Goal: Task Accomplishment & Management: Use online tool/utility

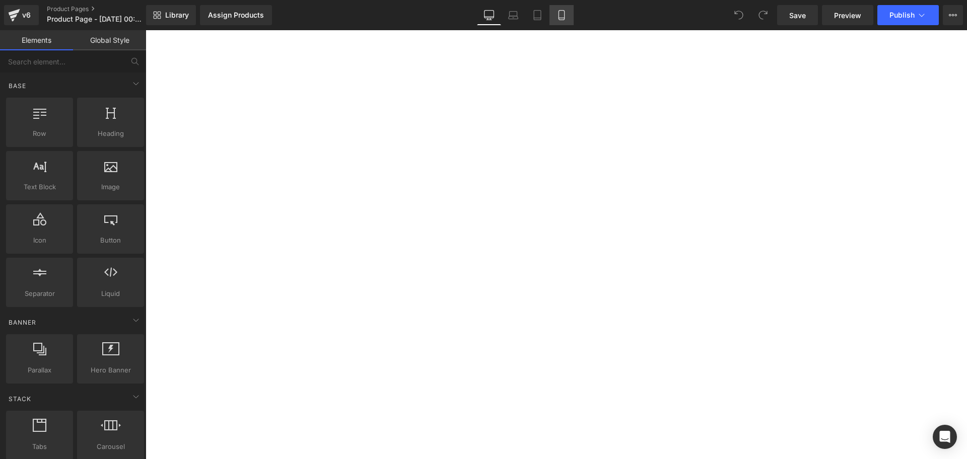
click at [562, 19] on icon at bounding box center [562, 15] width 10 height 10
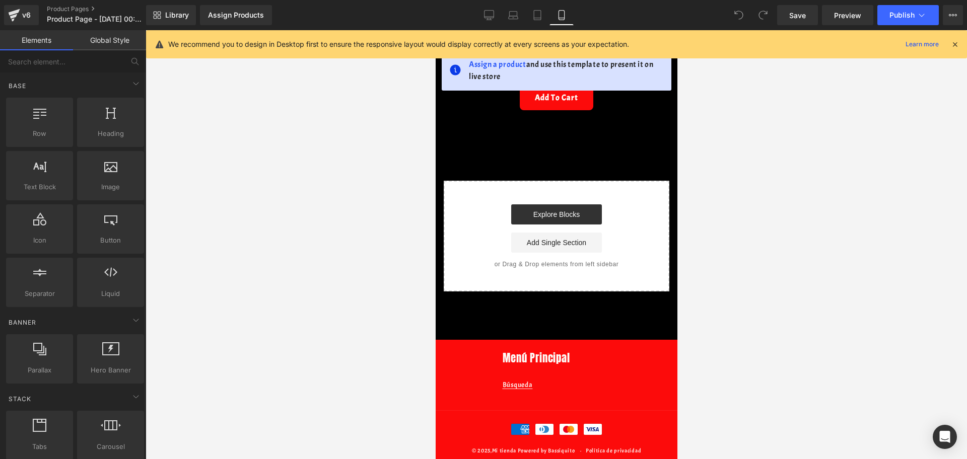
click at [959, 47] on icon at bounding box center [955, 44] width 9 height 9
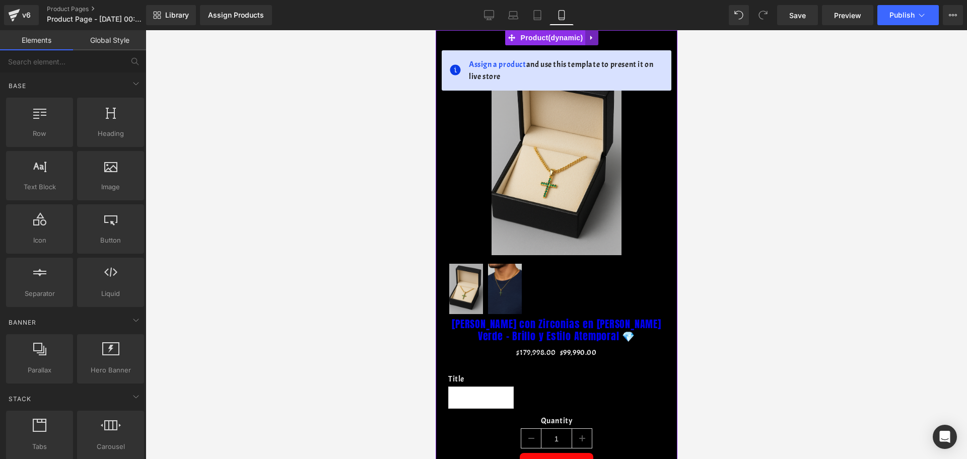
click at [595, 34] on icon at bounding box center [591, 38] width 7 height 8
click at [597, 38] on icon at bounding box center [598, 37] width 7 height 7
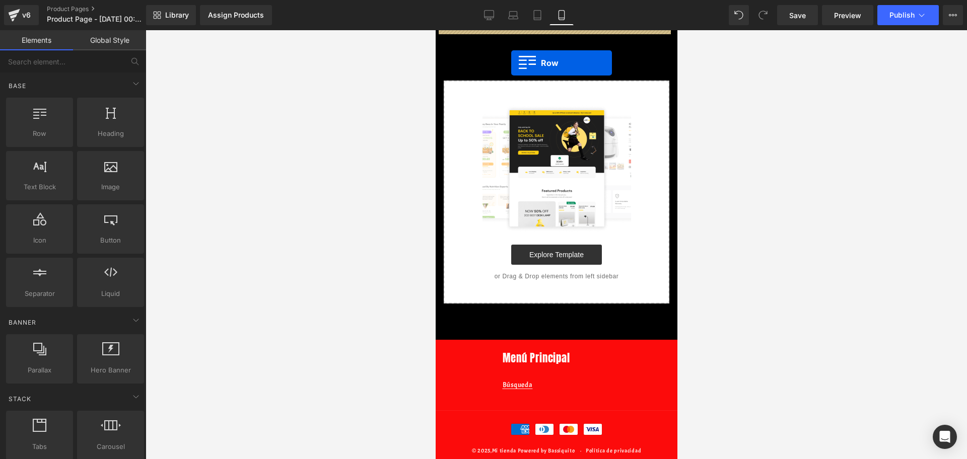
drag, startPoint x: 458, startPoint y: 147, endPoint x: 511, endPoint y: 63, distance: 99.0
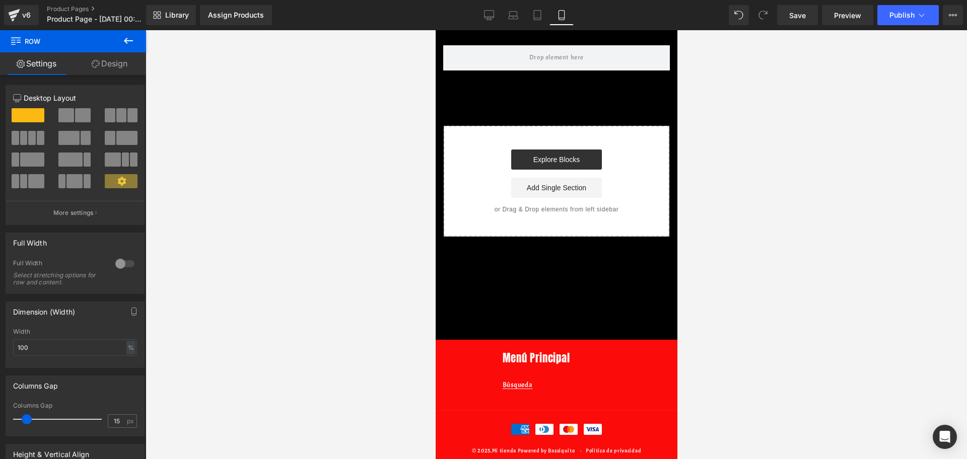
click at [133, 47] on button at bounding box center [128, 41] width 35 height 22
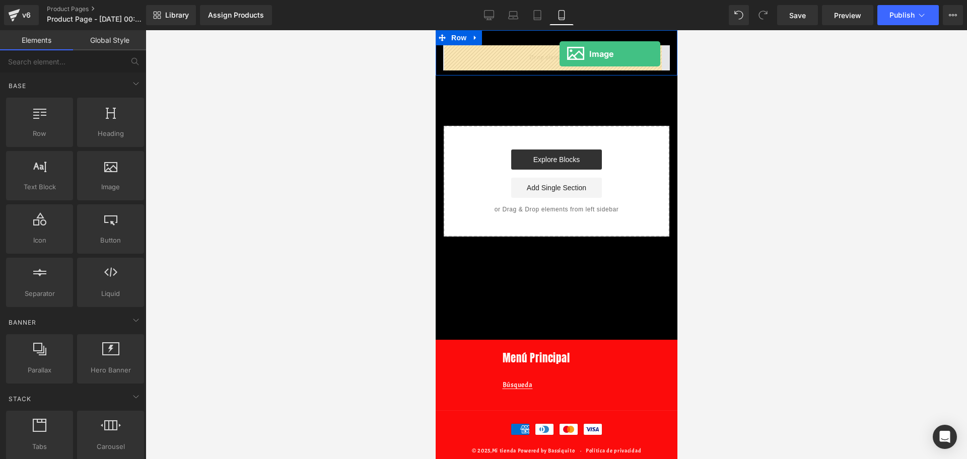
drag, startPoint x: 537, startPoint y: 209, endPoint x: 559, endPoint y: 54, distance: 156.8
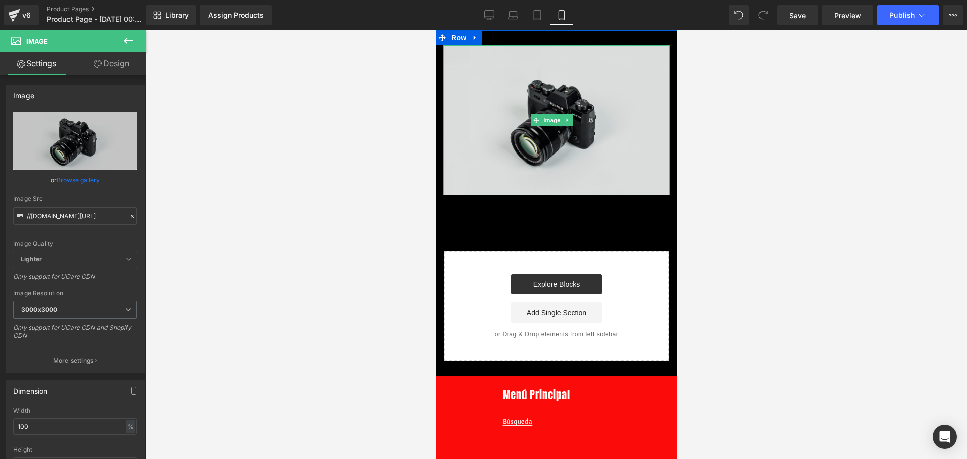
click at [507, 116] on img at bounding box center [556, 120] width 227 height 150
click at [506, 137] on img at bounding box center [556, 120] width 227 height 150
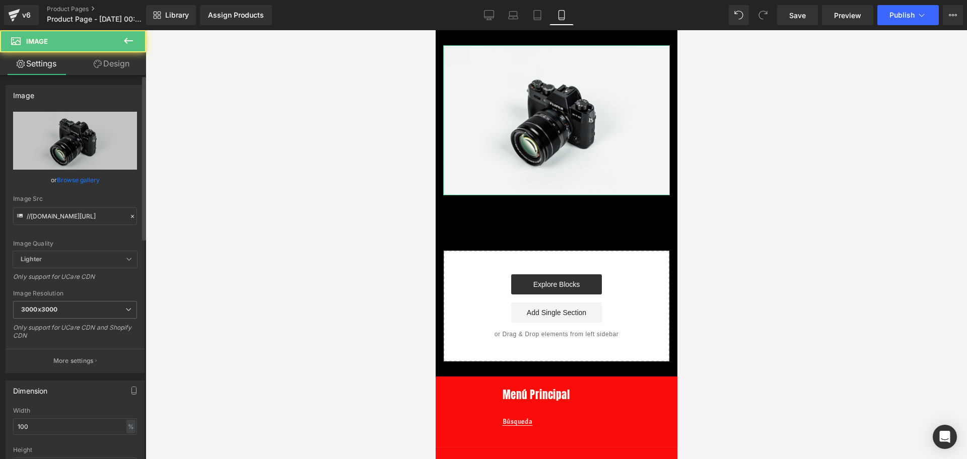
click at [70, 225] on div "Image Quality Lighter Lightest Lighter Lighter Lightest Only support for UCare …" at bounding box center [75, 182] width 124 height 140
click at [71, 215] on input "//[DOMAIN_NAME][URL]" at bounding box center [75, 217] width 124 height 18
click at [71, 212] on input "//[DOMAIN_NAME][URL]" at bounding box center [75, 217] width 124 height 18
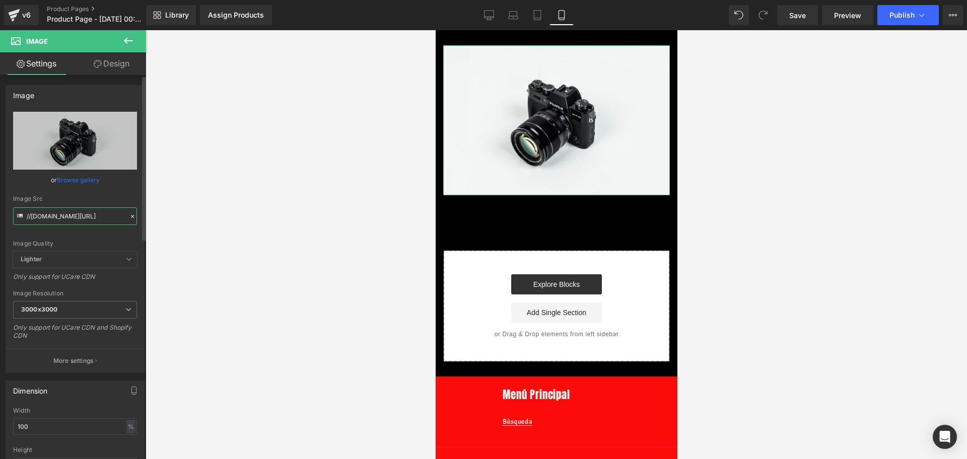
paste input "[URL][DOMAIN_NAME][PERSON_NAME][DOMAIN_NAME][PERSON_NAME]"
type input "[URL][DOMAIN_NAME][PERSON_NAME][PERSON_NAME]"
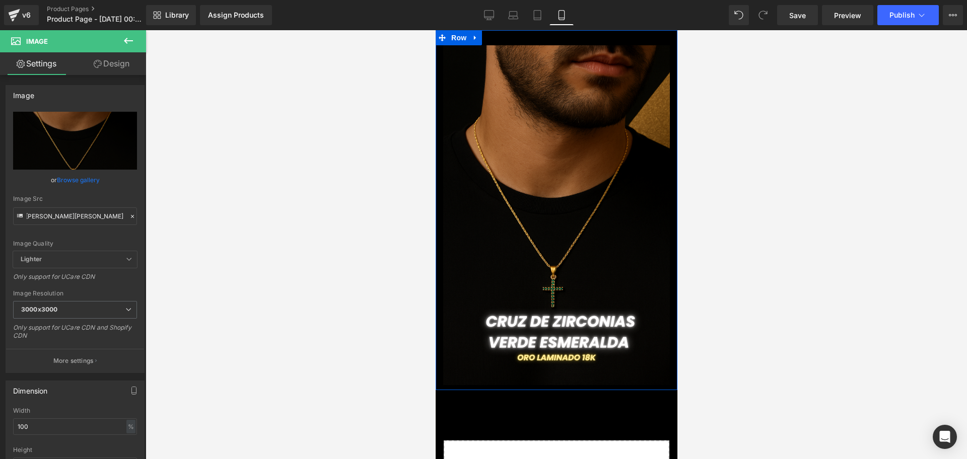
click at [592, 39] on div "Image Row" at bounding box center [556, 210] width 242 height 360
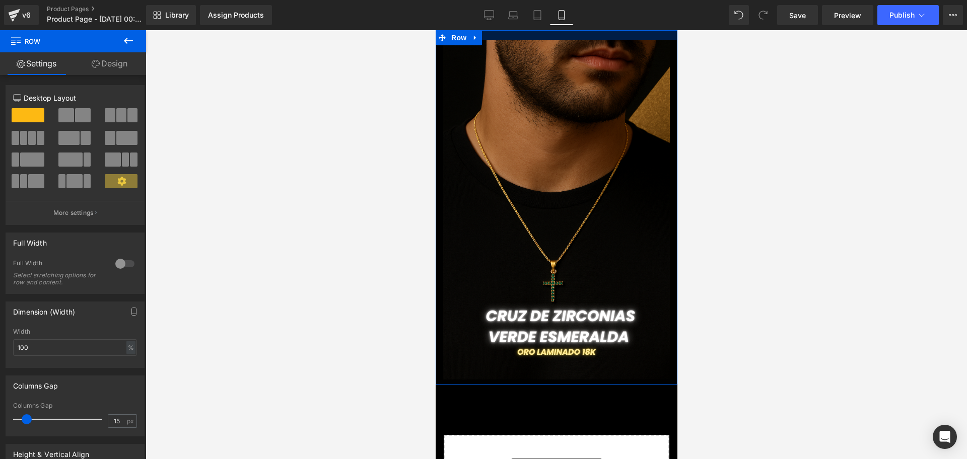
drag, startPoint x: 600, startPoint y: 36, endPoint x: 601, endPoint y: 16, distance: 20.2
click at [601, 30] on html "Ir directamente al contenido Tu carrito esta vacío Seguir comprando ¿Tienes una…" at bounding box center [556, 244] width 242 height 429
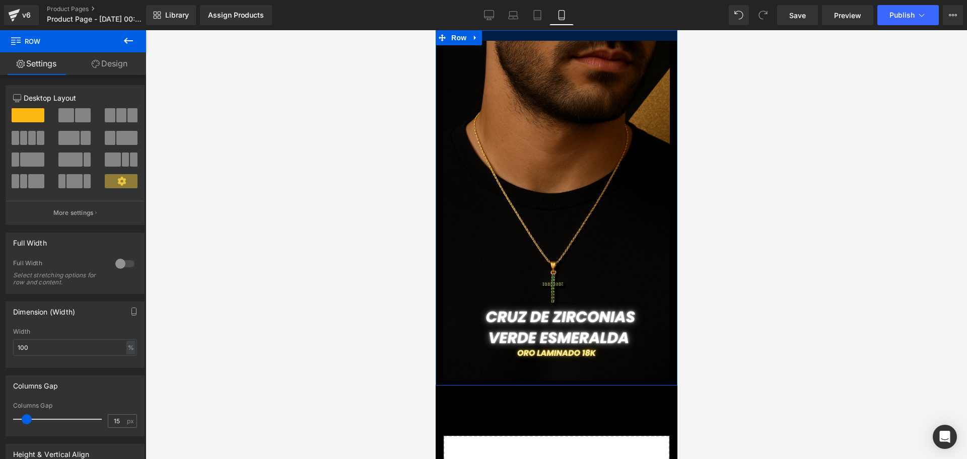
click at [603, 28] on div "Library Assign Products Product Preview No product match your search. Please tr…" at bounding box center [556, 15] width 821 height 30
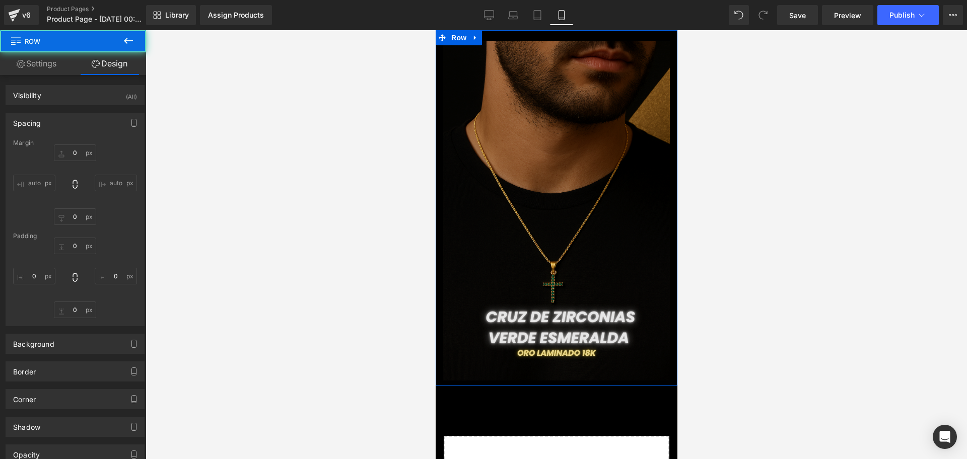
type input "0"
type input "21"
type input "0"
type input "10"
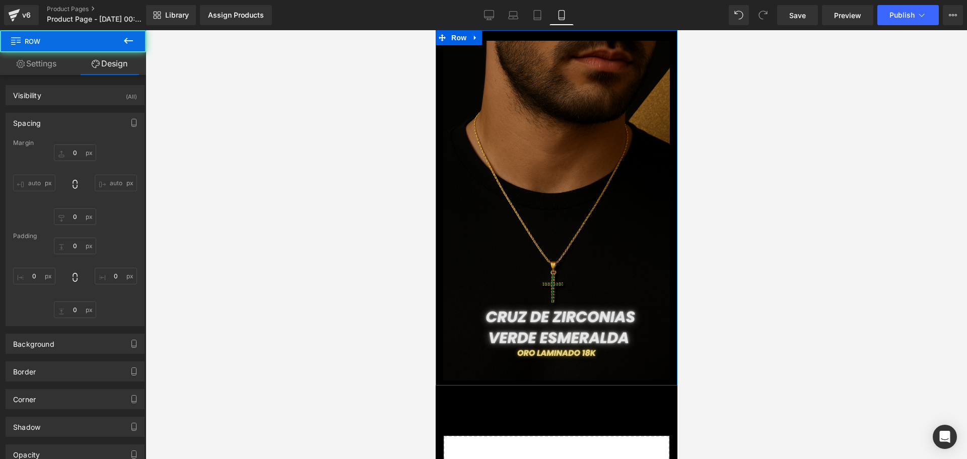
type input "0"
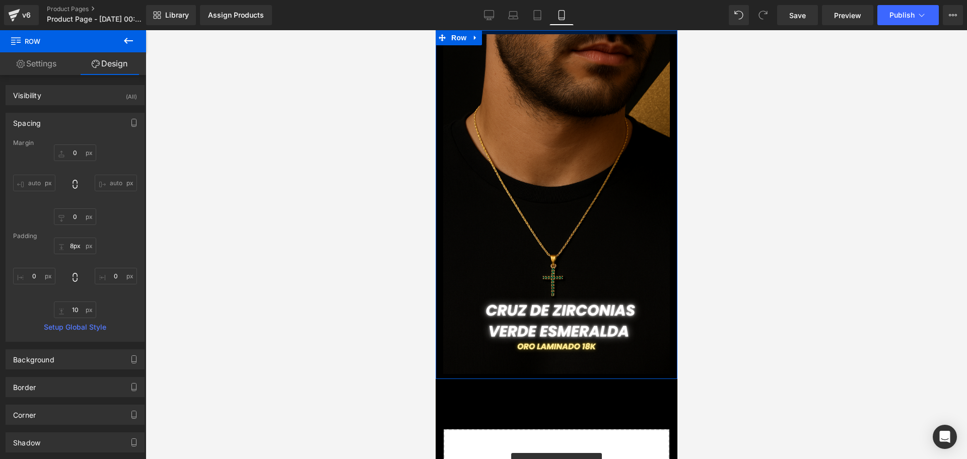
drag, startPoint x: 601, startPoint y: 38, endPoint x: 598, endPoint y: 24, distance: 14.1
click at [598, 30] on html "Ir directamente al contenido Tu carrito esta vacío Seguir comprando ¿Tienes una…" at bounding box center [556, 244] width 242 height 429
click at [599, 30] on div at bounding box center [556, 32] width 242 height 4
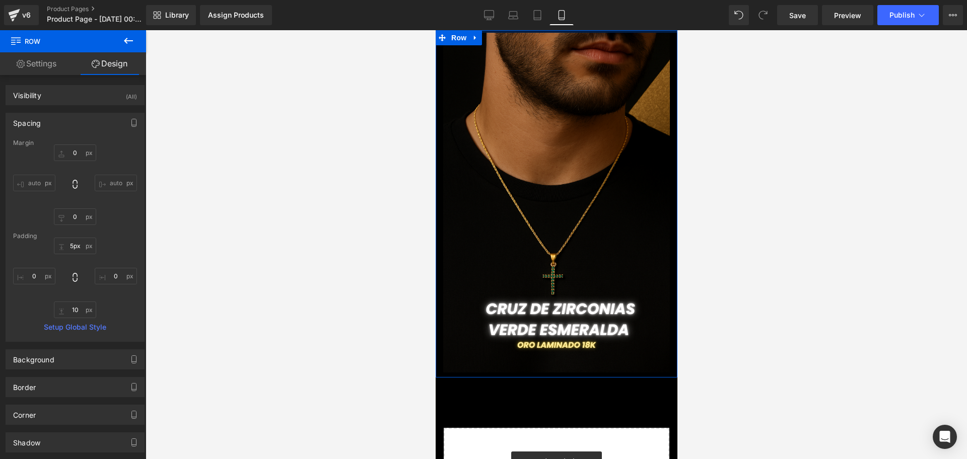
drag, startPoint x: 599, startPoint y: 30, endPoint x: 596, endPoint y: 25, distance: 6.1
click at [596, 30] on html "Ir directamente al contenido Tu carrito esta vacío Seguir comprando ¿Tienes una…" at bounding box center [556, 244] width 242 height 429
type input "10px"
click at [609, 32] on div at bounding box center [556, 31] width 242 height 3
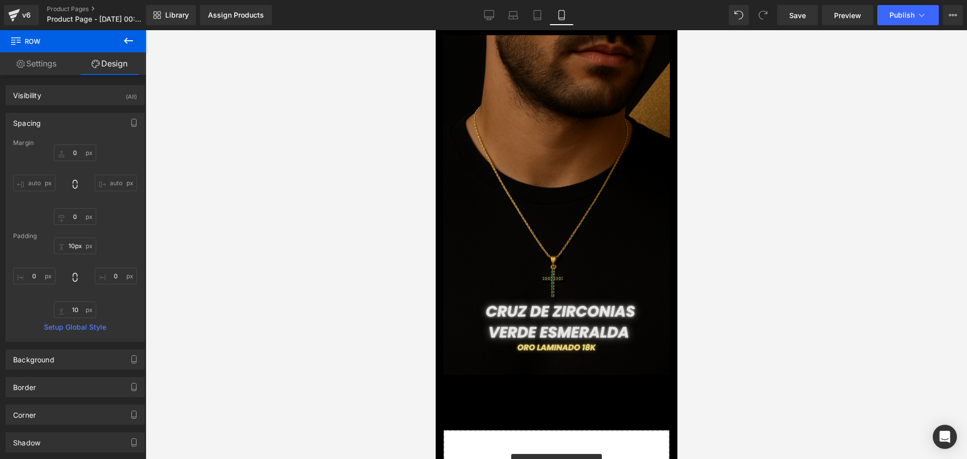
click at [595, 104] on img at bounding box center [556, 205] width 227 height 340
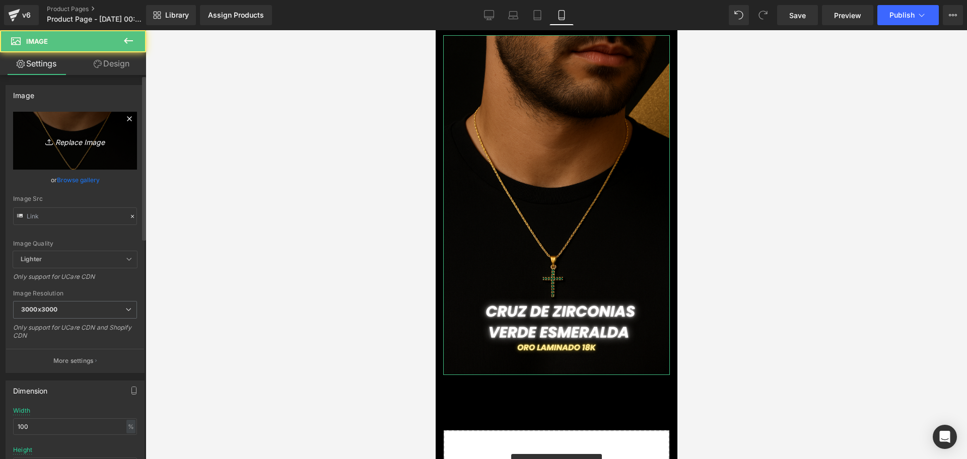
type input "[URL][DOMAIN_NAME][PERSON_NAME][PERSON_NAME]"
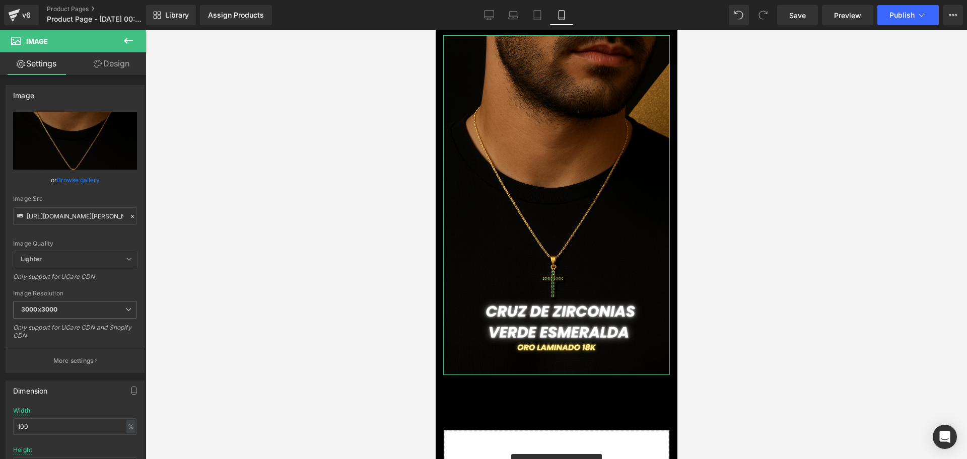
drag, startPoint x: 111, startPoint y: 58, endPoint x: 46, endPoint y: 157, distance: 118.6
click at [111, 58] on link "Design" at bounding box center [111, 63] width 73 height 23
click at [0, 0] on div "Spacing" at bounding box center [0, 0] width 0 height 0
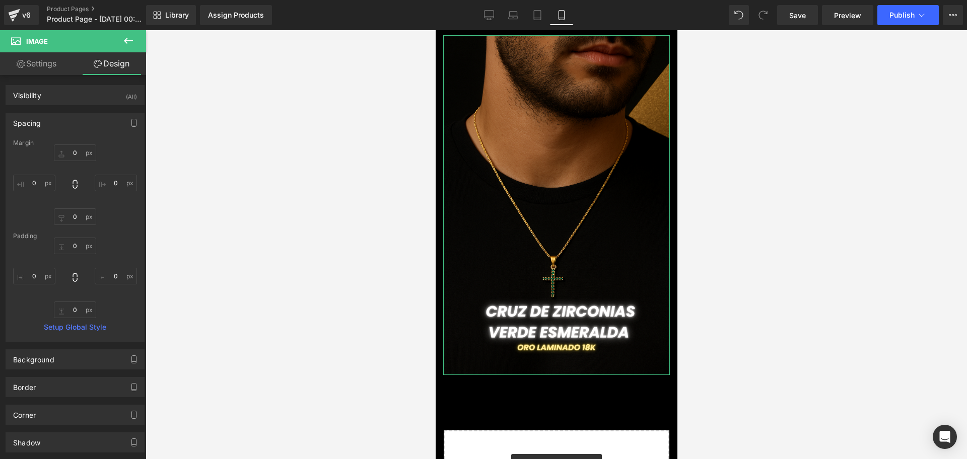
type input "0"
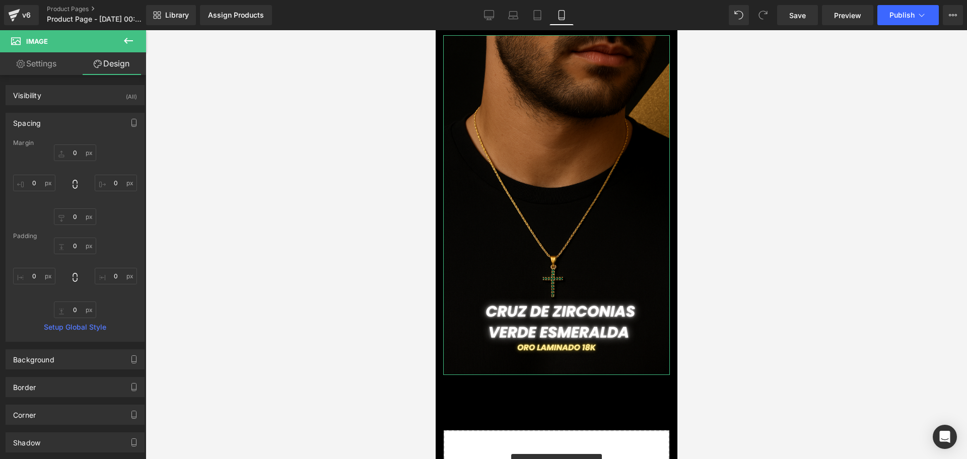
type input "0"
click at [76, 149] on input "0" at bounding box center [75, 153] width 42 height 17
type input "-5"
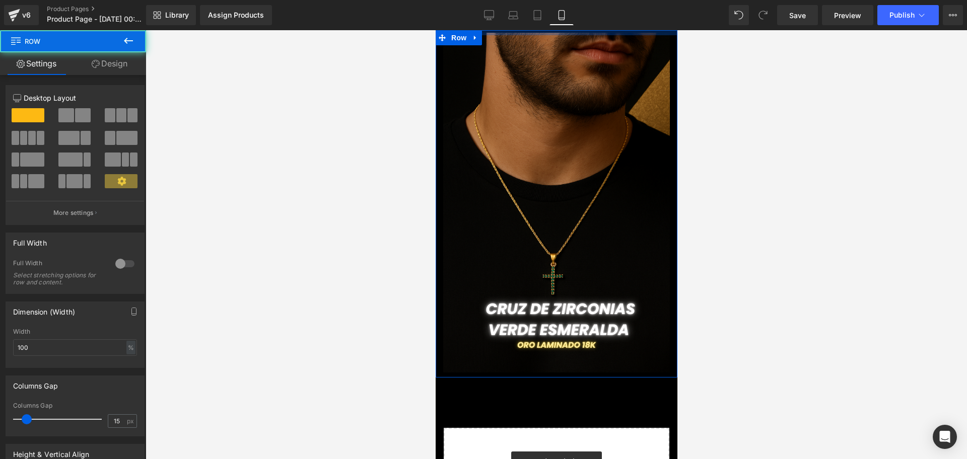
drag, startPoint x: 595, startPoint y: 34, endPoint x: 1146, endPoint y: 101, distance: 555.3
click at [594, 30] on html "Ir directamente al contenido Tu carrito esta vacío Seguir comprando ¿Tienes una…" at bounding box center [556, 244] width 242 height 429
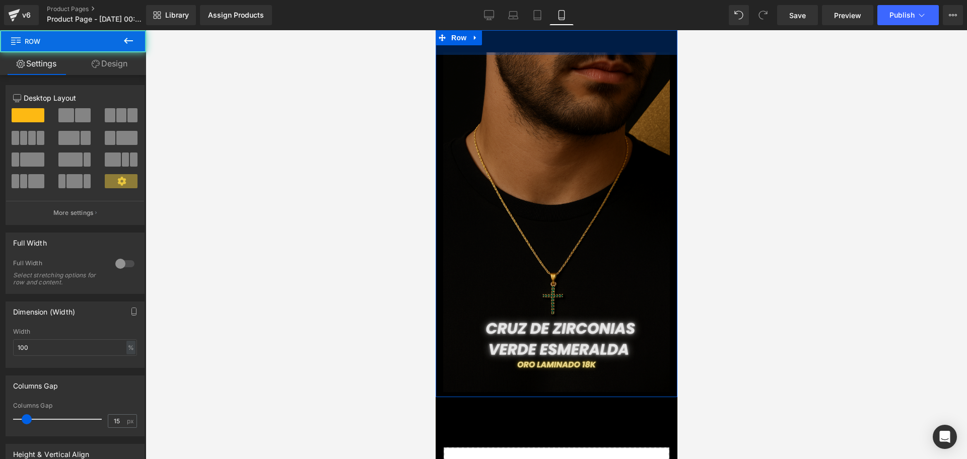
click at [711, 71] on div at bounding box center [557, 244] width 822 height 429
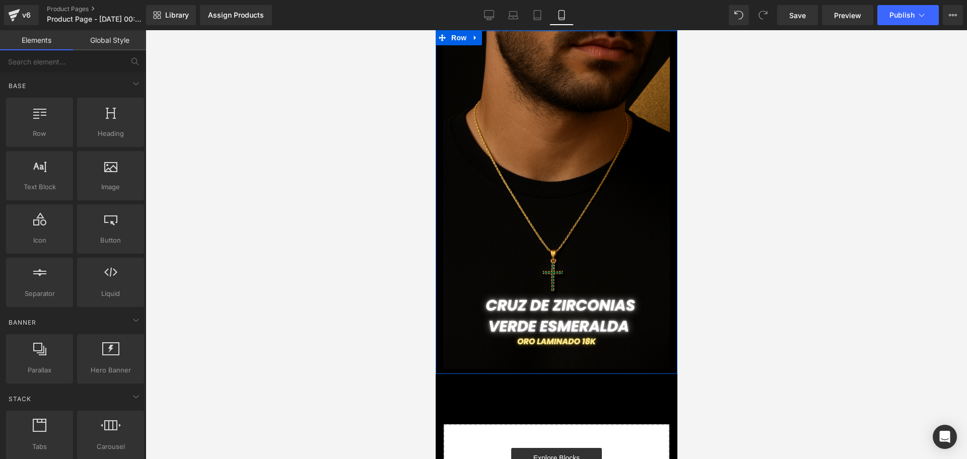
click at [587, 29] on div "Library Assign Products Product Preview No product match your search. Please tr…" at bounding box center [556, 15] width 821 height 30
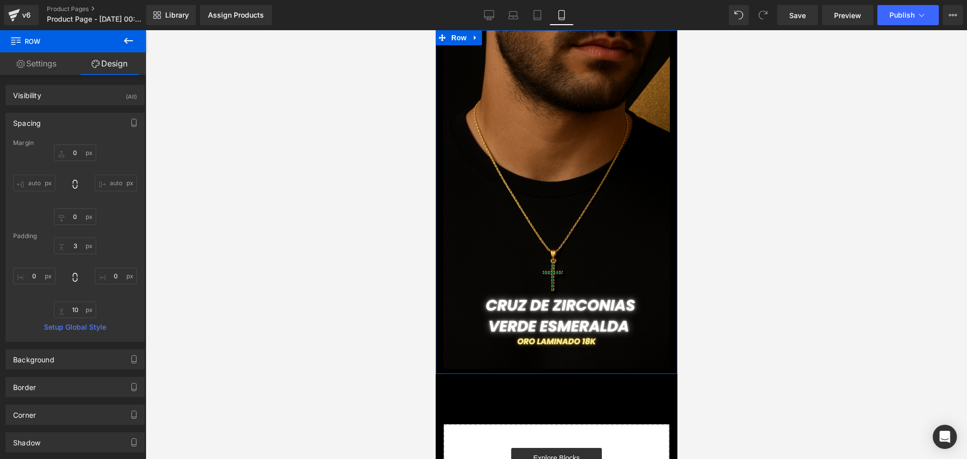
click at [745, 93] on div at bounding box center [557, 244] width 822 height 429
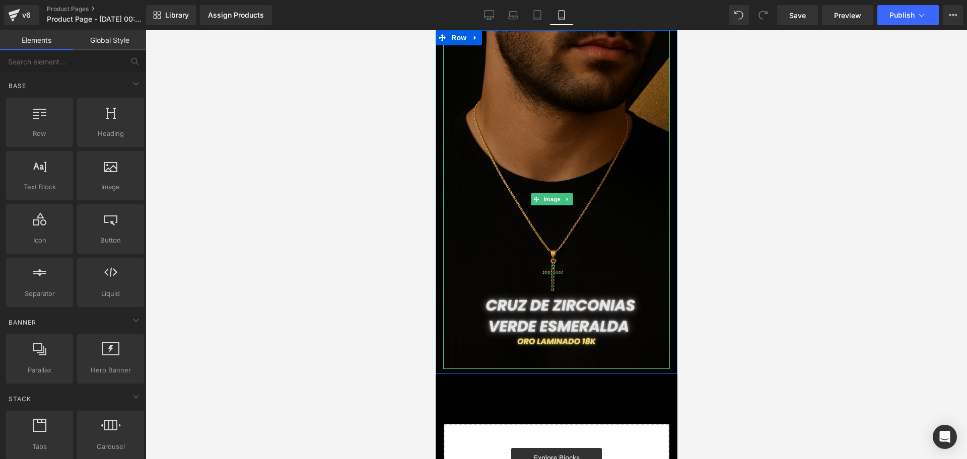
click at [543, 203] on img at bounding box center [556, 199] width 227 height 340
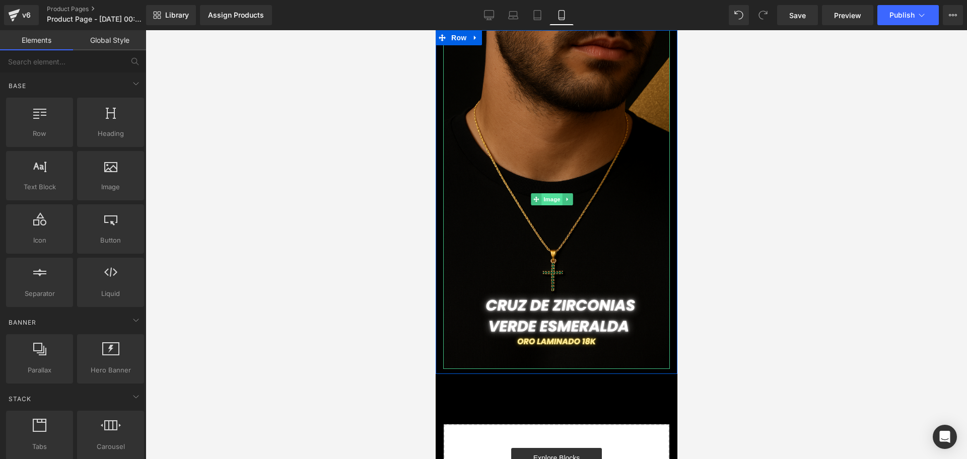
click at [549, 193] on span "Image" at bounding box center [551, 199] width 21 height 12
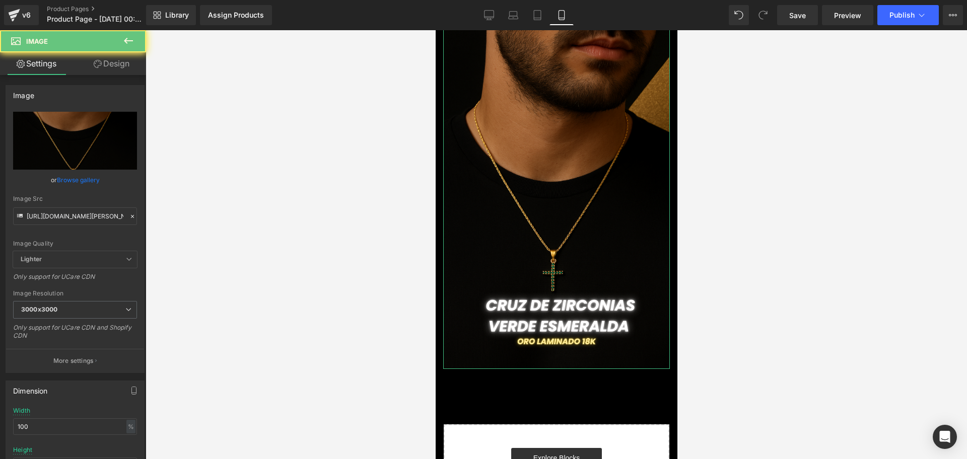
drag, startPoint x: 127, startPoint y: 54, endPoint x: 86, endPoint y: 119, distance: 77.4
click at [127, 54] on link "Design" at bounding box center [111, 63] width 73 height 23
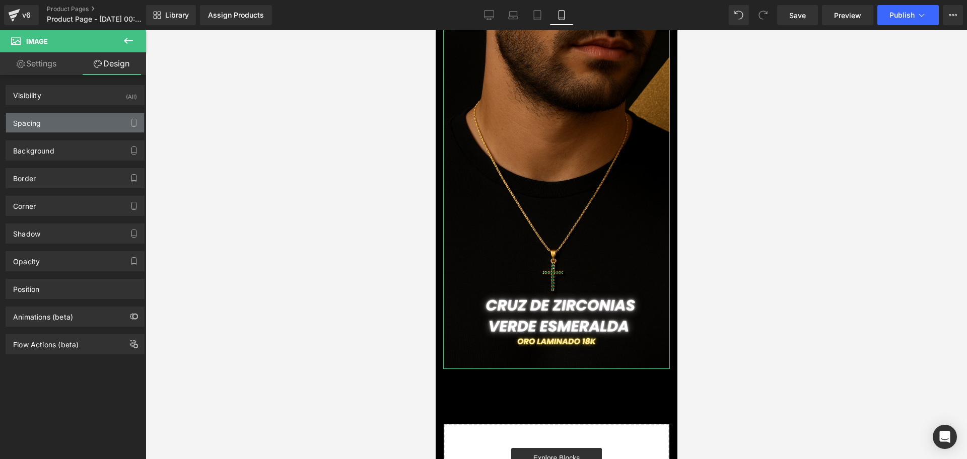
click at [86, 119] on div "Spacing" at bounding box center [75, 122] width 138 height 19
type input "-5"
type input "0"
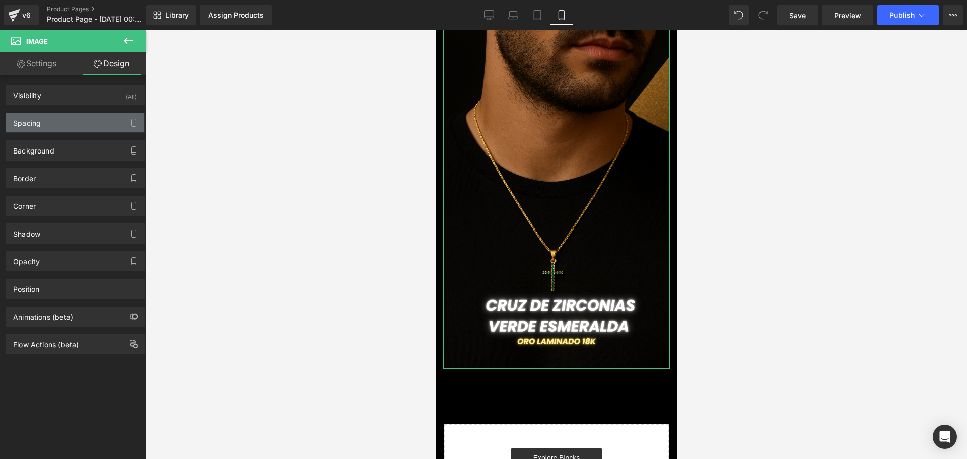
type input "0"
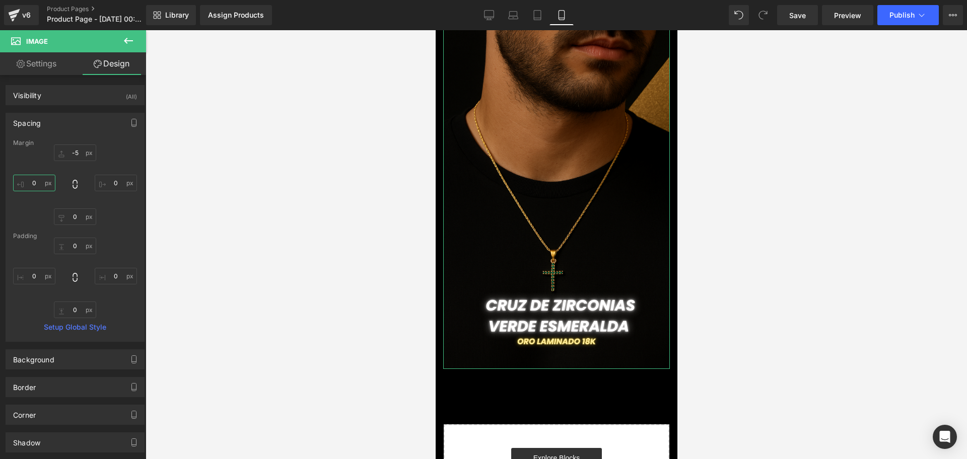
click at [35, 180] on input "0" at bounding box center [34, 183] width 42 height 17
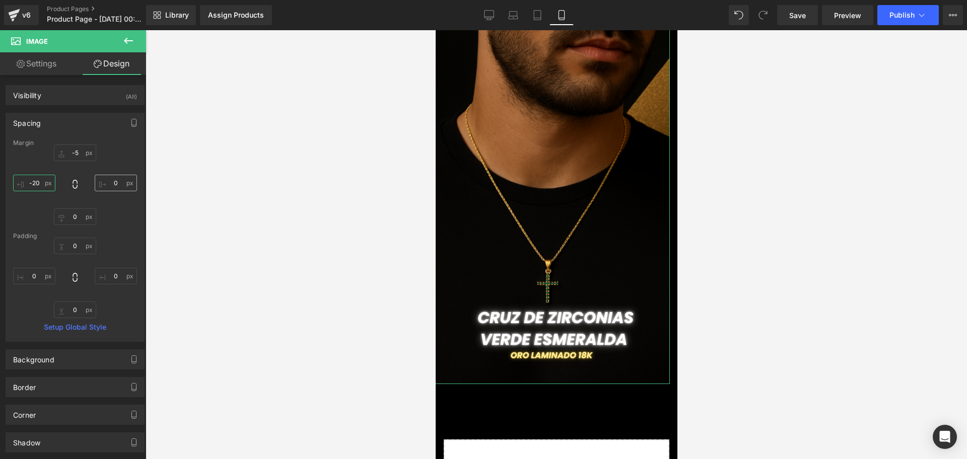
type input "-20"
click at [113, 180] on input "0" at bounding box center [116, 183] width 42 height 17
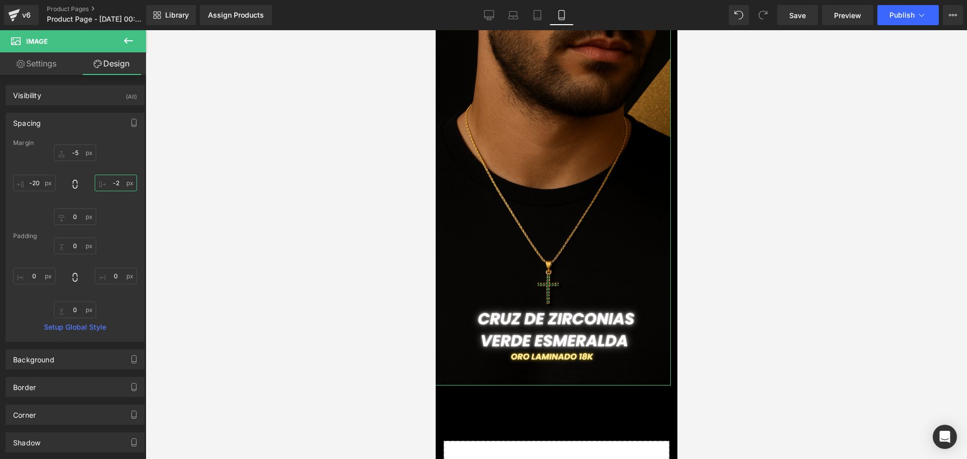
type input "-20"
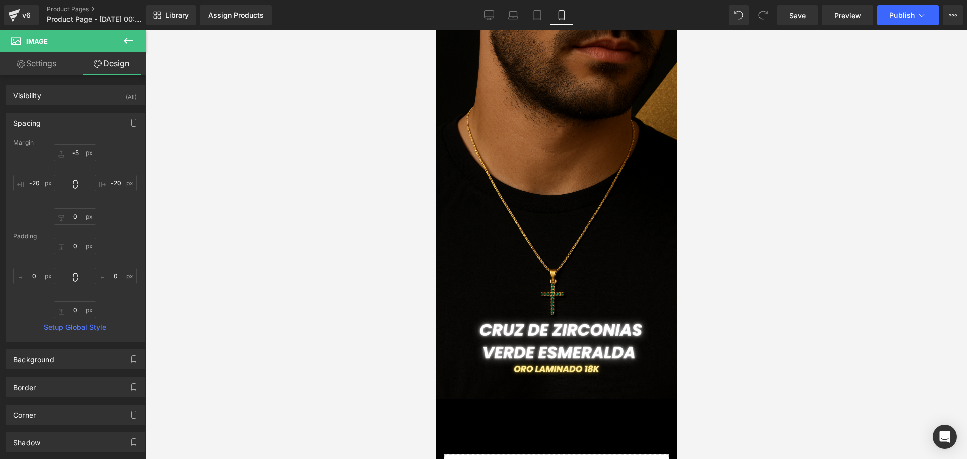
click at [715, 159] on div at bounding box center [557, 244] width 822 height 429
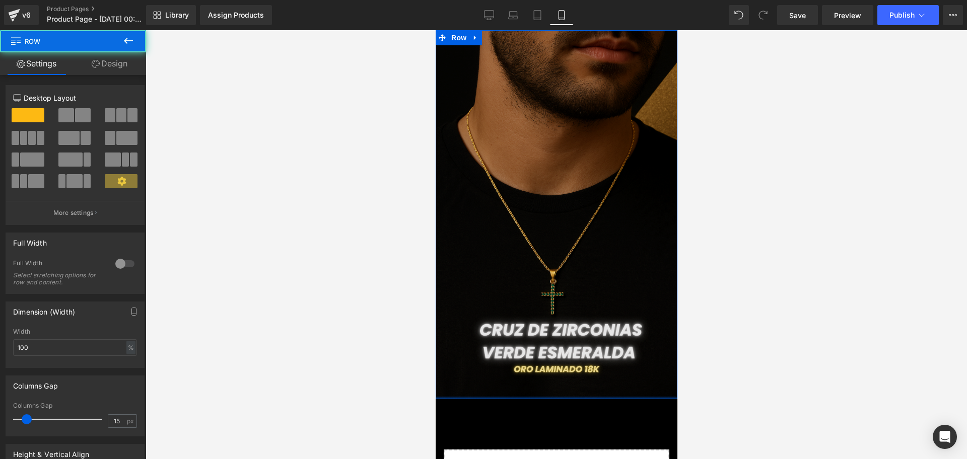
click at [598, 355] on div "Image Row" at bounding box center [556, 214] width 242 height 369
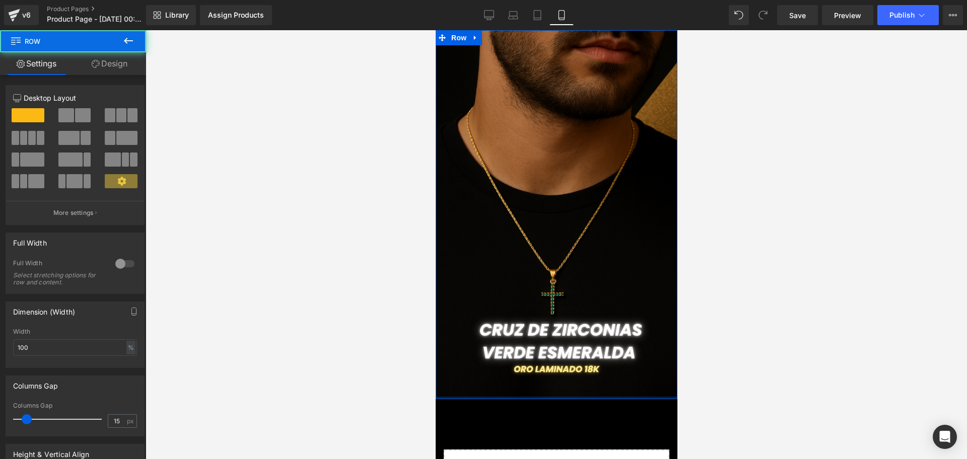
click at [709, 330] on div at bounding box center [557, 244] width 822 height 429
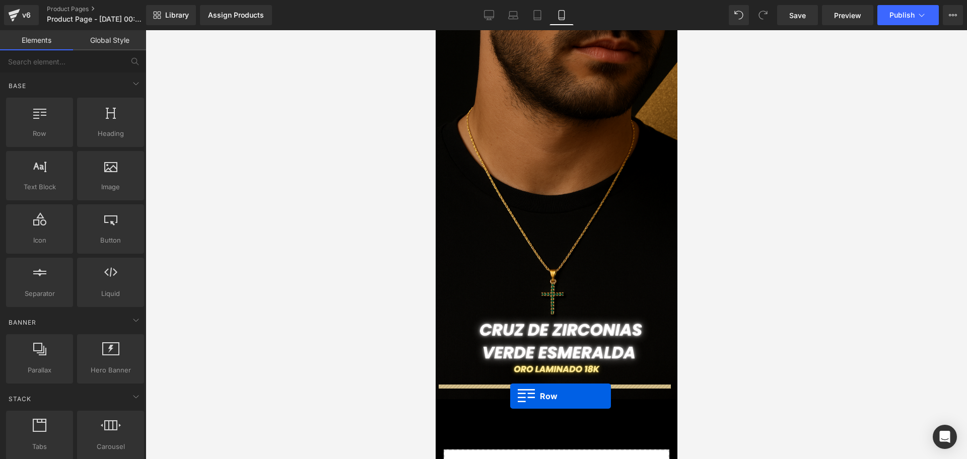
drag, startPoint x: 486, startPoint y: 162, endPoint x: 510, endPoint y: 397, distance: 235.5
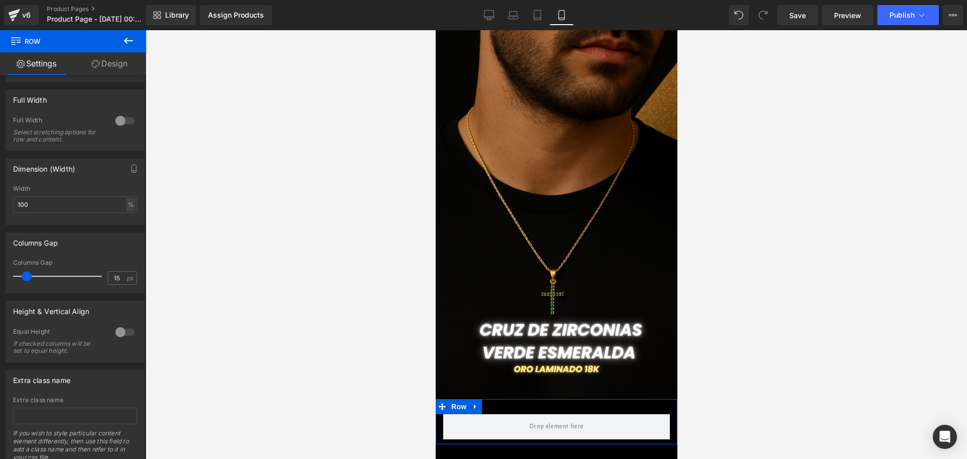
scroll to position [183, 0]
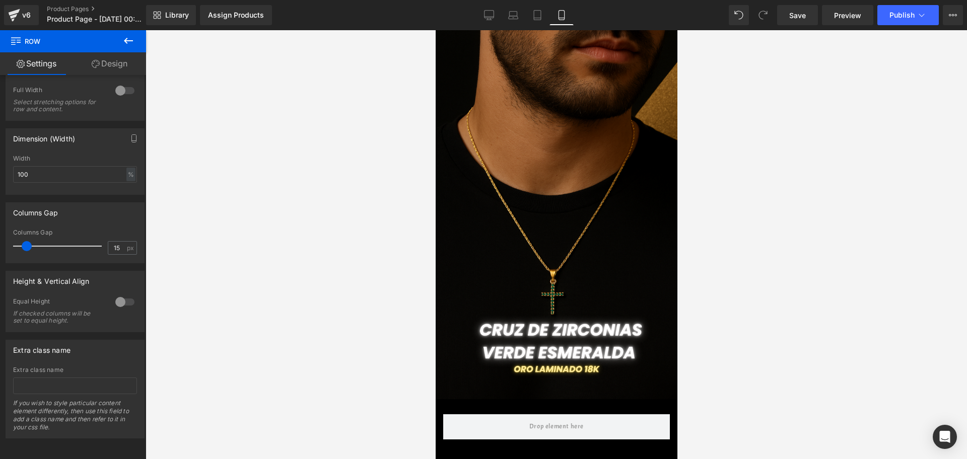
drag, startPoint x: 125, startPoint y: 41, endPoint x: 121, endPoint y: 45, distance: 5.4
click at [125, 41] on icon at bounding box center [128, 41] width 9 height 6
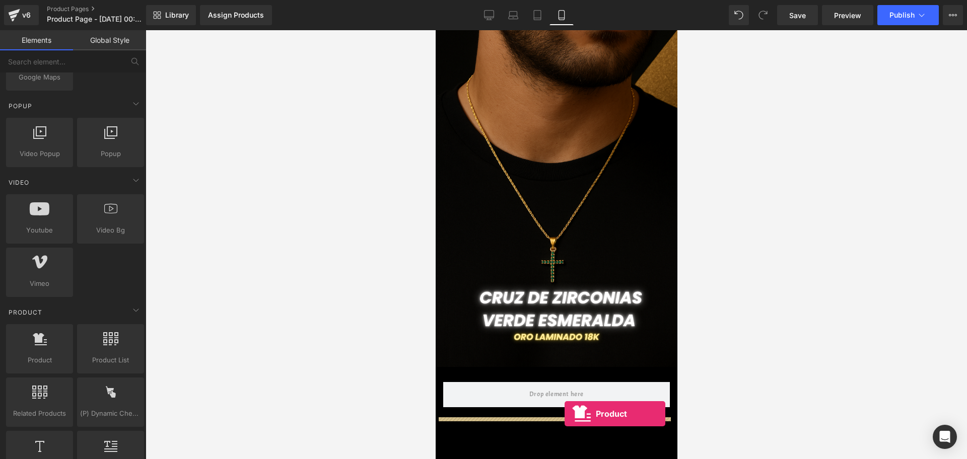
scroll to position [43, 0]
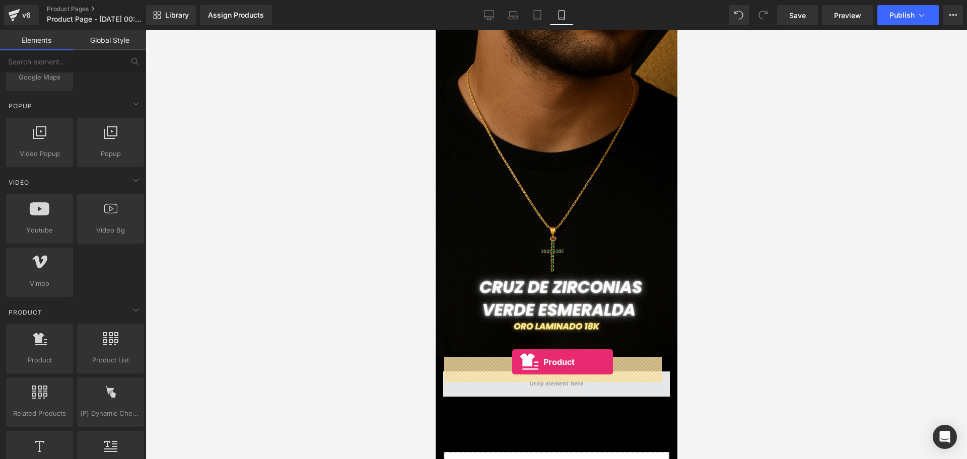
drag, startPoint x: 485, startPoint y: 371, endPoint x: 512, endPoint y: 362, distance: 29.0
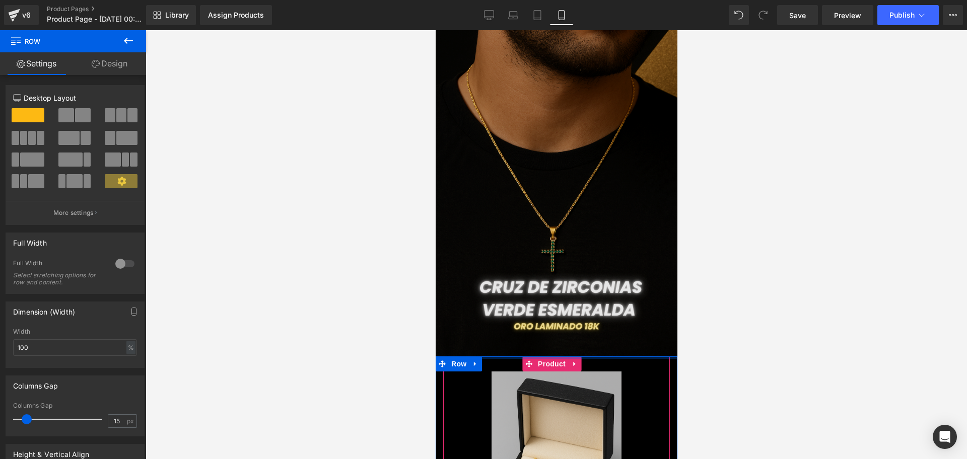
drag, startPoint x: 531, startPoint y: 350, endPoint x: 541, endPoint y: 319, distance: 31.9
click at [541, 319] on div "Image Row Sale Off (P) Image [PERSON_NAME] con Zirconias en [PERSON_NAME] Verde…" at bounding box center [556, 400] width 242 height 827
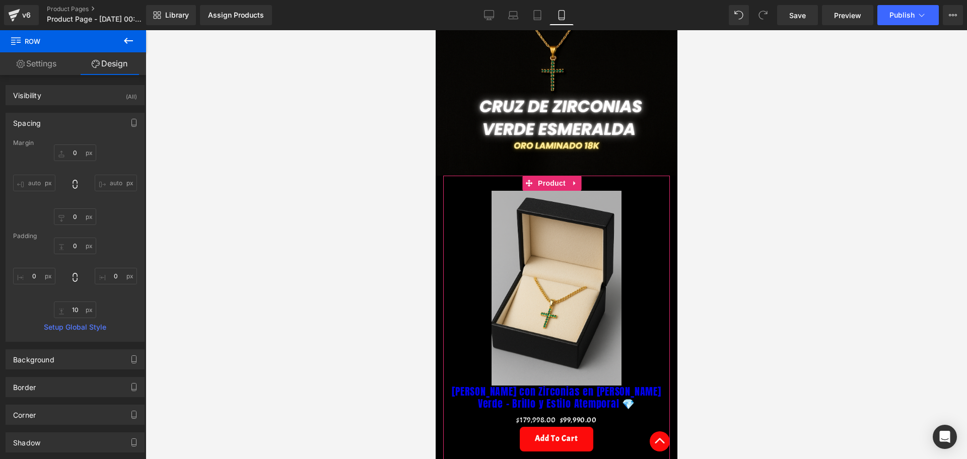
scroll to position [232, 0]
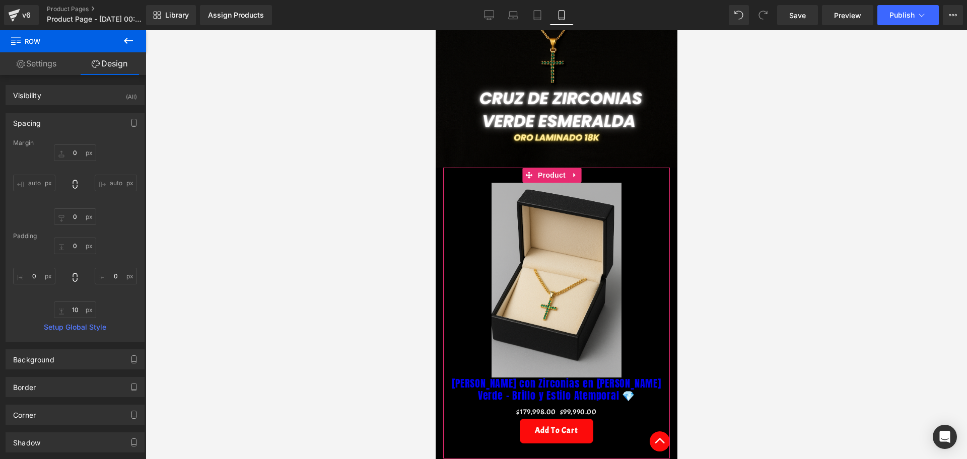
click at [571, 280] on img at bounding box center [556, 280] width 130 height 195
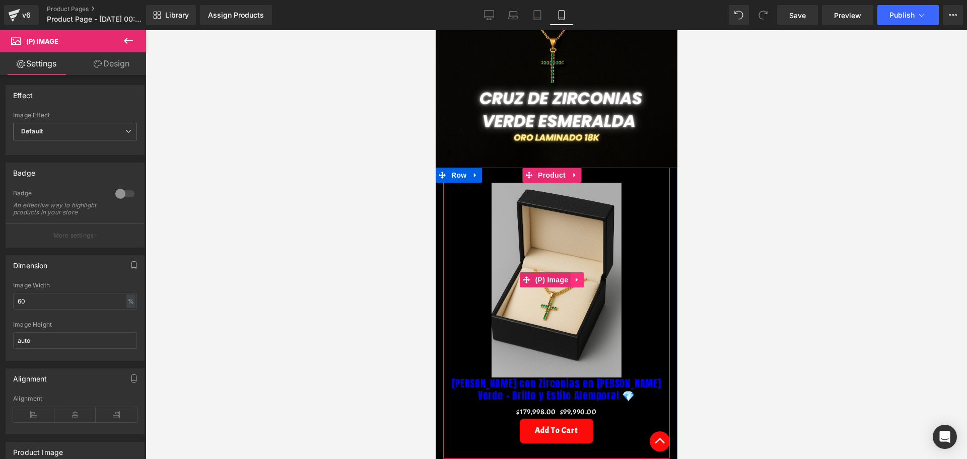
click at [577, 277] on icon at bounding box center [576, 281] width 7 height 8
click at [581, 277] on icon at bounding box center [583, 280] width 7 height 7
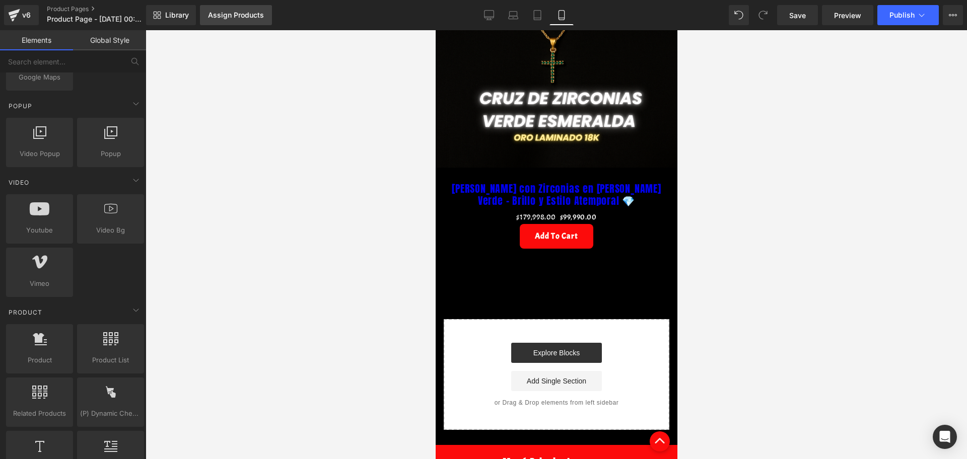
click at [243, 21] on link "Assign Products" at bounding box center [236, 15] width 72 height 20
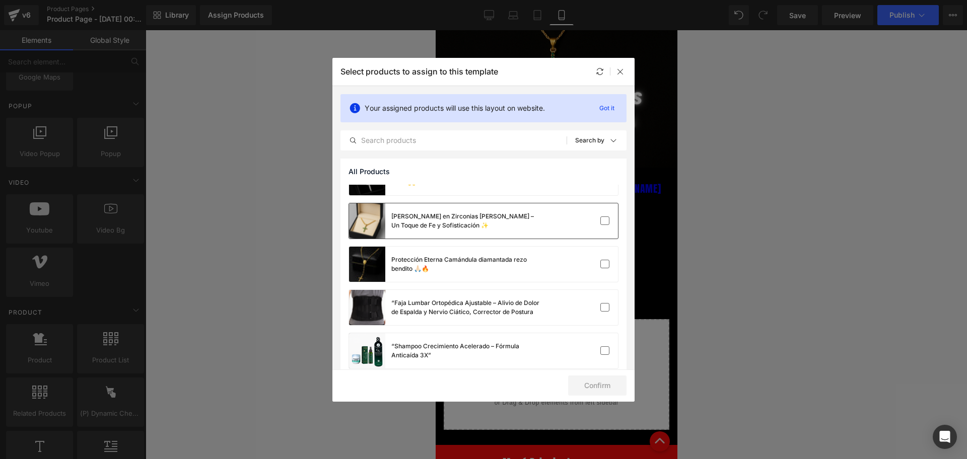
scroll to position [39, 0]
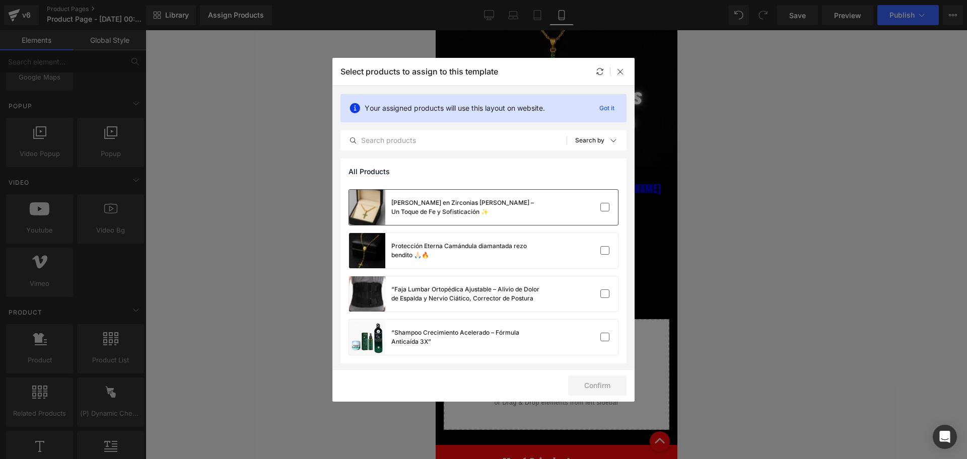
click at [412, 216] on div "[PERSON_NAME] en Zirconias [PERSON_NAME] – Un Toque de Fe y Sofisticación ✨" at bounding box center [466, 208] width 151 height 18
click at [618, 389] on button "Confirm" at bounding box center [597, 386] width 58 height 20
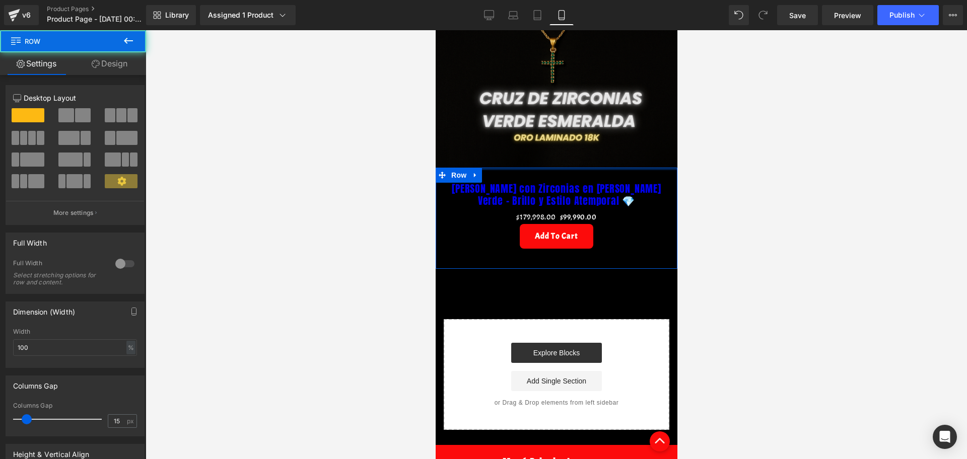
drag, startPoint x: 594, startPoint y: 156, endPoint x: 594, endPoint y: 150, distance: 6.0
click at [594, 150] on div "Image Row [PERSON_NAME] con Zirconias en [PERSON_NAME] Verde – Brillo y Estilo …" at bounding box center [556, 114] width 242 height 632
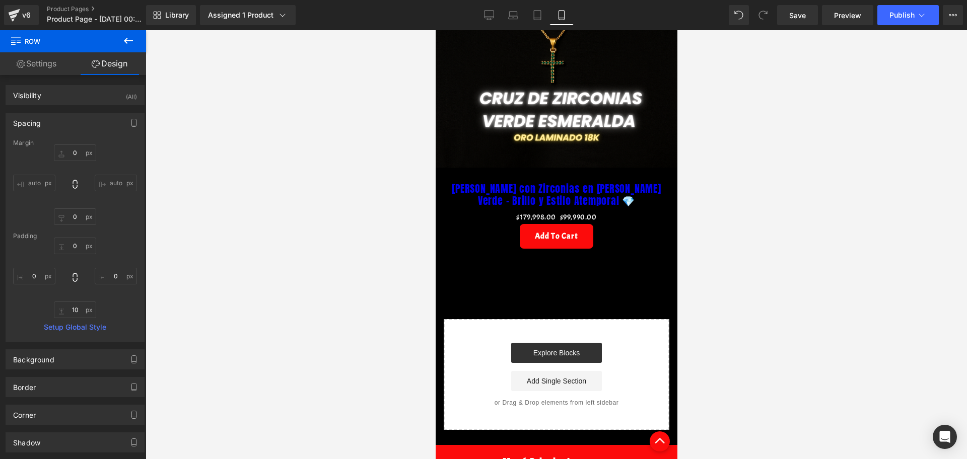
click at [628, 284] on div "Image Row [PERSON_NAME] con Zirconias en [PERSON_NAME] Verde – Brillo y Estilo …" at bounding box center [556, 114] width 242 height 632
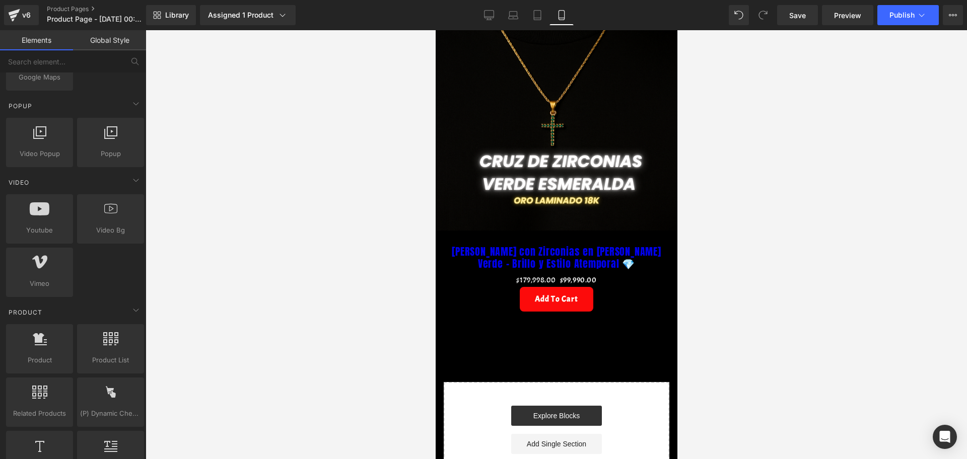
scroll to position [43, 0]
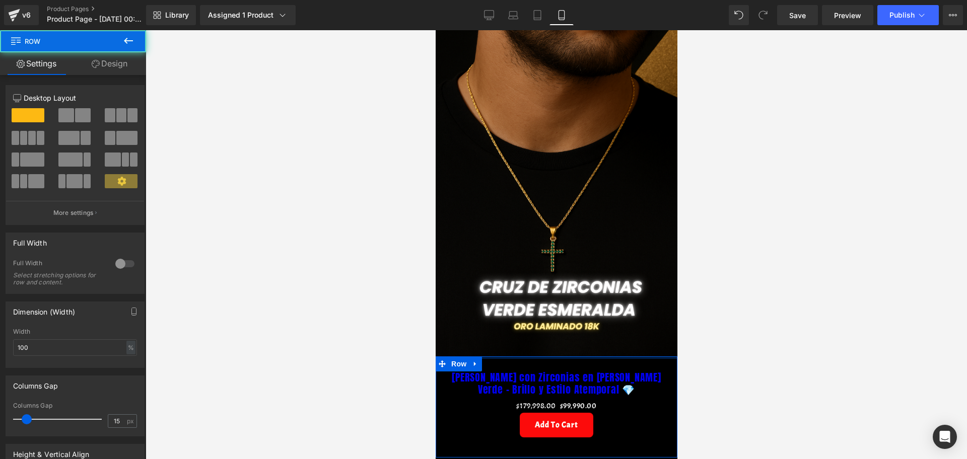
drag, startPoint x: 495, startPoint y: 344, endPoint x: 557, endPoint y: 348, distance: 62.1
click at [497, 330] on div "Image Row [PERSON_NAME] con Zirconias en [PERSON_NAME] Verde – Brillo y Estilo …" at bounding box center [556, 303] width 242 height 632
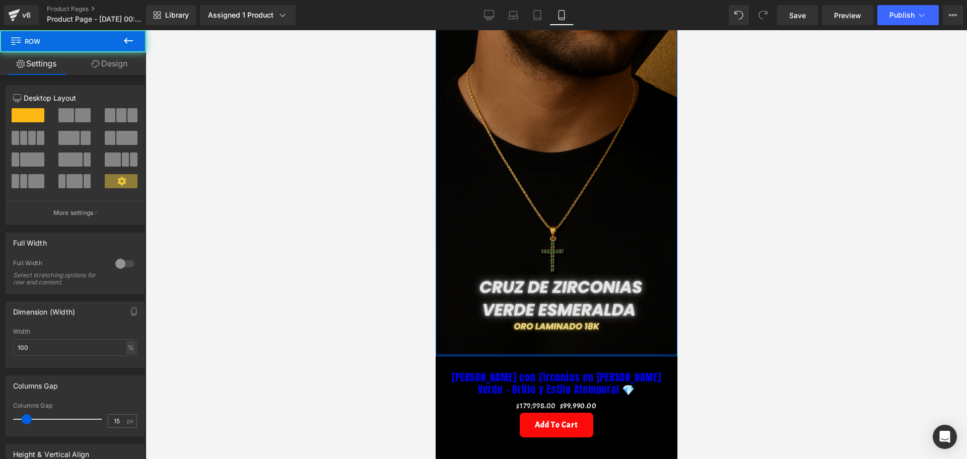
drag, startPoint x: 559, startPoint y: 340, endPoint x: 562, endPoint y: 320, distance: 19.4
click at [562, 320] on div "Image Row" at bounding box center [556, 171] width 242 height 369
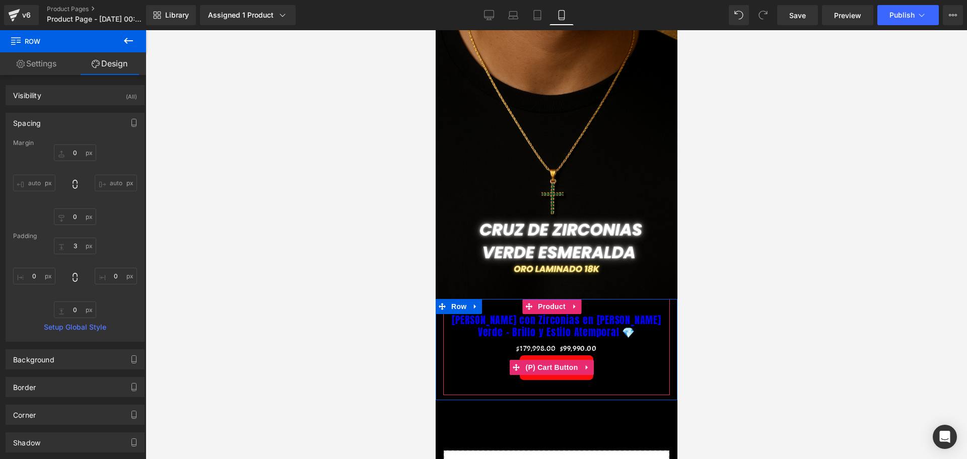
scroll to position [169, 0]
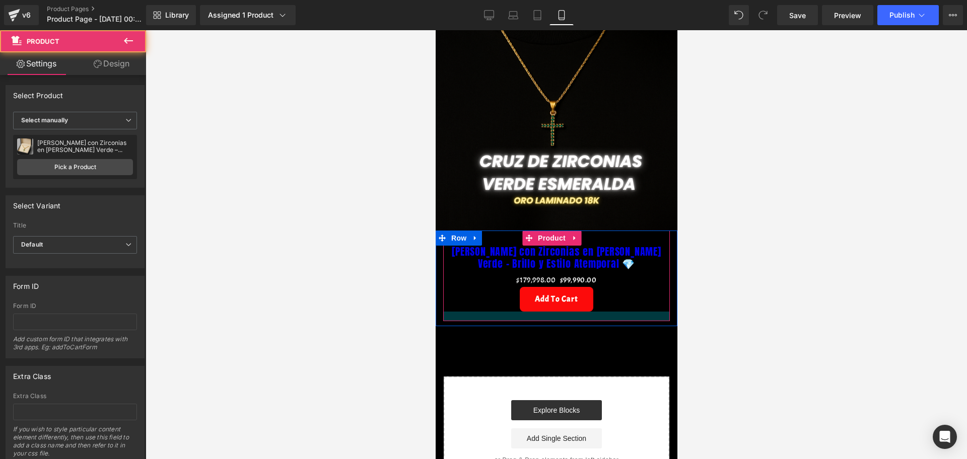
drag, startPoint x: 585, startPoint y: 311, endPoint x: 585, endPoint y: 305, distance: 5.5
click at [585, 312] on div at bounding box center [556, 317] width 227 height 10
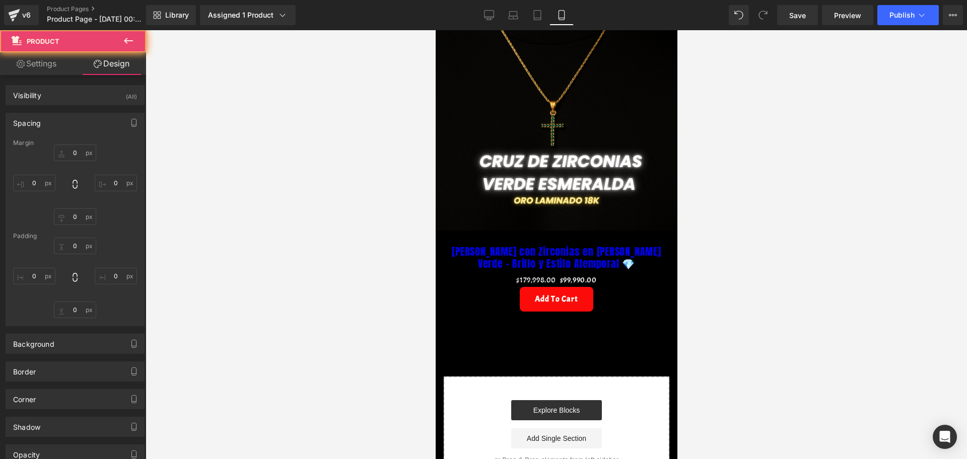
click at [589, 308] on div "Image Row [PERSON_NAME] con Zirconias en [PERSON_NAME] Verde – Brillo y Estilo …" at bounding box center [556, 174] width 242 height 626
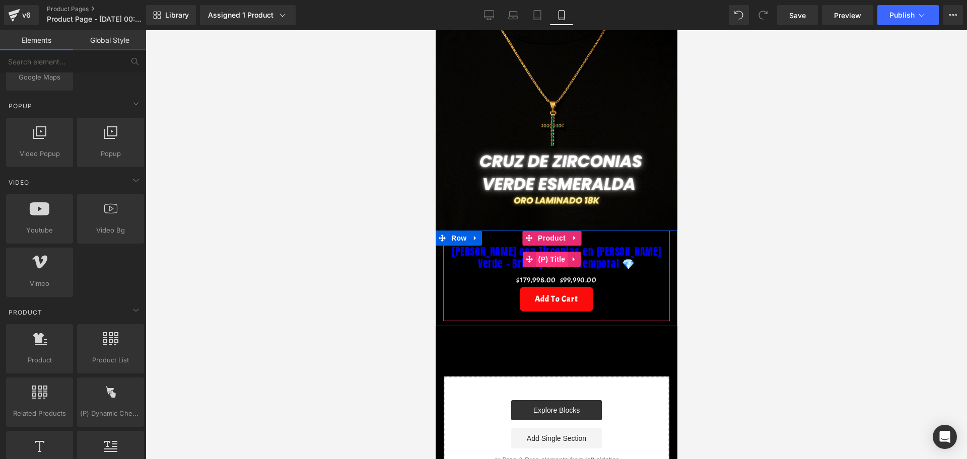
click at [557, 252] on span "(P) Title" at bounding box center [552, 259] width 32 height 15
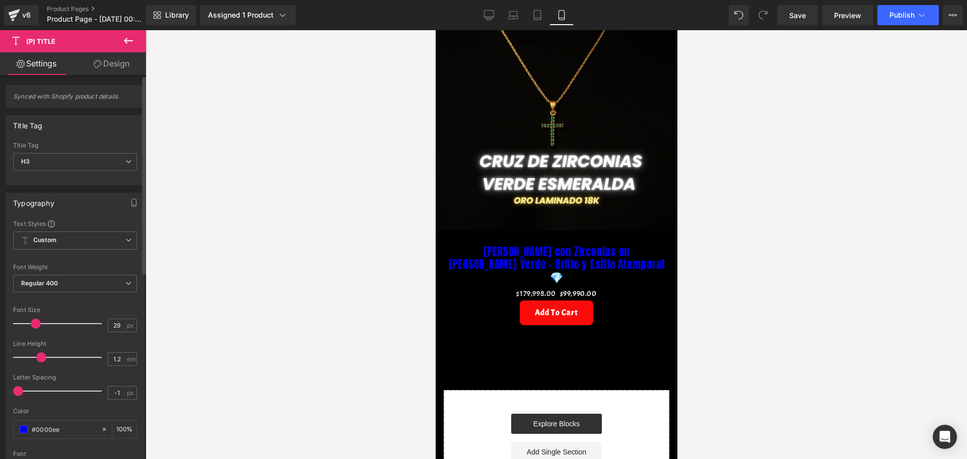
type input "31"
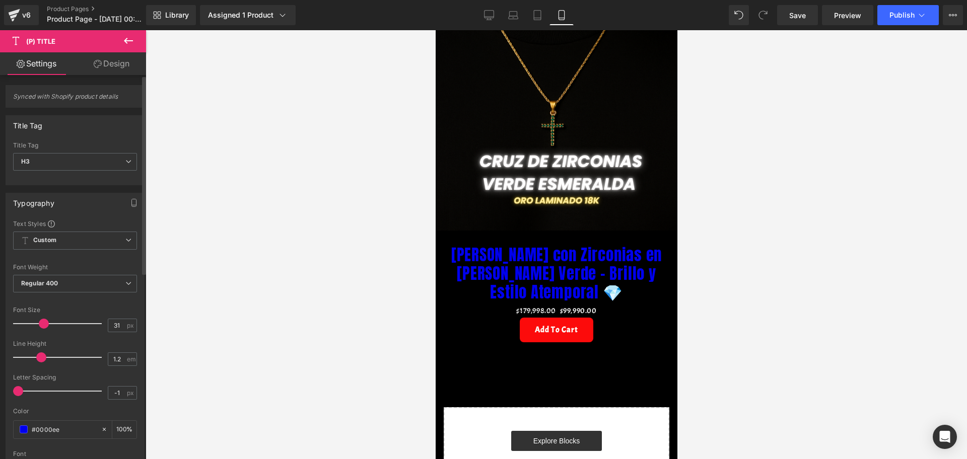
drag, startPoint x: 34, startPoint y: 326, endPoint x: 43, endPoint y: 327, distance: 8.7
click at [43, 327] on span at bounding box center [44, 324] width 10 height 10
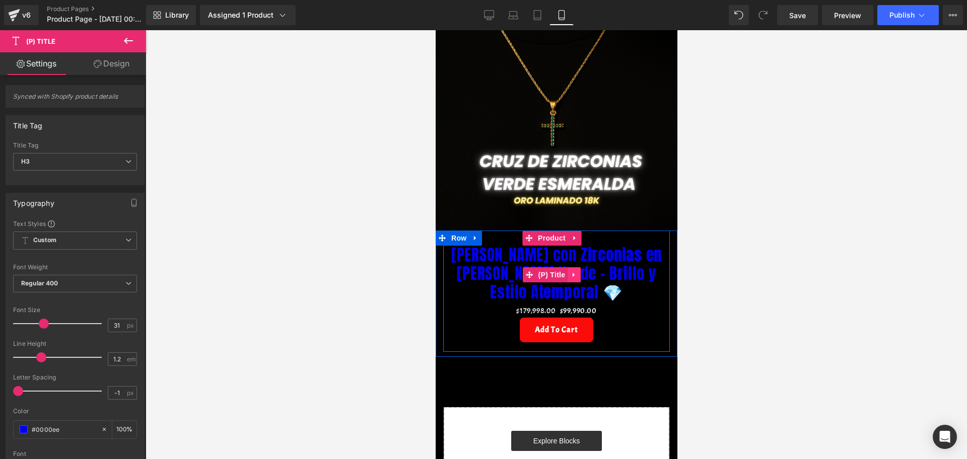
click at [570, 272] on icon at bounding box center [573, 276] width 7 height 8
click at [577, 272] on icon at bounding box center [580, 275] width 7 height 7
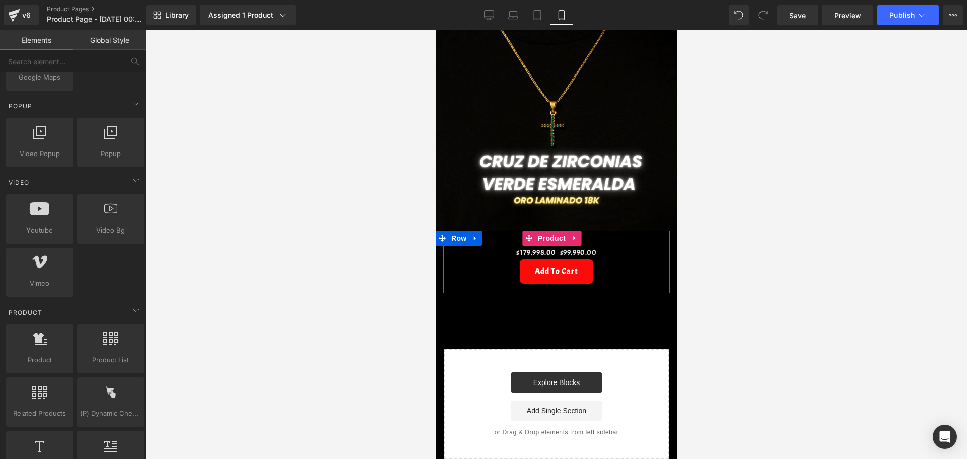
click at [679, 211] on div at bounding box center [557, 244] width 822 height 429
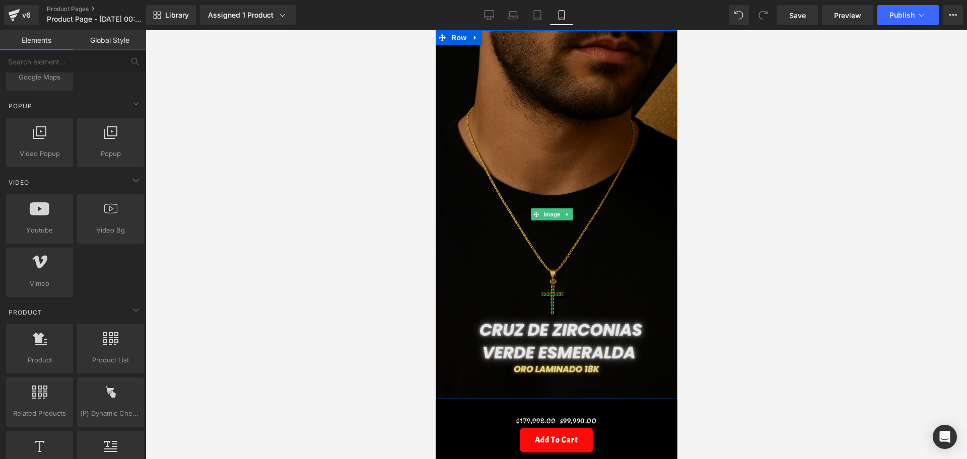
scroll to position [63, 0]
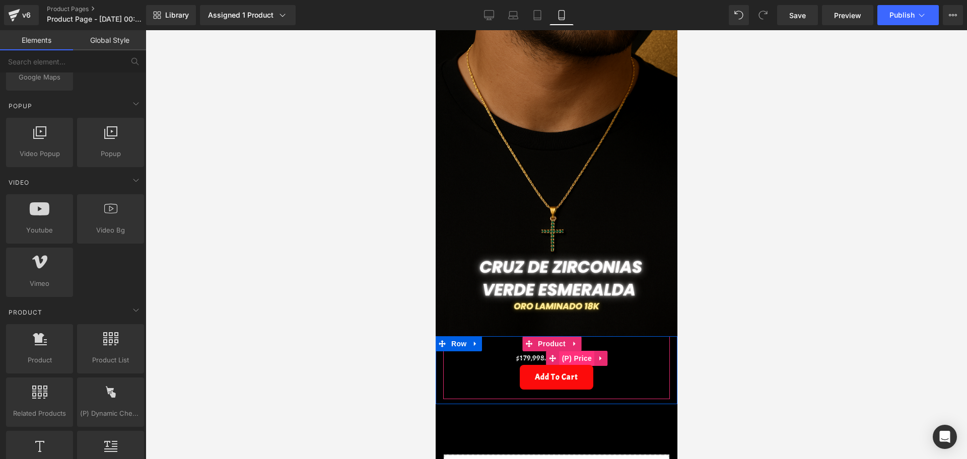
click at [585, 351] on span "(P) Price" at bounding box center [576, 358] width 35 height 15
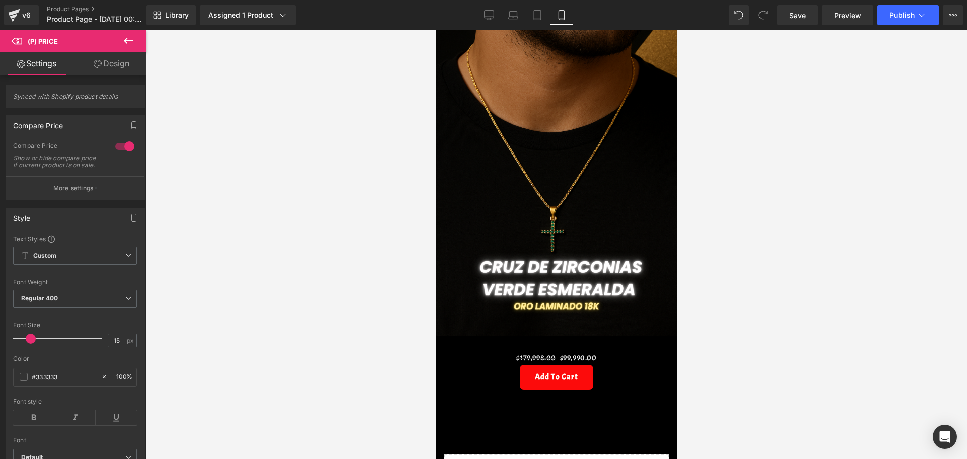
click at [105, 67] on link "Design" at bounding box center [111, 63] width 73 height 23
click at [0, 0] on div "Spacing" at bounding box center [0, 0] width 0 height 0
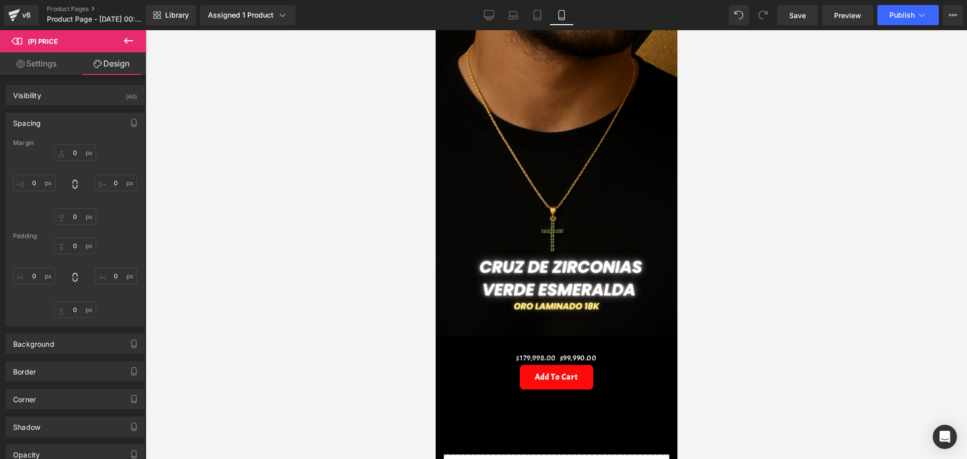
type input "0"
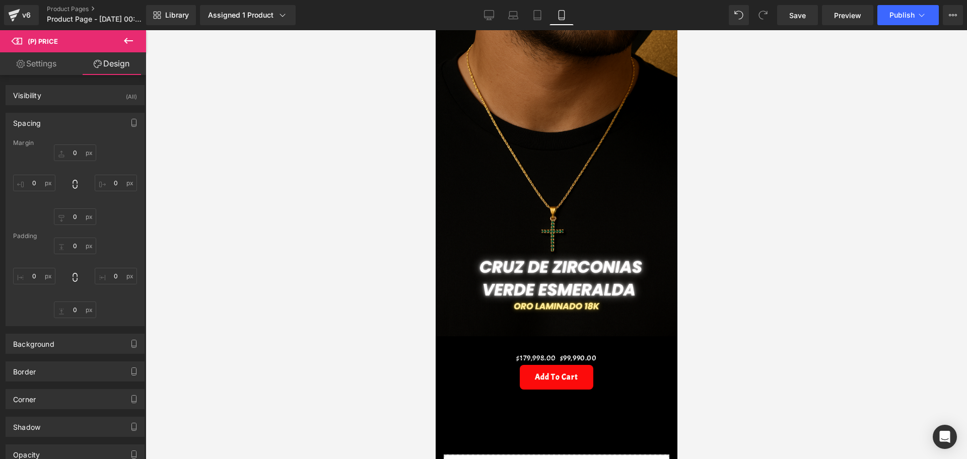
type input "0"
click at [76, 154] on input "0" at bounding box center [75, 153] width 42 height 17
type input "-20"
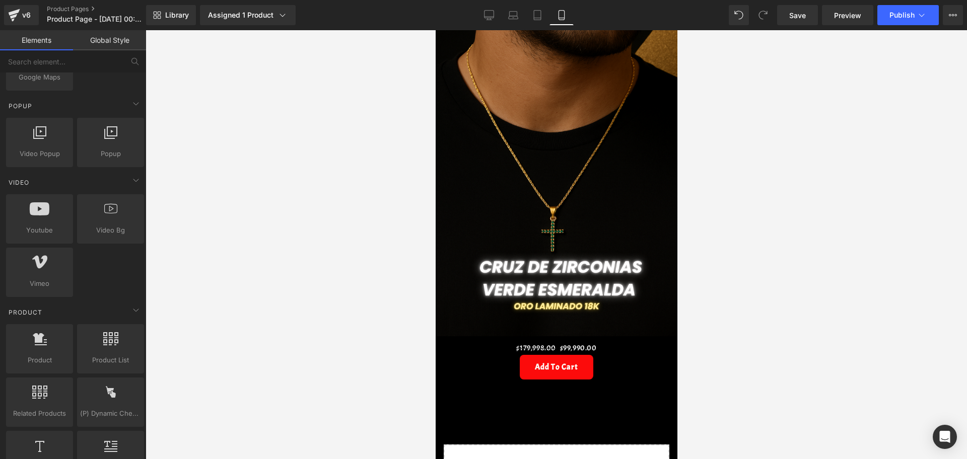
click at [703, 335] on div at bounding box center [557, 244] width 822 height 429
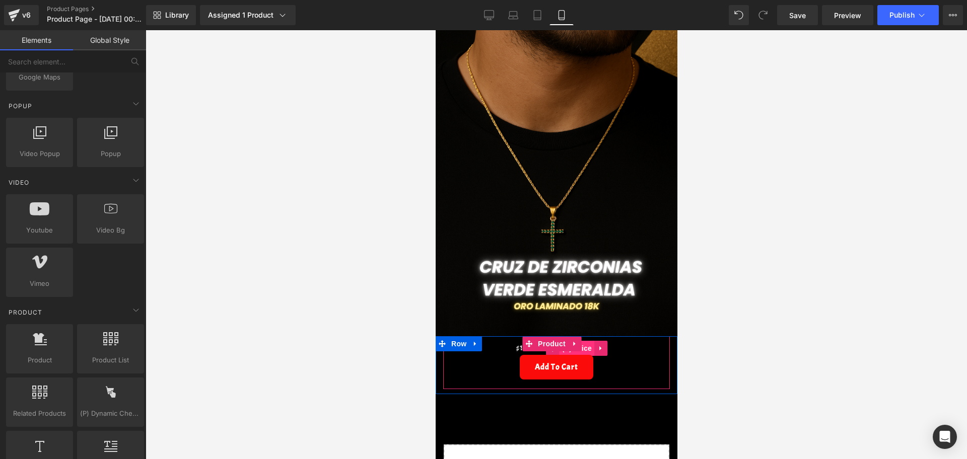
click at [586, 341] on span "(P) Price" at bounding box center [576, 348] width 35 height 15
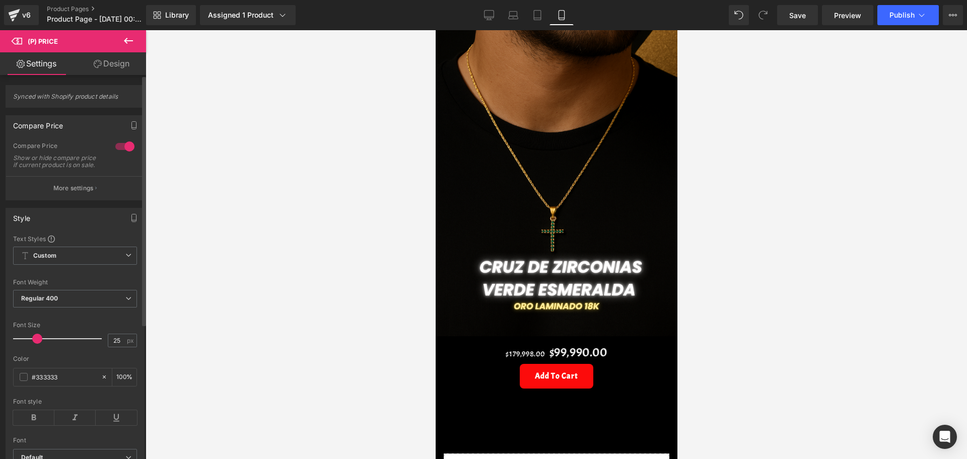
type input "26"
drag, startPoint x: 29, startPoint y: 348, endPoint x: 37, endPoint y: 341, distance: 10.8
click at [37, 341] on span at bounding box center [40, 339] width 10 height 10
click at [264, 338] on div at bounding box center [557, 244] width 822 height 429
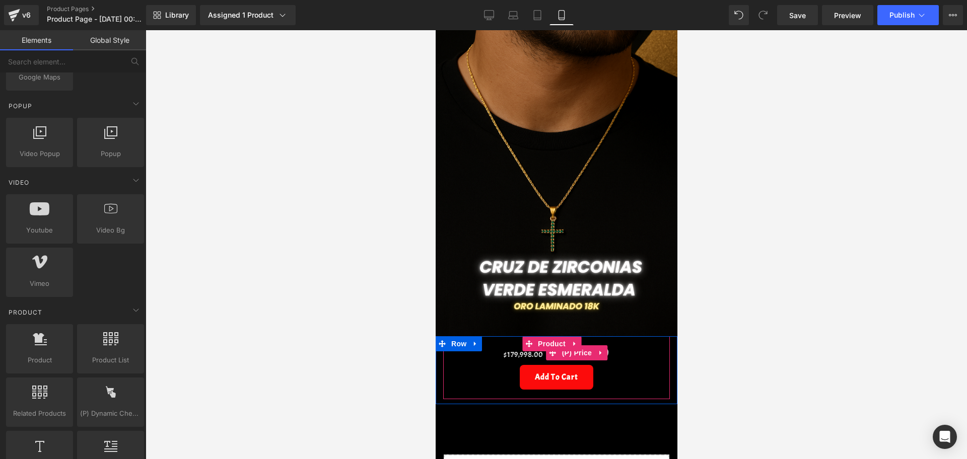
click at [579, 346] on span "(P) Price" at bounding box center [576, 353] width 35 height 15
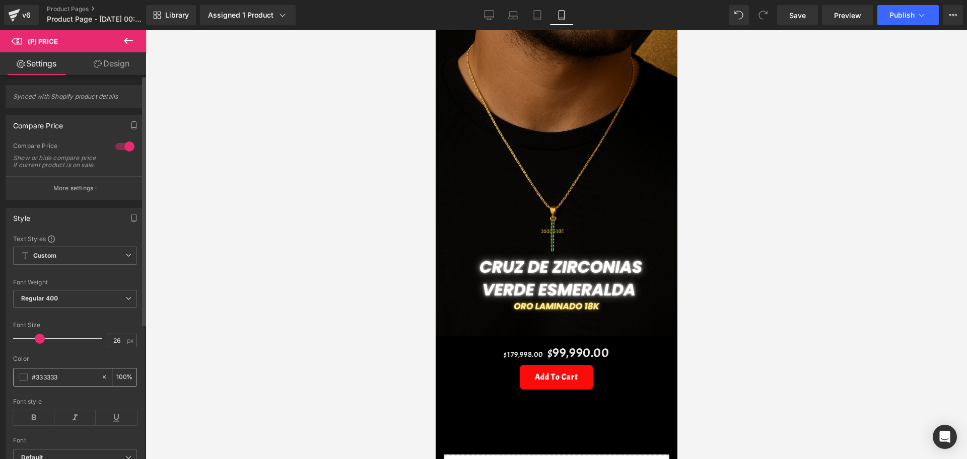
click at [28, 381] on div "#333333" at bounding box center [57, 378] width 87 height 18
click at [24, 381] on span at bounding box center [24, 377] width 8 height 8
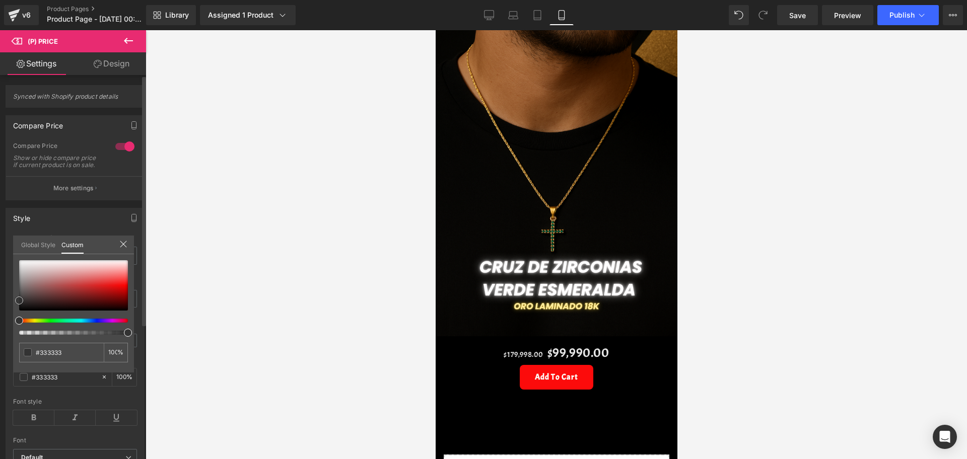
type input "#383838"
type input "#a5a5a5"
type input "#cecece"
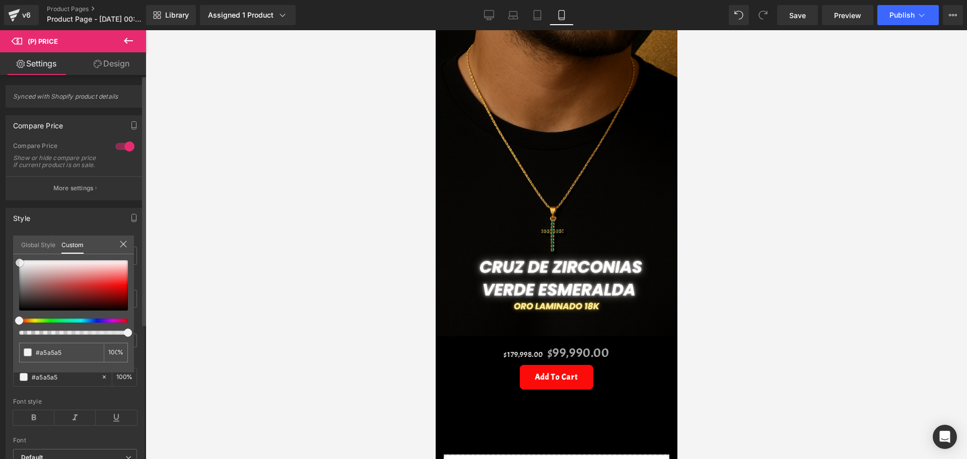
type input "#cecece"
type input "#f9f9f9"
drag, startPoint x: 20, startPoint y: 299, endPoint x: 19, endPoint y: 259, distance: 39.3
click at [19, 259] on span at bounding box center [19, 261] width 8 height 8
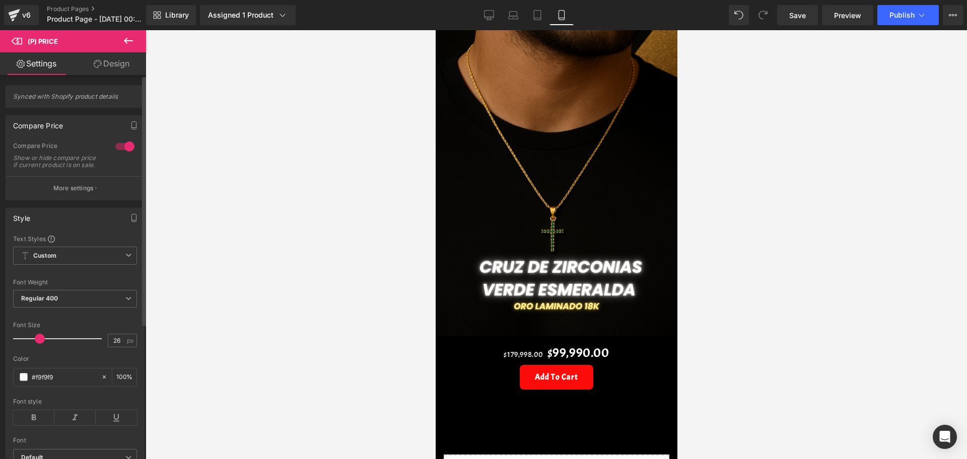
click at [299, 288] on div at bounding box center [557, 244] width 822 height 429
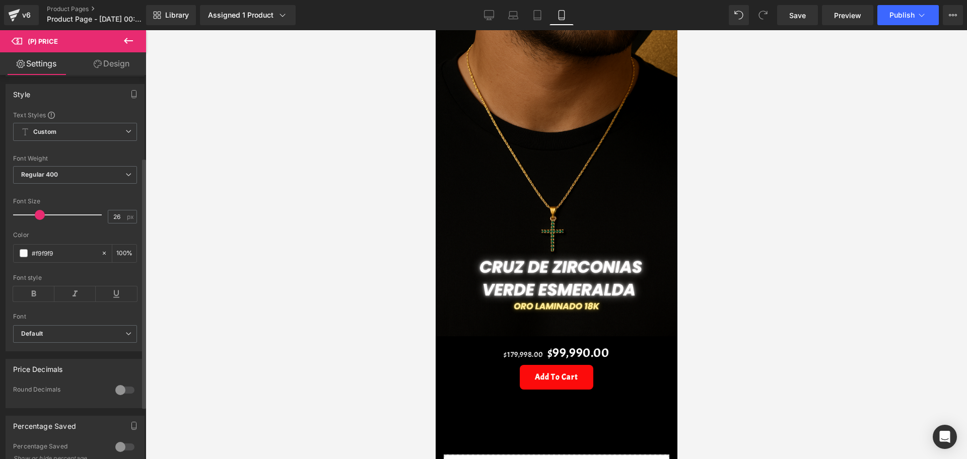
scroll to position [126, 0]
click at [32, 300] on icon at bounding box center [33, 292] width 41 height 15
click at [85, 295] on icon at bounding box center [74, 292] width 41 height 15
click at [301, 325] on div at bounding box center [557, 244] width 822 height 429
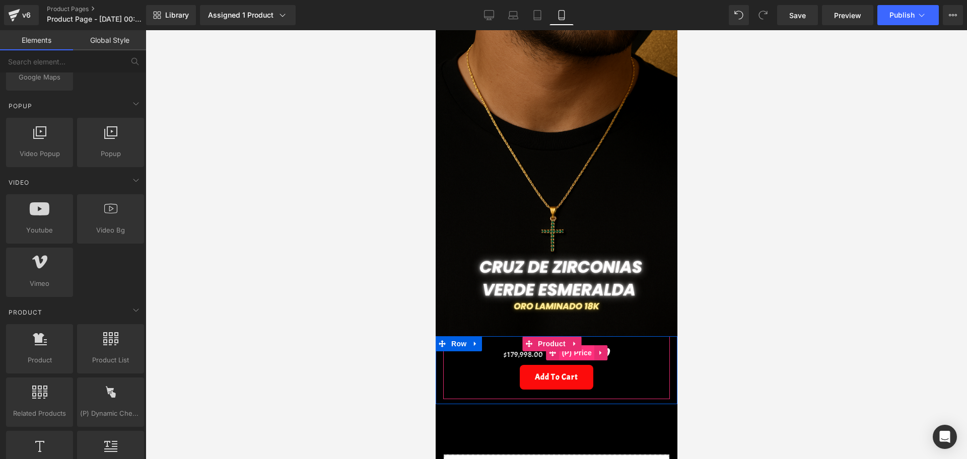
click at [577, 346] on span "(P) Price" at bounding box center [576, 353] width 35 height 15
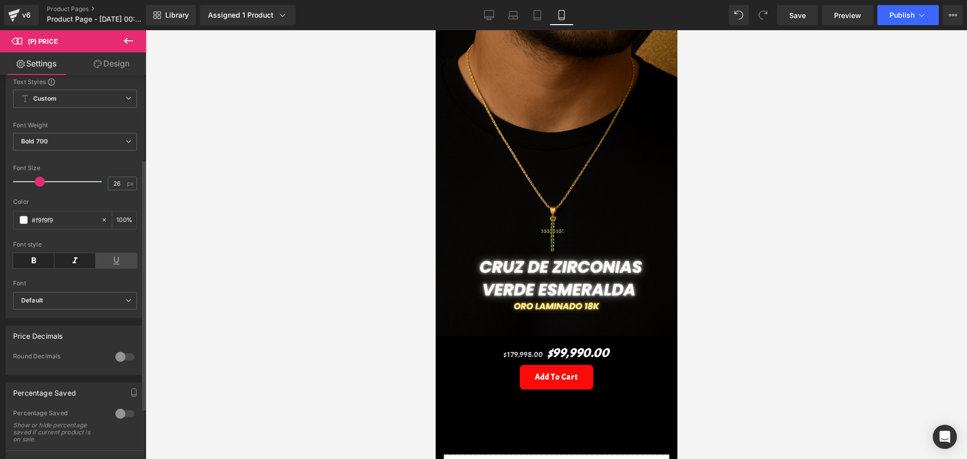
scroll to position [189, 0]
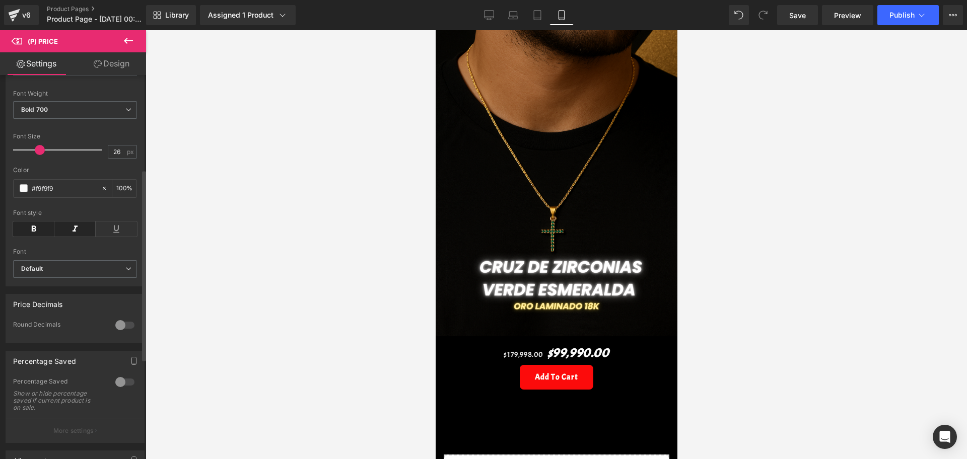
click at [117, 388] on div at bounding box center [125, 382] width 24 height 16
click at [102, 433] on button "More settings" at bounding box center [75, 431] width 138 height 24
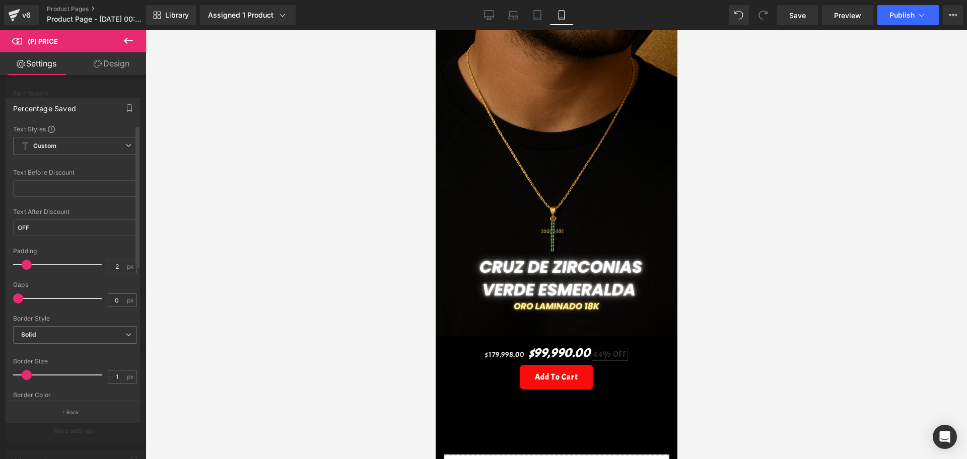
type input "1"
drag, startPoint x: 35, startPoint y: 266, endPoint x: 25, endPoint y: 268, distance: 10.9
click at [21, 266] on span at bounding box center [22, 265] width 10 height 10
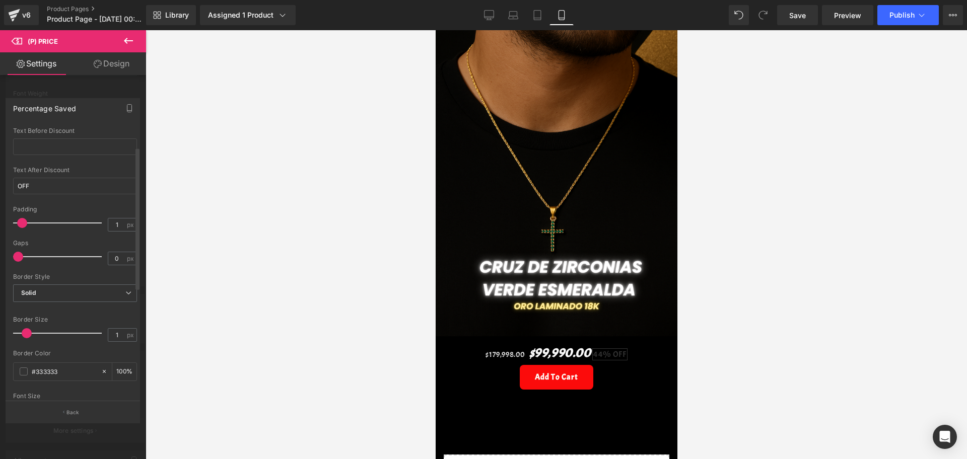
scroll to position [63, 0]
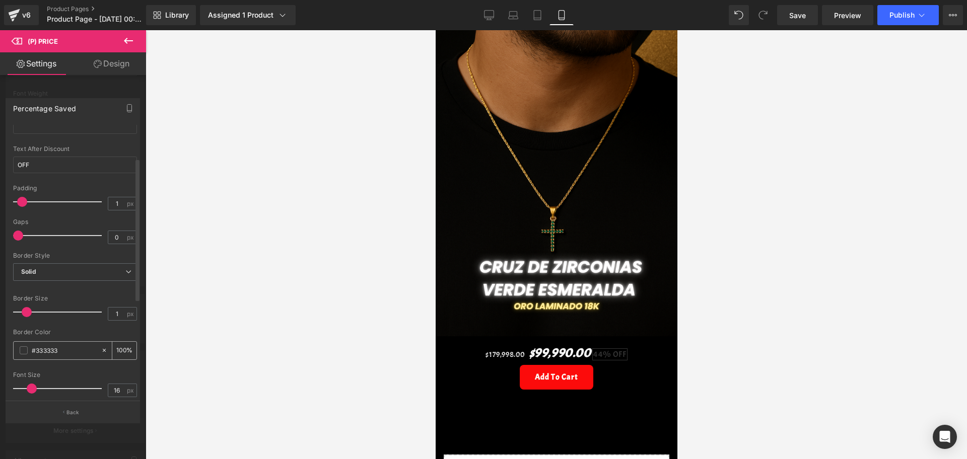
click at [22, 352] on span at bounding box center [24, 351] width 8 height 8
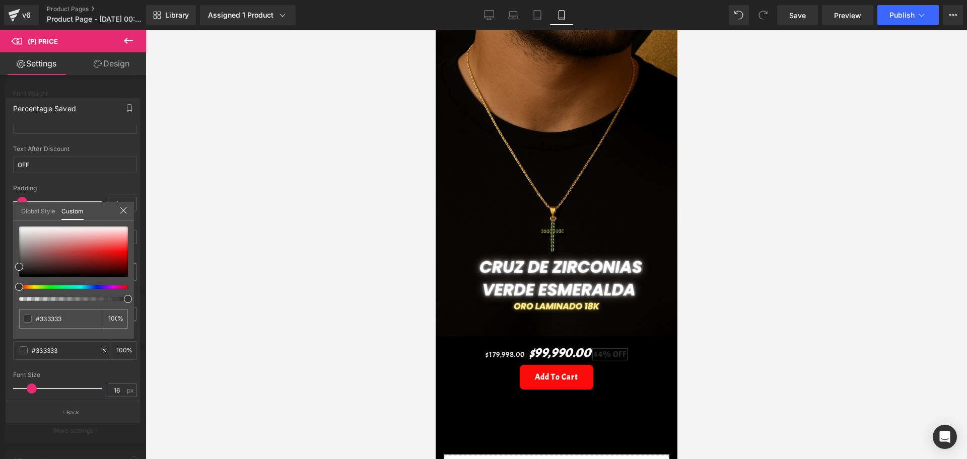
click at [35, 287] on div at bounding box center [69, 287] width 109 height 4
type input "#35362f"
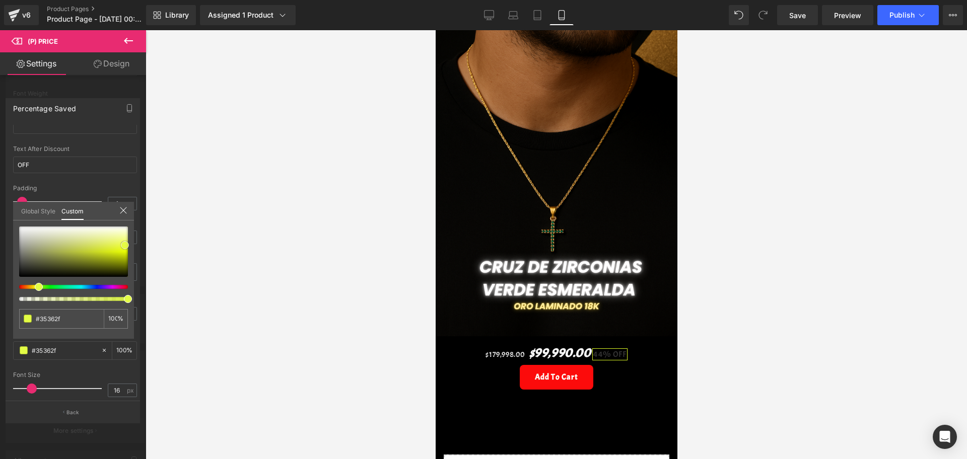
type input "#dbf726"
type input "#e1fb36"
type input "#b8d402"
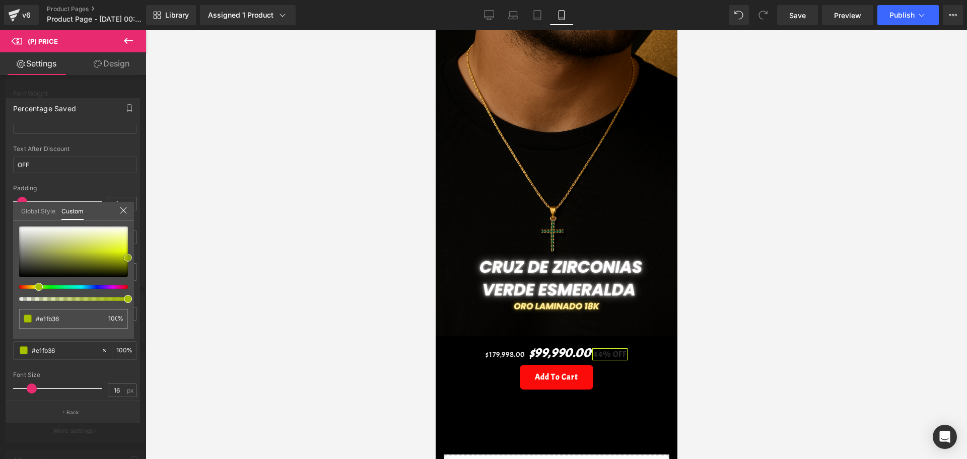
type input "#b8d402"
type input "#9ab200"
type input "#899e00"
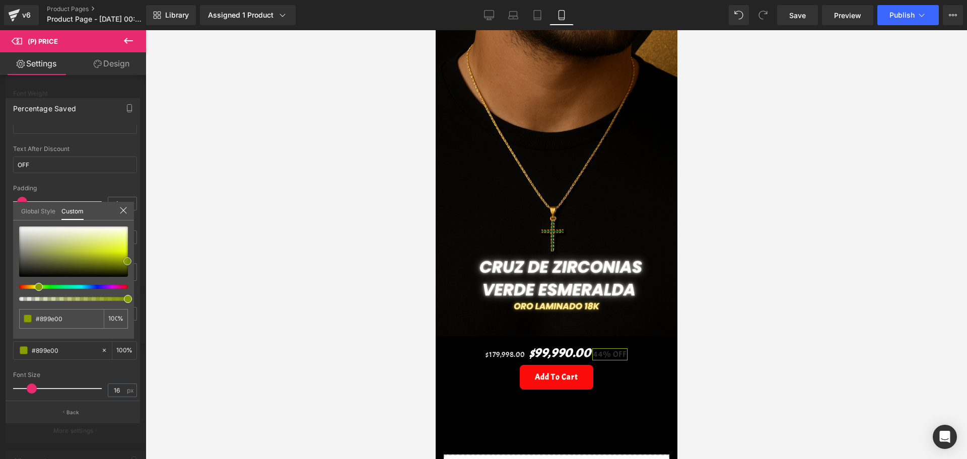
type input "#7b8e00"
type input "#849900"
type input "#d6f702"
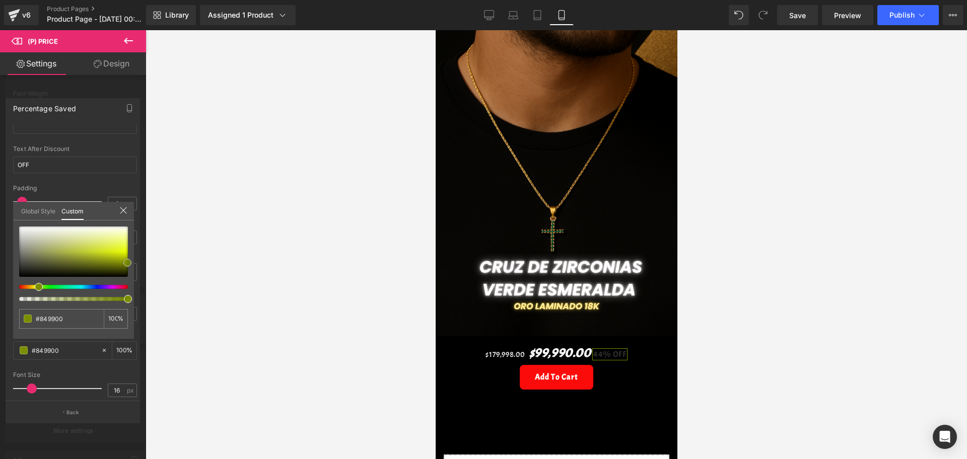
type input "#d6f702"
type input "#e8fb6e"
type input "#eefb97"
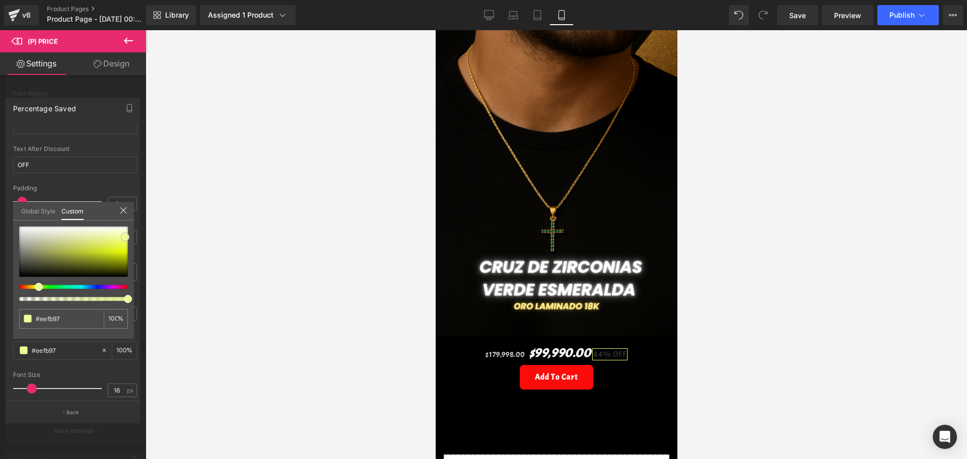
type input "#effc96"
type input "#effd94"
type input "#eefd8a"
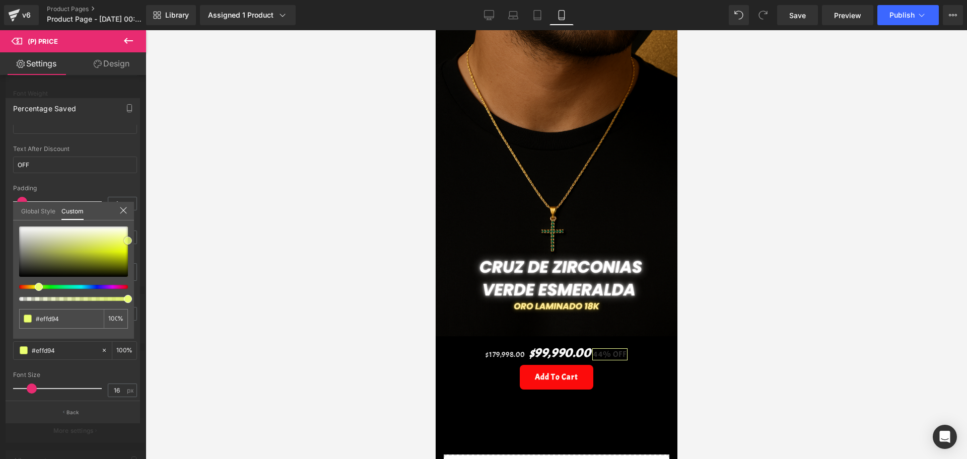
type input "#eefd8a"
type input "#e9ff60"
type input "#e5fe42"
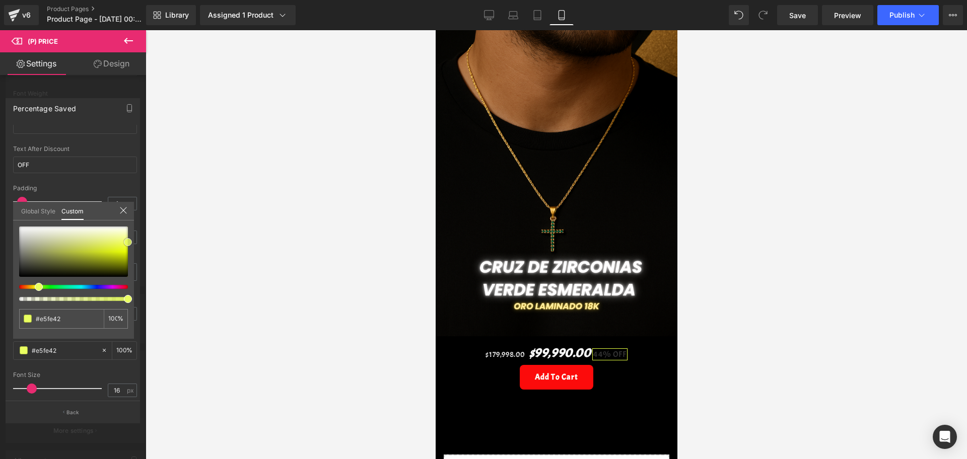
type input "#809300"
type input "#6e7f00"
type input "#5c6b00"
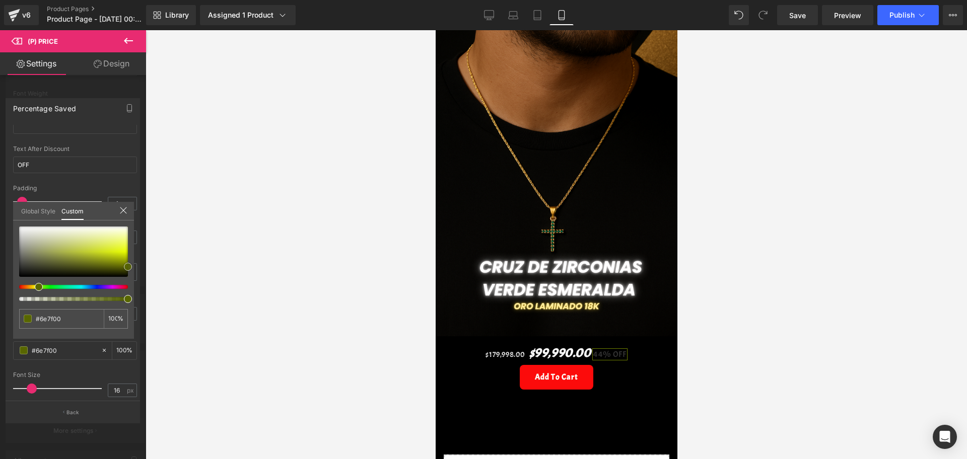
type input "#5c6b00"
type input "#6e7f00"
type input "#dafa0f"
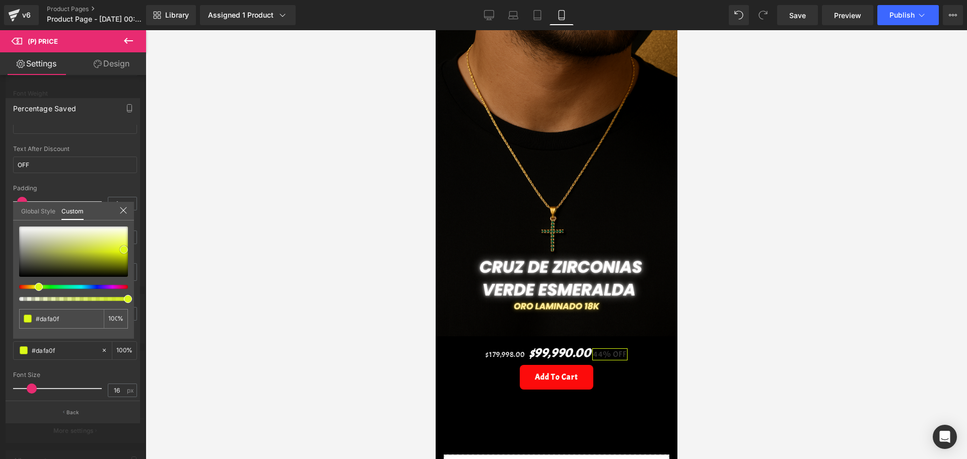
type input "#defa28"
type input "#e3fc40"
type input "#e4fd44"
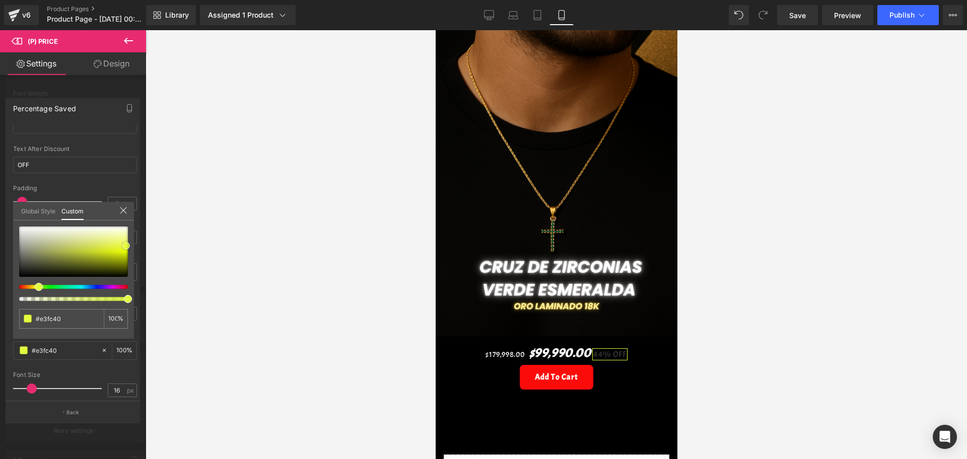
type input "#e4fd44"
type input "#e1fd29"
drag, startPoint x: 21, startPoint y: 268, endPoint x: 135, endPoint y: 255, distance: 114.1
click at [130, 251] on span at bounding box center [127, 250] width 8 height 8
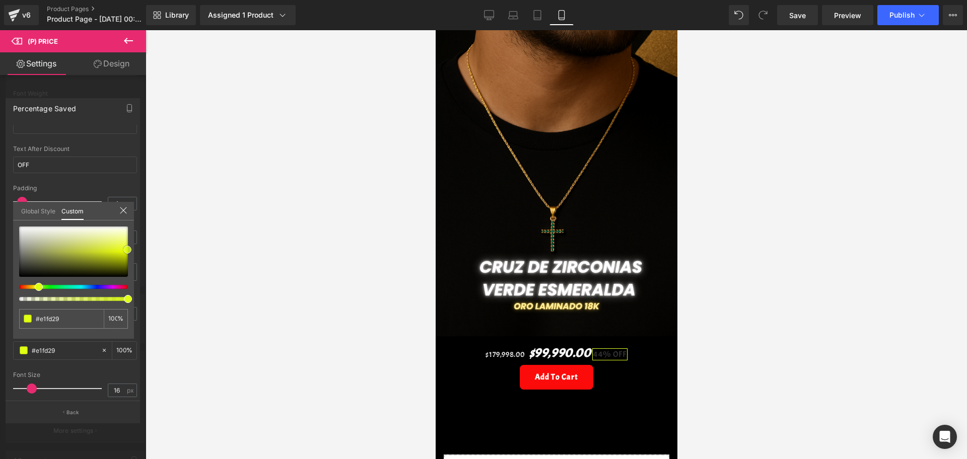
type input "#dfff14"
click at [202, 260] on div at bounding box center [557, 244] width 822 height 429
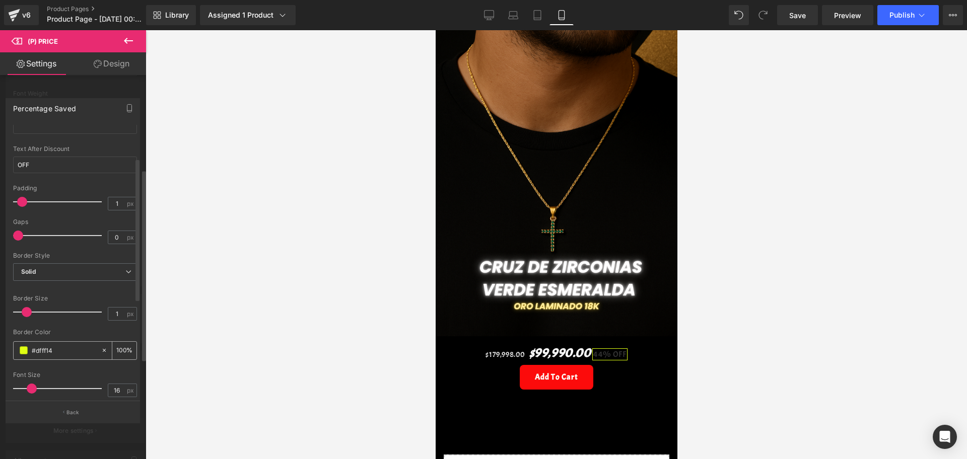
click at [21, 354] on span at bounding box center [24, 351] width 8 height 8
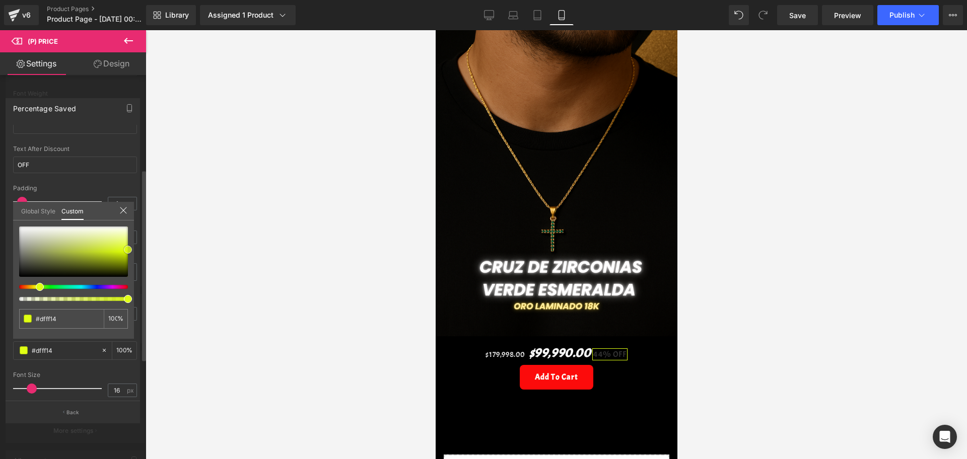
type input "#ddfc11"
type input "#2b2e18"
type input "#000000"
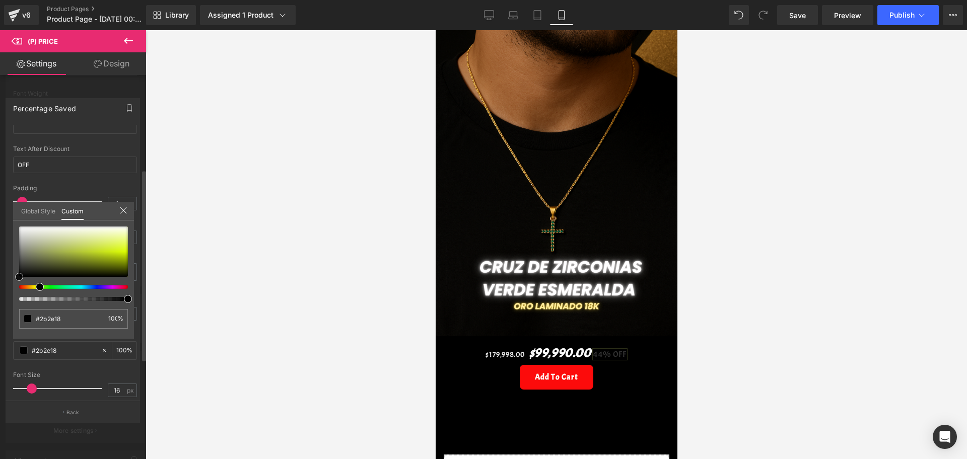
type input "#000000"
drag, startPoint x: 128, startPoint y: 251, endPoint x: 15, endPoint y: 280, distance: 116.8
click at [15, 280] on div "#000000 100 %" at bounding box center [73, 283] width 121 height 112
click at [178, 304] on div at bounding box center [557, 244] width 822 height 429
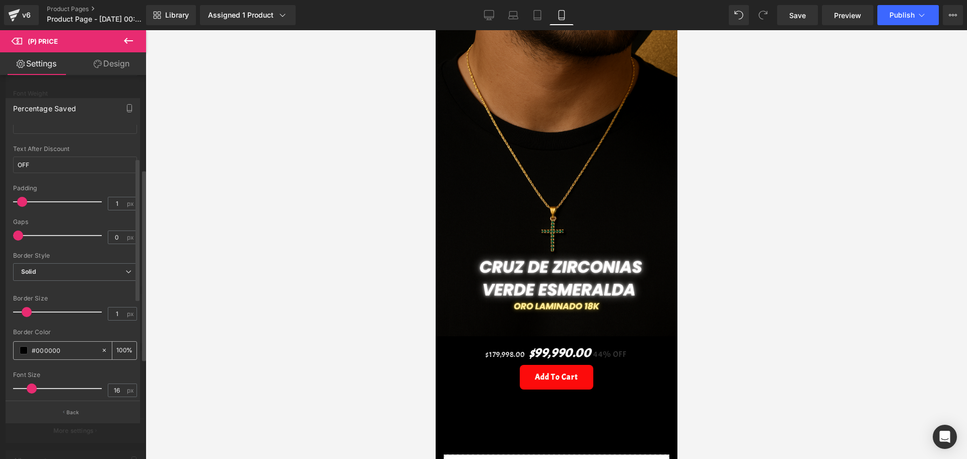
click at [20, 350] on span at bounding box center [24, 351] width 8 height 8
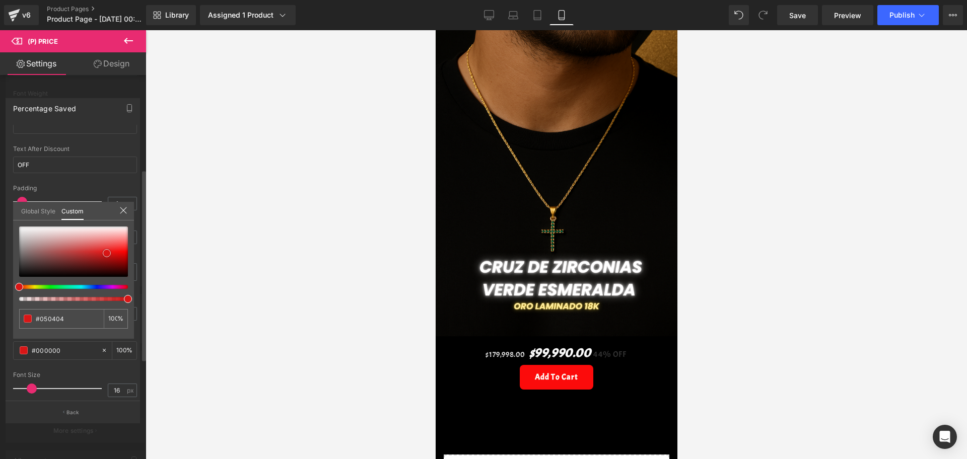
type input "#050404"
type input "#b41717"
type input "#f63b3b"
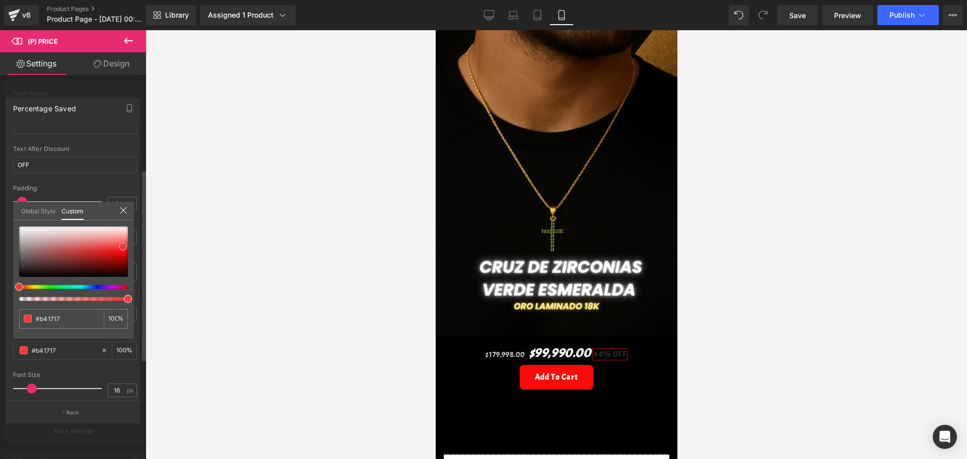
type input "#f63b3b"
type input "#fb3636"
type input "#fb3131"
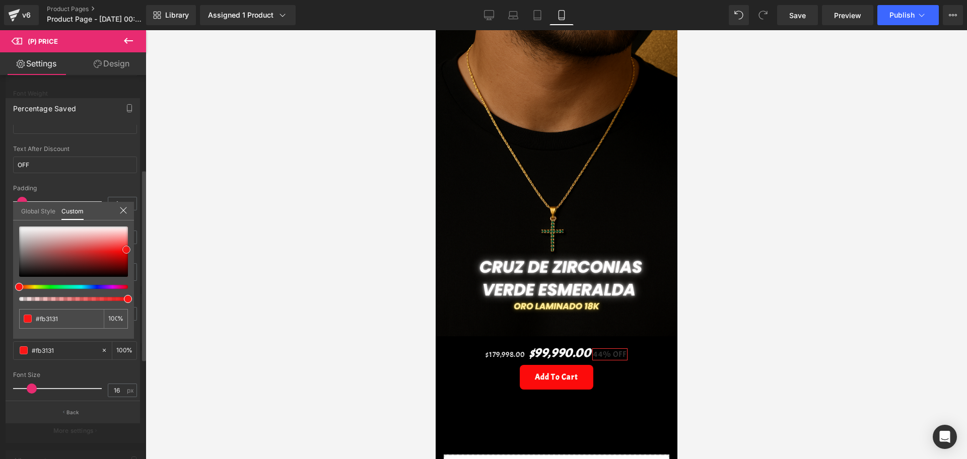
type input "#ef0000"
type input "#db0000"
type input "#c60000"
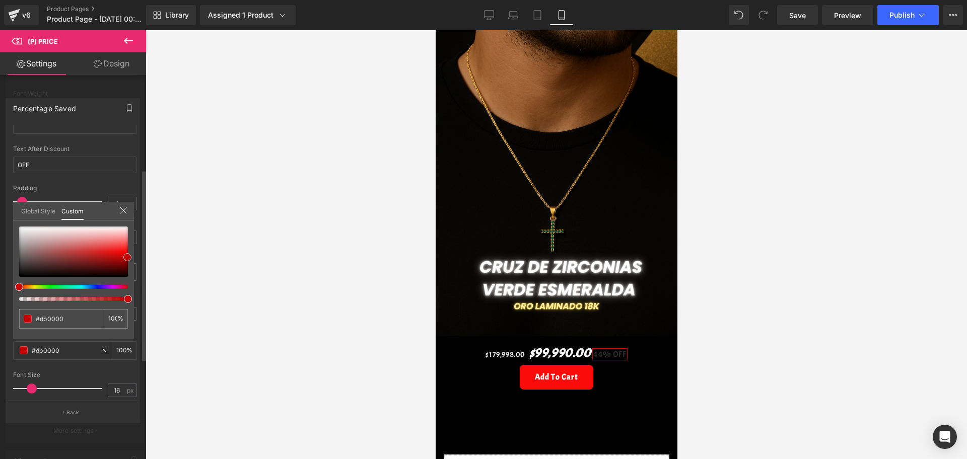
type input "#c60000"
type input "#bc0000"
type input "#930a0a"
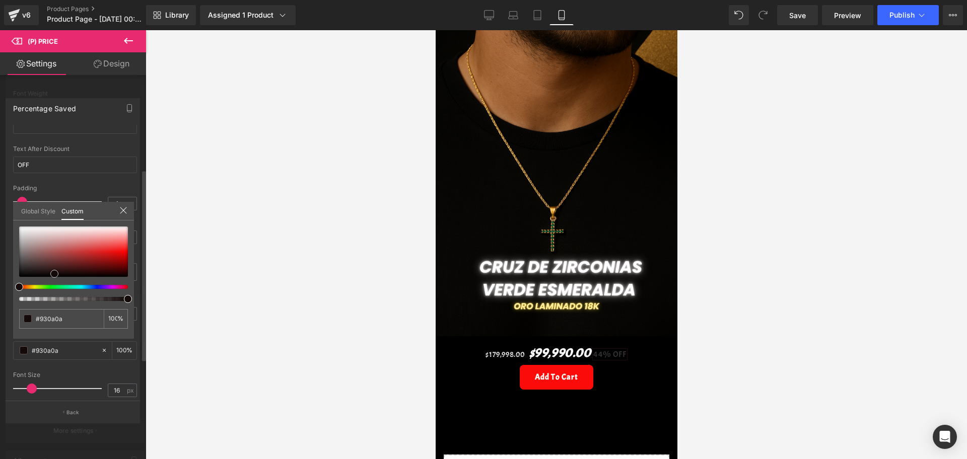
type input "#1c0c0c"
type input "#130b0b"
type input "#140f0f"
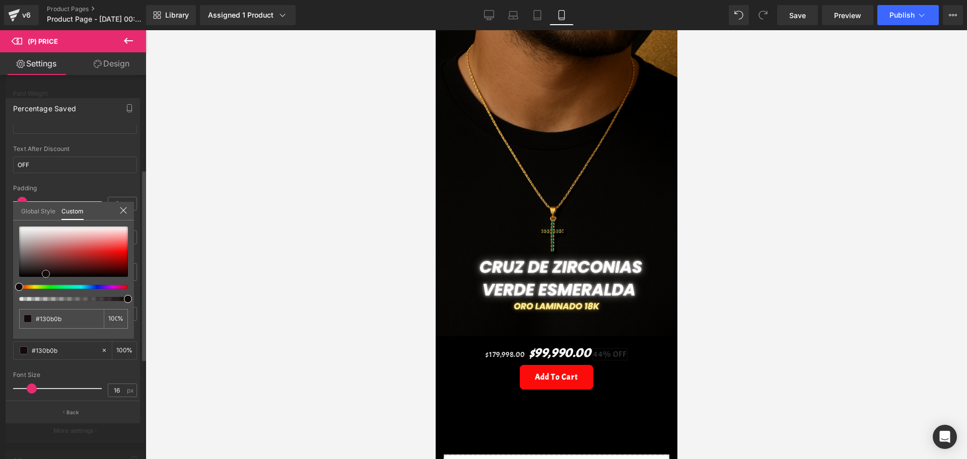
type input "#140f0f"
type input "#121111"
type input "#111111"
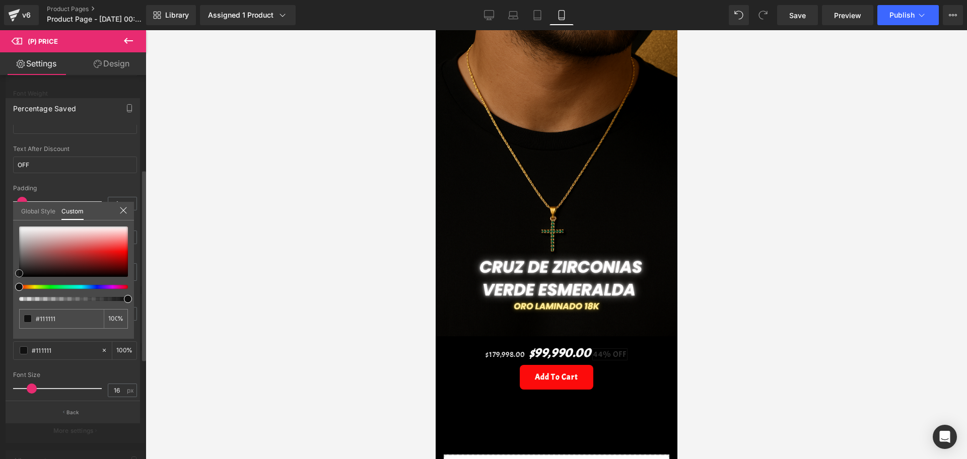
click at [18, 274] on span at bounding box center [19, 274] width 8 height 8
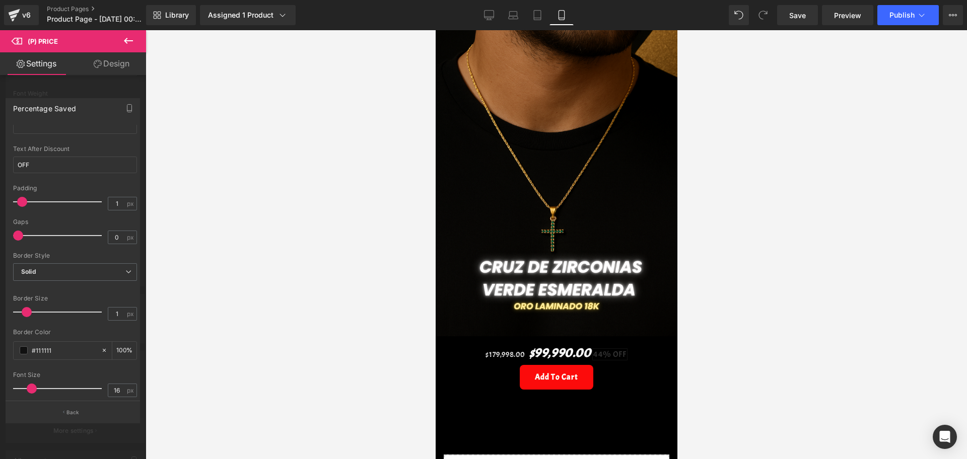
click at [275, 294] on div at bounding box center [557, 244] width 822 height 429
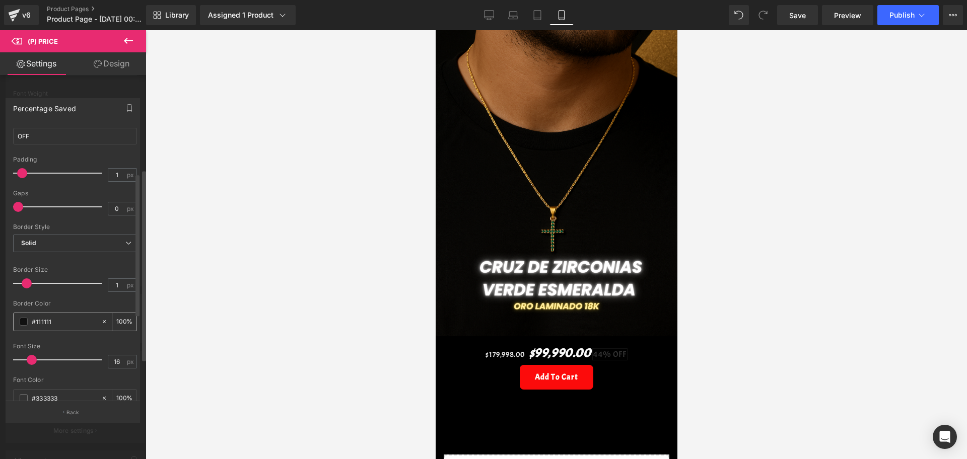
scroll to position [126, 0]
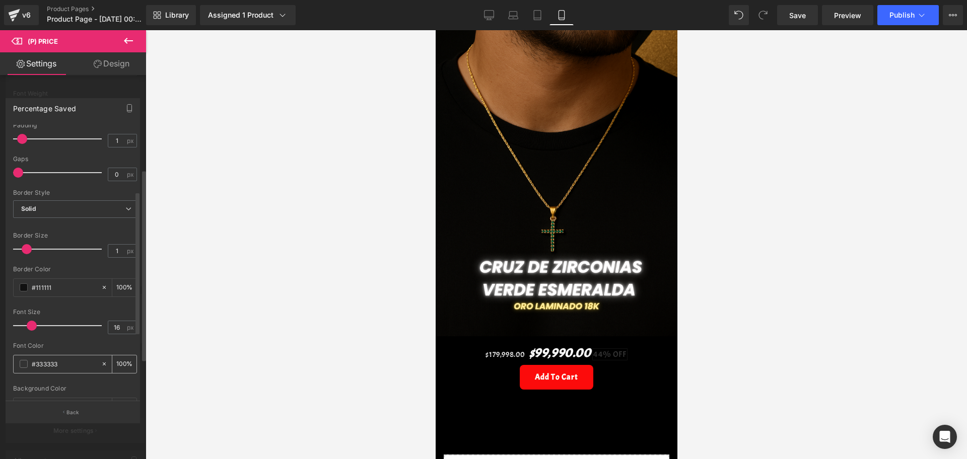
click at [25, 365] on span at bounding box center [24, 364] width 8 height 8
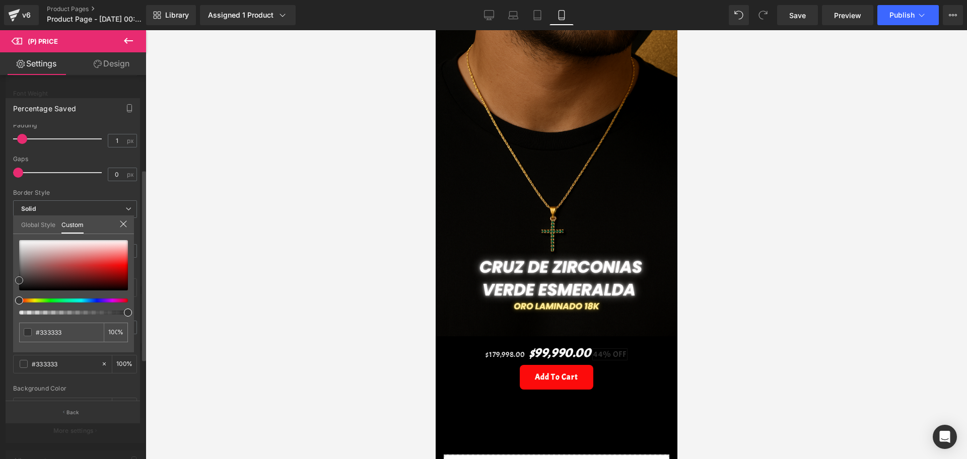
type input "#353535"
type input "#8c8787"
type input "#d6d1d1"
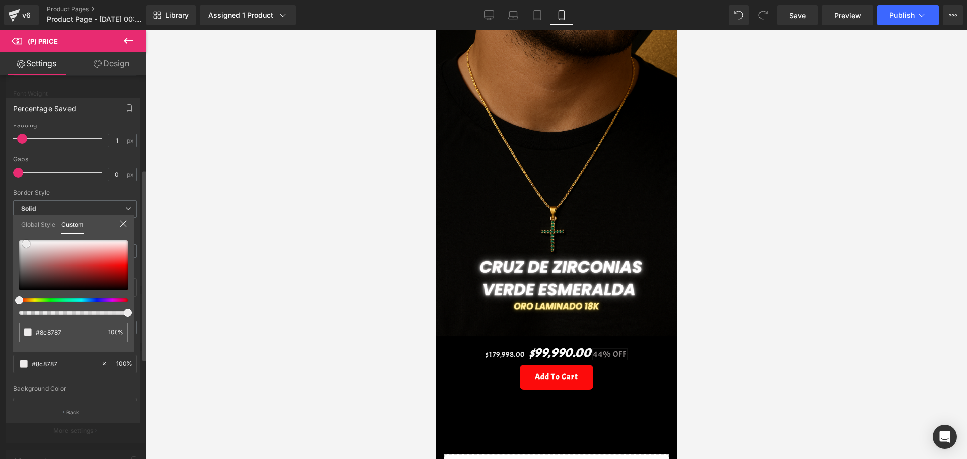
type input "#d6d1d1"
type input "#f7f6f6"
type input "#ffffff"
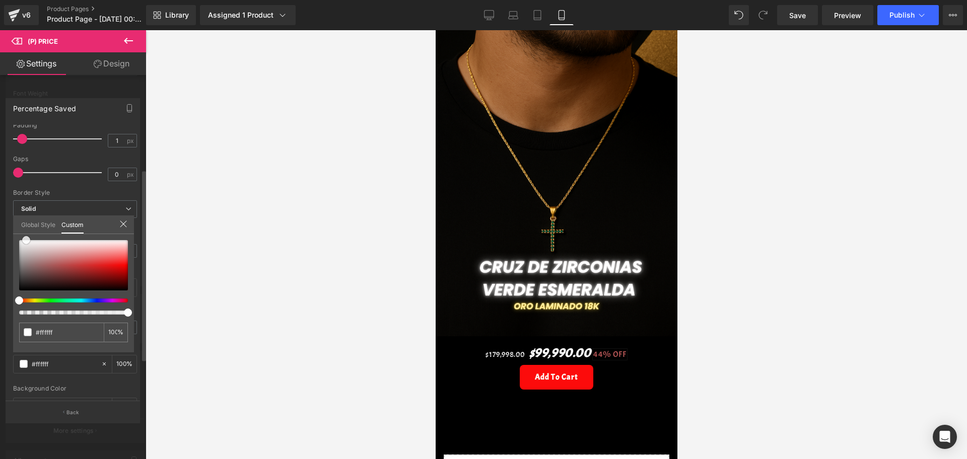
type input "#b05353"
type input "#370b0b"
type input "#900808"
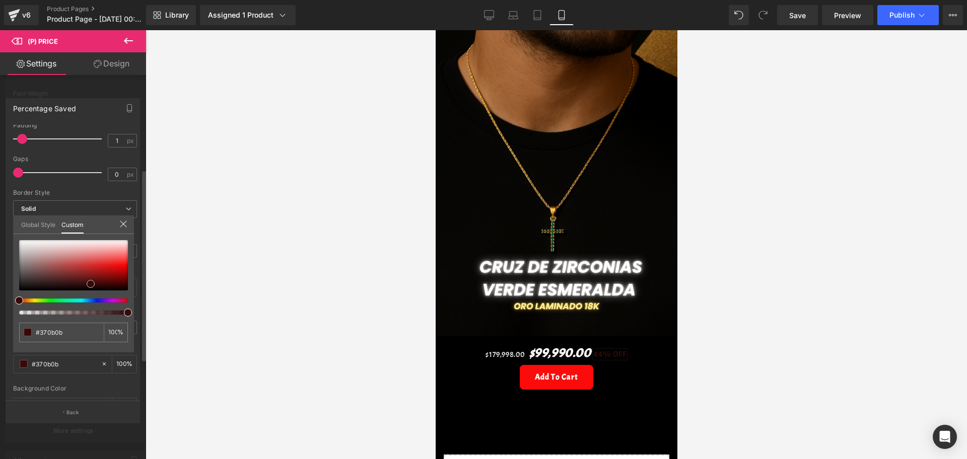
type input "#900808"
type input "#e40505"
type input "#e70303"
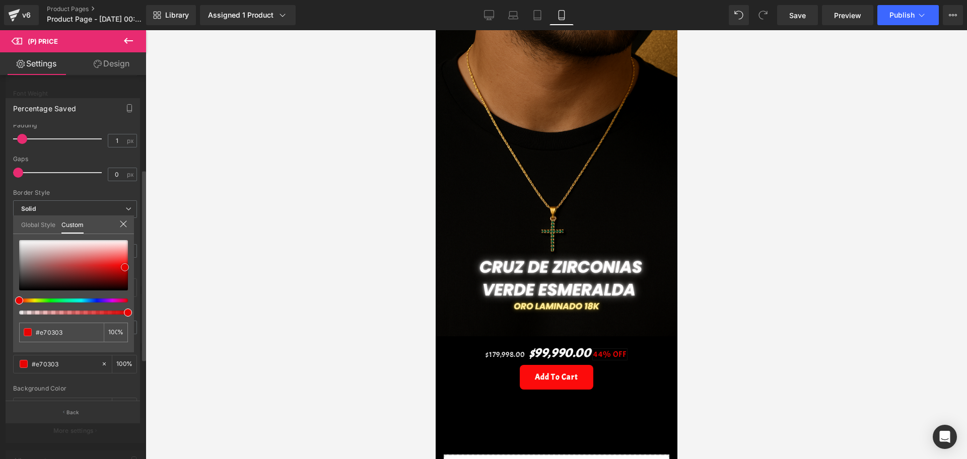
type input "#e80202"
drag, startPoint x: 21, startPoint y: 281, endPoint x: 185, endPoint y: 272, distance: 165.0
click at [127, 268] on span at bounding box center [126, 268] width 8 height 8
click at [185, 272] on div at bounding box center [557, 244] width 822 height 429
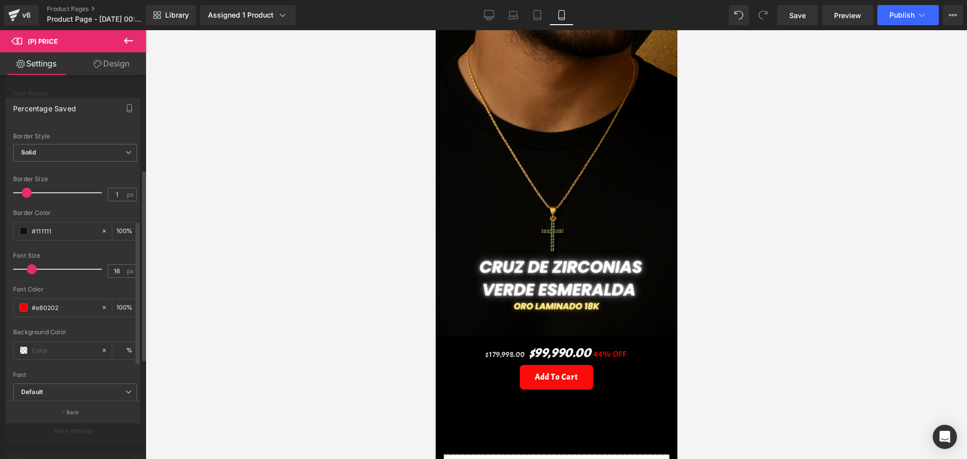
scroll to position [249, 0]
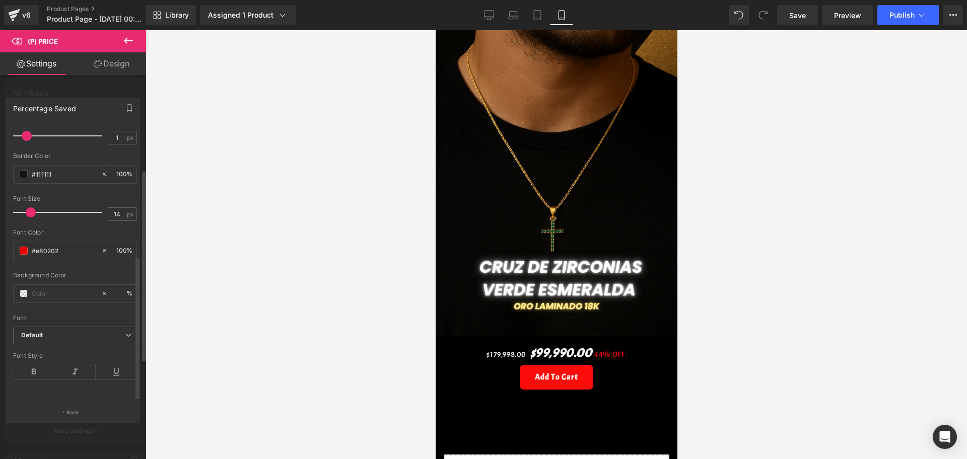
type input "13"
click at [26, 208] on div at bounding box center [60, 213] width 84 height 20
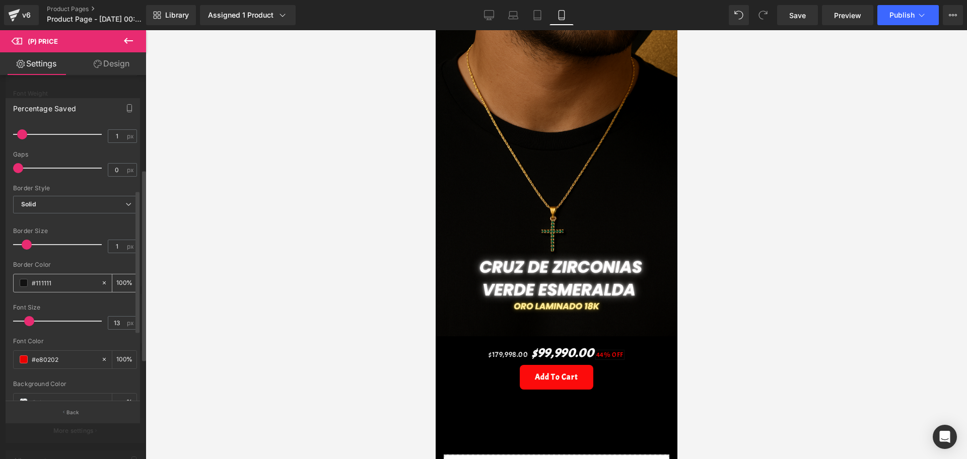
scroll to position [123, 0]
click at [27, 246] on div at bounding box center [60, 252] width 84 height 20
type input "4"
drag, startPoint x: 27, startPoint y: 255, endPoint x: 50, endPoint y: 254, distance: 23.2
click at [50, 254] on span at bounding box center [51, 252] width 10 height 10
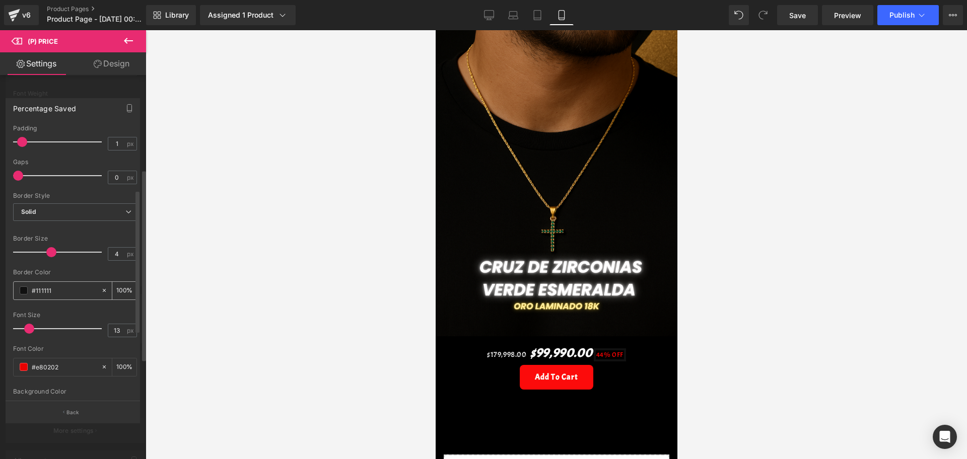
scroll to position [249, 0]
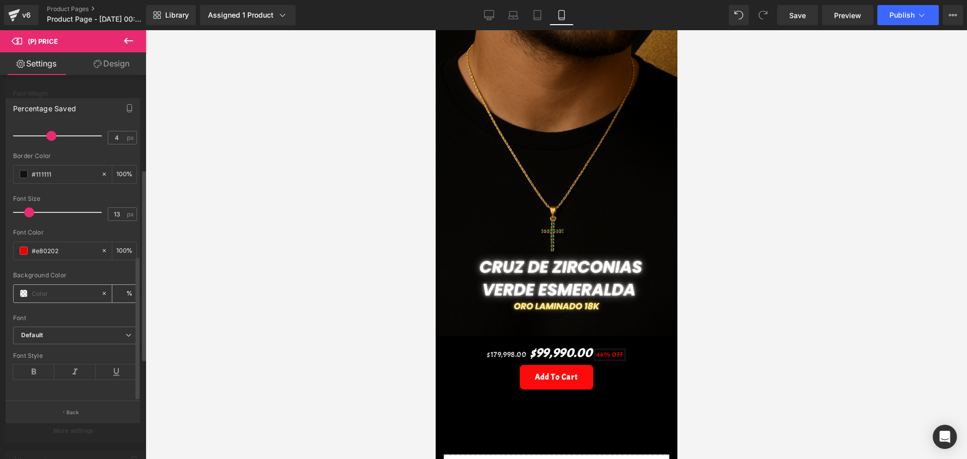
click at [25, 290] on span at bounding box center [24, 294] width 8 height 8
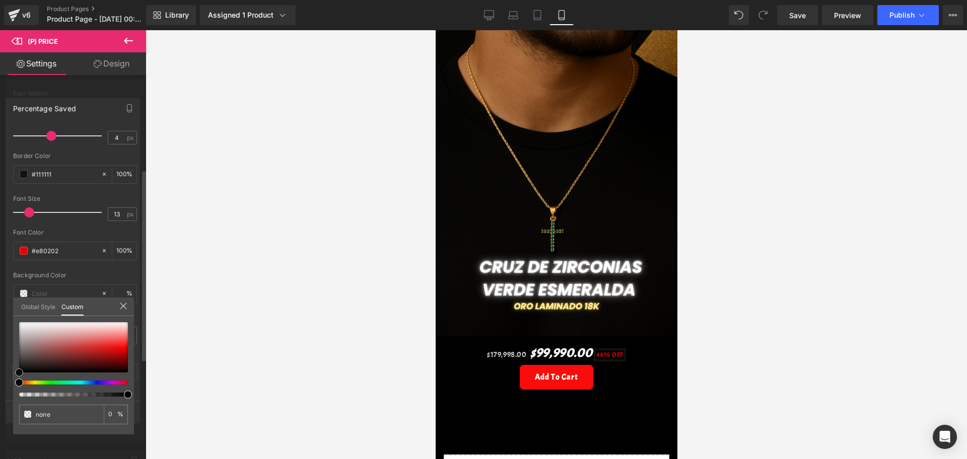
type input "#000000"
type input "100"
type input "#000000"
type input "100"
click at [12, 375] on div "Percentage Saved Text Styles Custom Custom Setup Global Style Custom Setup Glob…" at bounding box center [73, 257] width 146 height 332
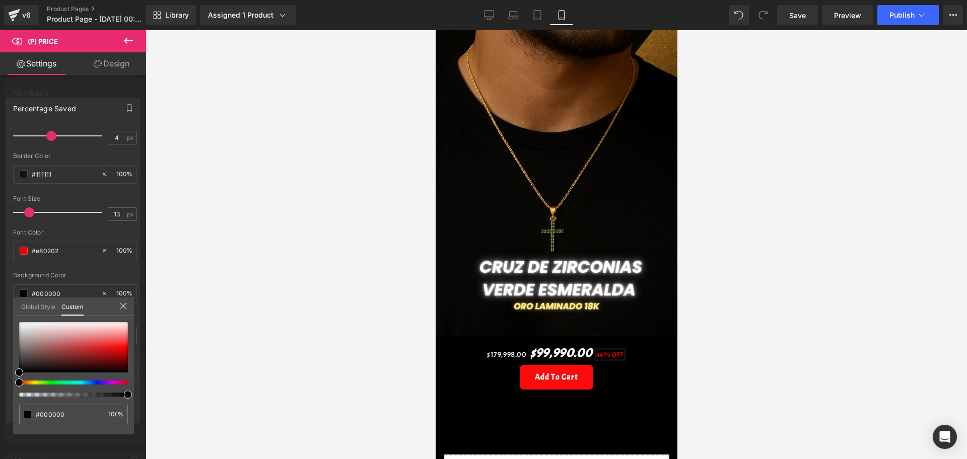
click at [172, 353] on div at bounding box center [557, 244] width 822 height 429
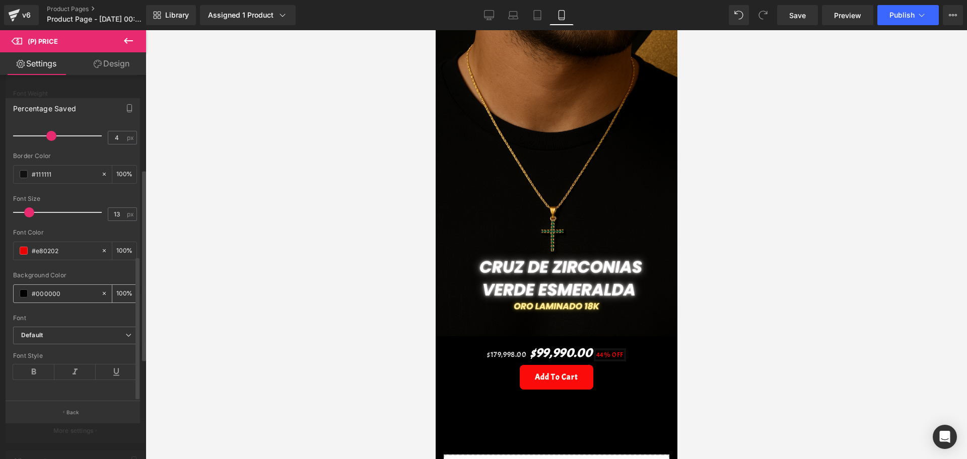
click at [22, 290] on span at bounding box center [24, 294] width 8 height 8
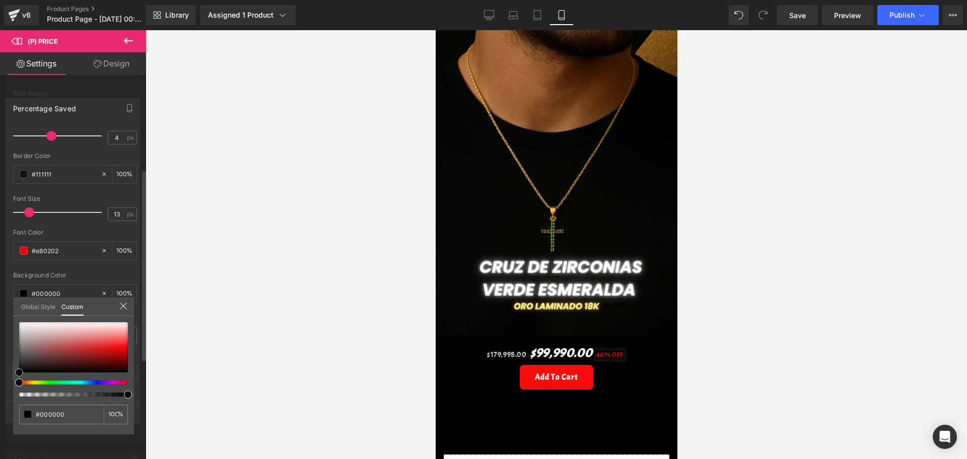
drag, startPoint x: 18, startPoint y: 372, endPoint x: 11, endPoint y: 380, distance: 11.4
click at [11, 380] on div "Percentage Saved Text Styles Custom Custom Setup Global Style Custom Setup Glob…" at bounding box center [73, 257] width 146 height 332
click at [236, 362] on div at bounding box center [557, 244] width 822 height 429
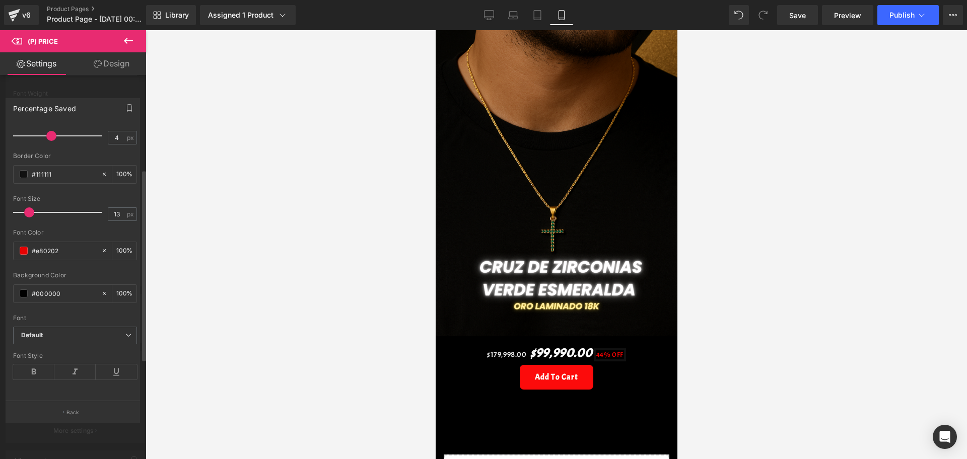
click at [25, 170] on span at bounding box center [24, 174] width 8 height 8
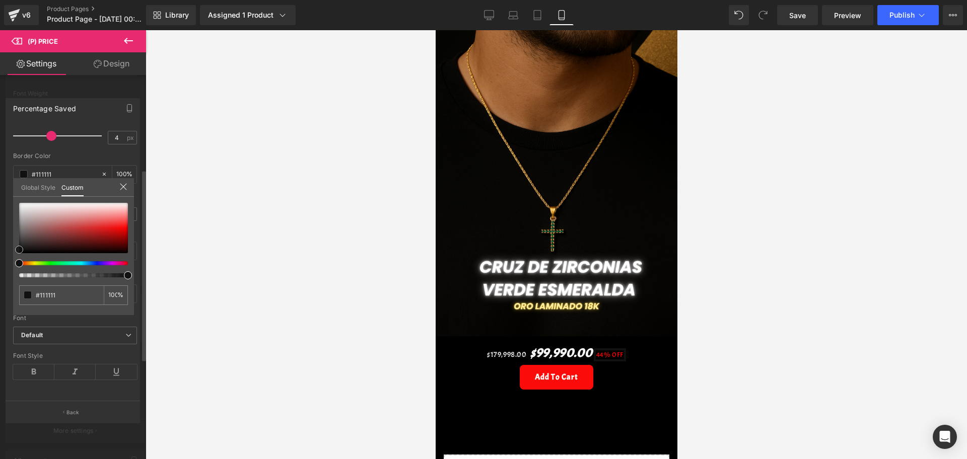
type input "#000000"
drag, startPoint x: 20, startPoint y: 253, endPoint x: 9, endPoint y: 257, distance: 12.0
click at [9, 256] on div "Percentage Saved Text Styles Custom Custom Setup Global Style Custom Setup Glob…" at bounding box center [73, 257] width 146 height 332
click at [311, 316] on div at bounding box center [557, 244] width 822 height 429
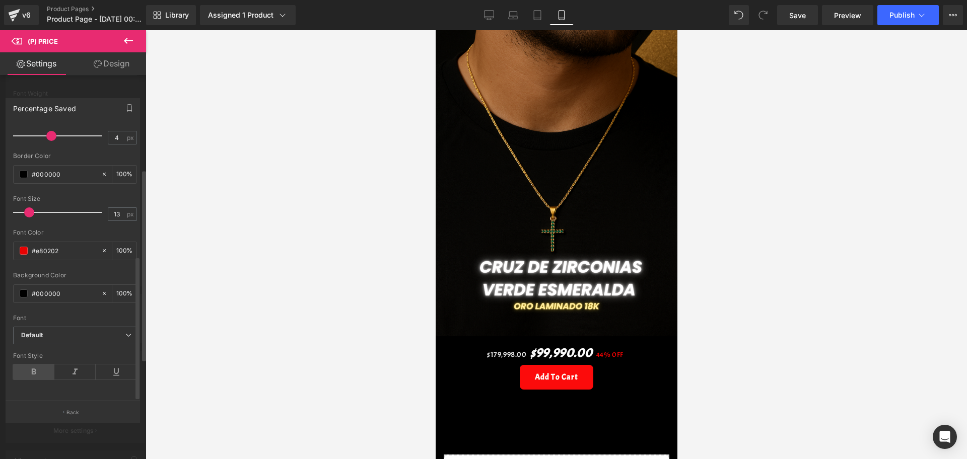
click at [44, 365] on icon at bounding box center [33, 372] width 41 height 15
click at [81, 365] on icon at bounding box center [74, 372] width 41 height 15
click at [259, 332] on div at bounding box center [557, 244] width 822 height 429
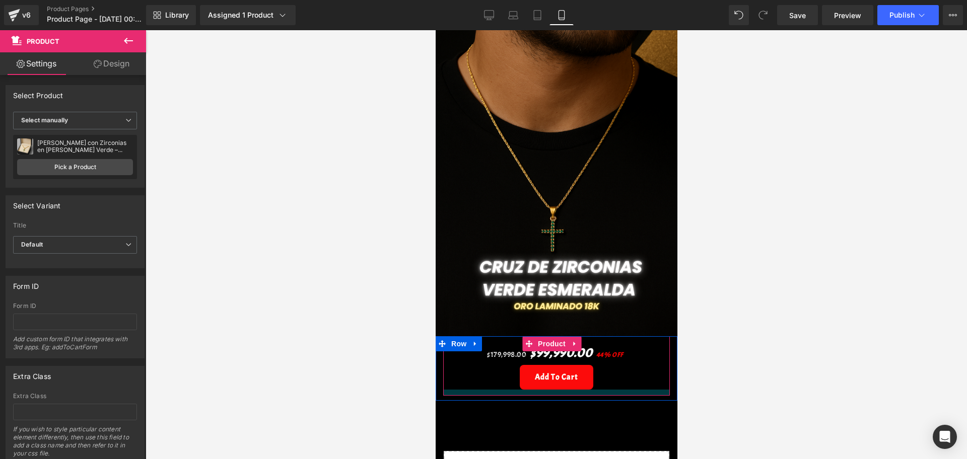
click at [585, 390] on div at bounding box center [556, 393] width 227 height 6
click at [699, 372] on div at bounding box center [557, 244] width 822 height 429
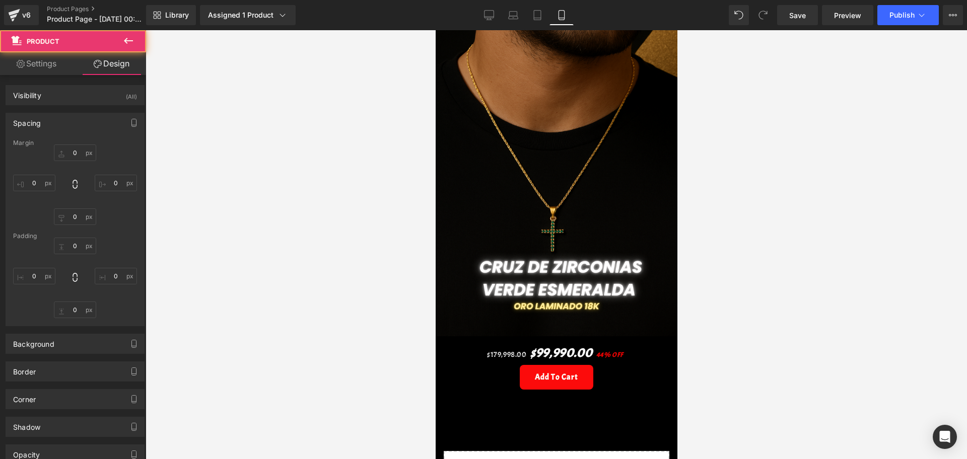
type input "0"
type input "30"
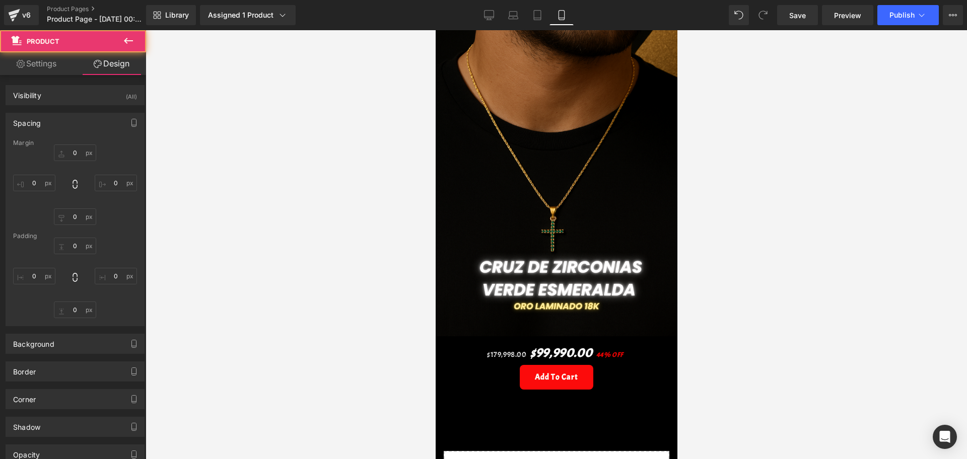
type input "10"
type input "12"
type input "10"
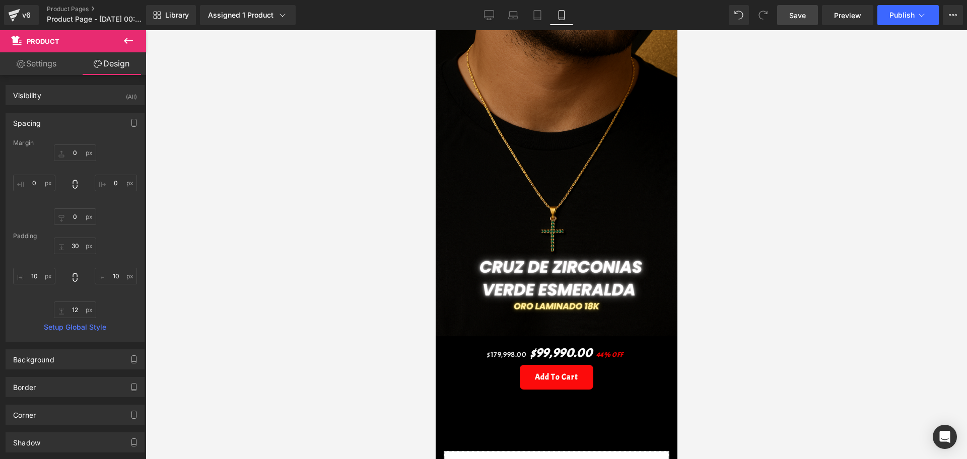
click at [802, 19] on span "Save" at bounding box center [798, 15] width 17 height 11
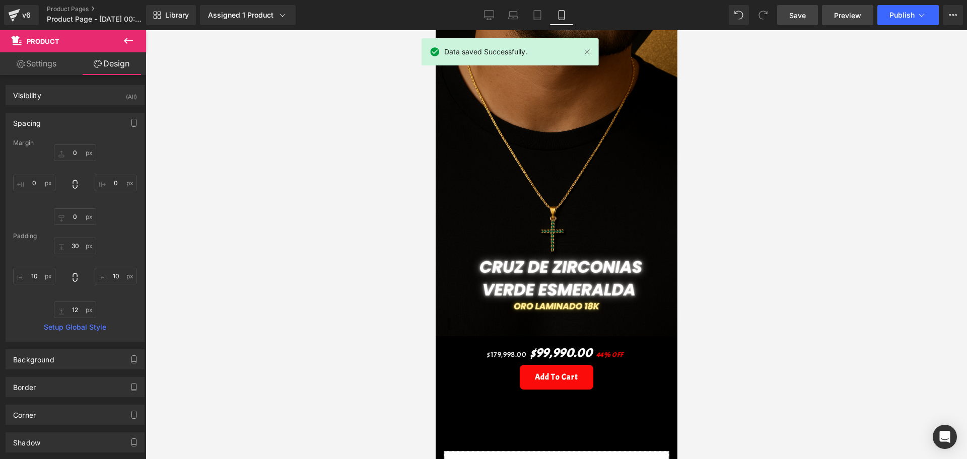
drag, startPoint x: 864, startPoint y: 14, endPoint x: 856, endPoint y: 12, distance: 7.8
click at [864, 14] on link "Preview" at bounding box center [847, 15] width 51 height 20
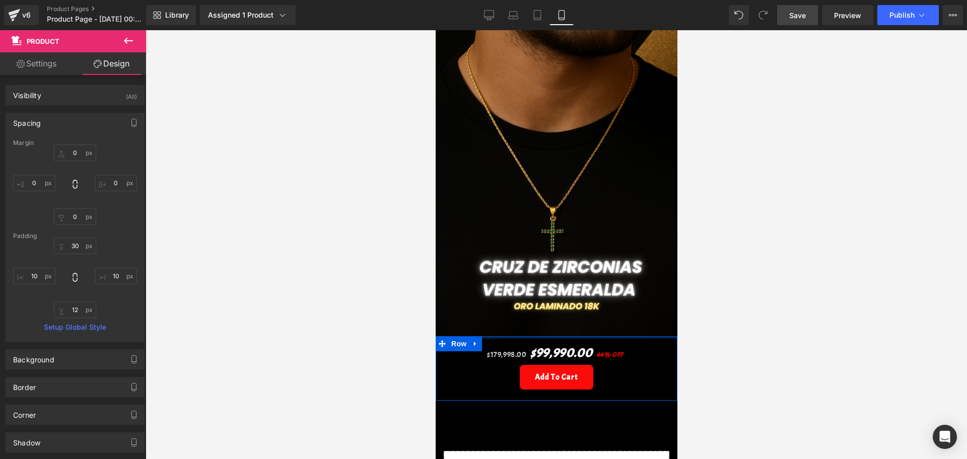
drag, startPoint x: 587, startPoint y: 322, endPoint x: 586, endPoint y: 381, distance: 58.5
click at [585, 304] on div "Image Row $179,998.00 $99,990.00 44% OFF (P) Price Add To Cart (P) Cart Button …" at bounding box center [556, 264] width 242 height 595
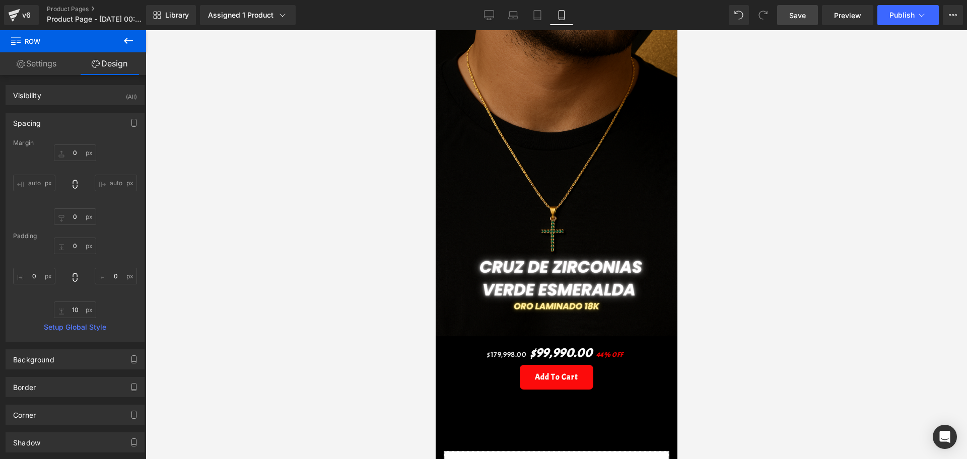
drag, startPoint x: 135, startPoint y: 47, endPoint x: 129, endPoint y: 54, distance: 8.7
click at [135, 47] on button at bounding box center [128, 41] width 35 height 22
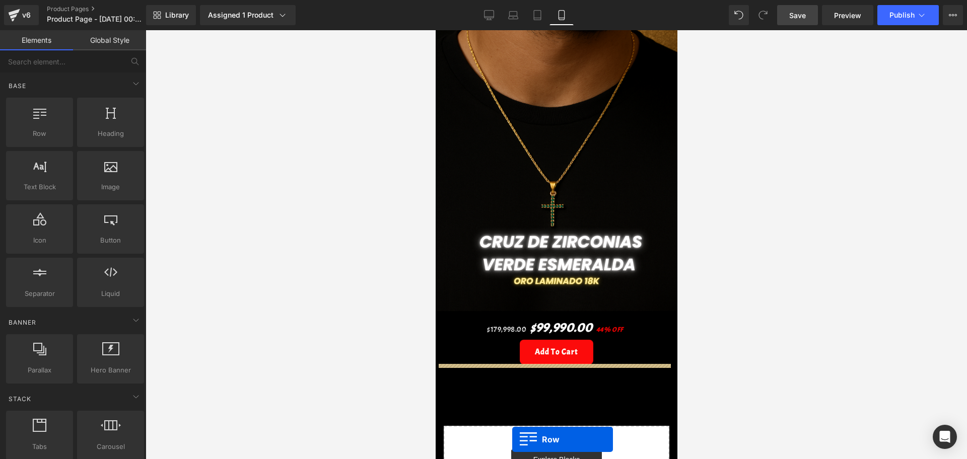
scroll to position [101, 0]
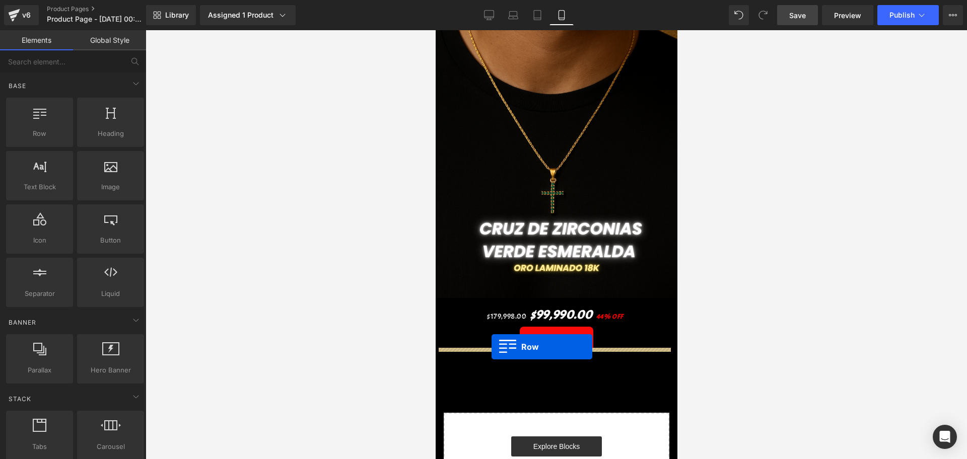
drag, startPoint x: 478, startPoint y: 166, endPoint x: 491, endPoint y: 343, distance: 177.4
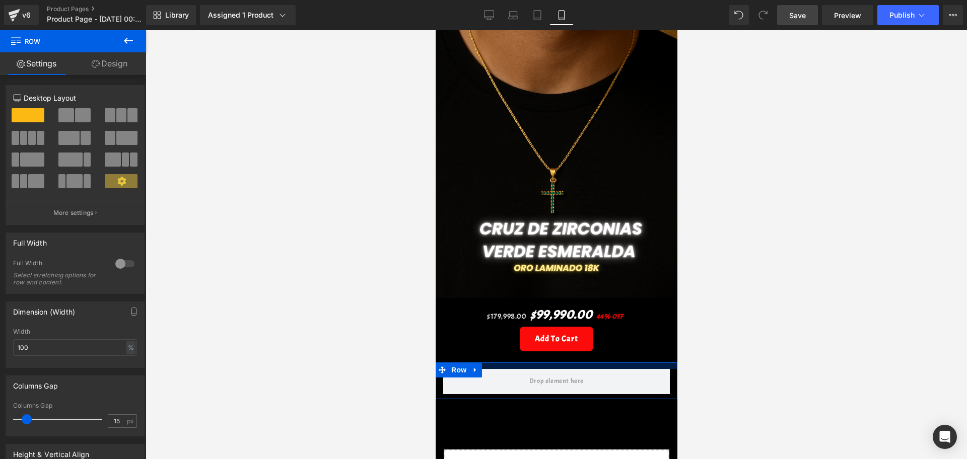
drag, startPoint x: 531, startPoint y: 348, endPoint x: 533, endPoint y: 340, distance: 8.8
click at [533, 340] on div "Image Row $179,998.00 $99,990.00 44% OFF (P) Price Add To Cart (P) Cart Button …" at bounding box center [556, 245] width 242 height 632
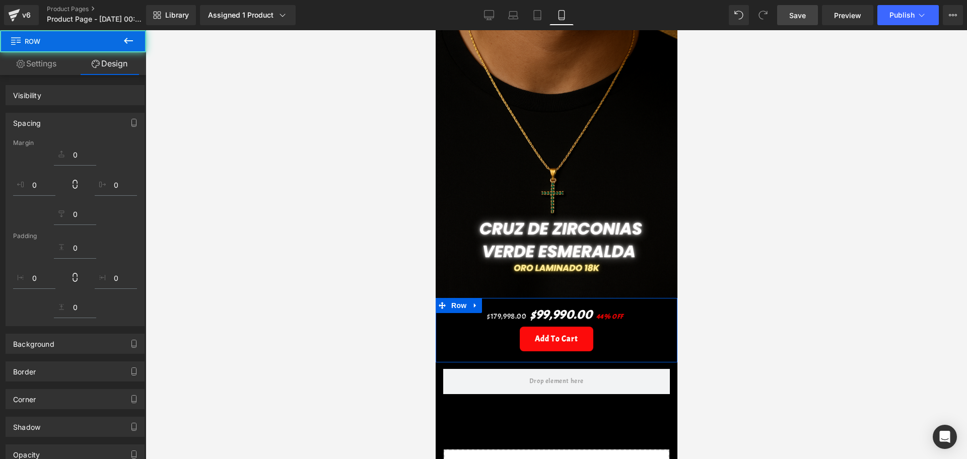
click at [547, 342] on div "$179,998.00 $99,990.00 44% OFF (P) Price Add To Cart (P) Cart Button Product Row" at bounding box center [556, 330] width 242 height 64
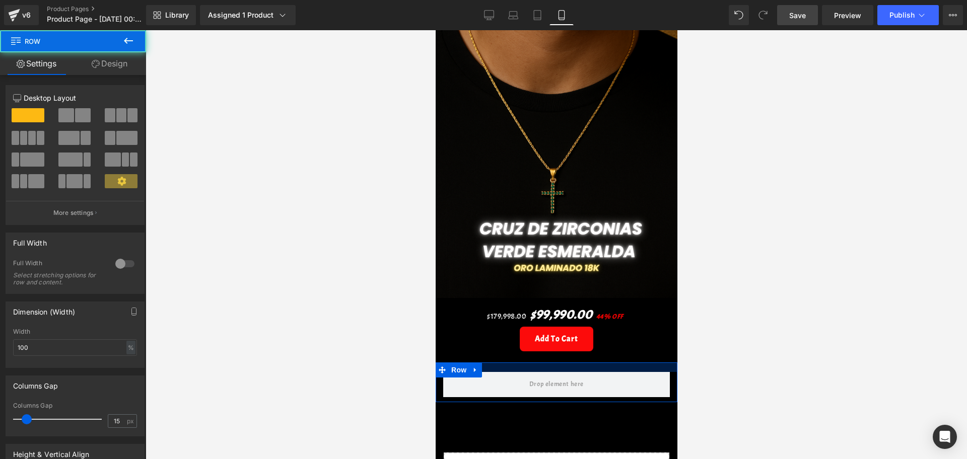
click at [538, 363] on div at bounding box center [556, 368] width 242 height 10
click at [689, 335] on div at bounding box center [557, 244] width 822 height 429
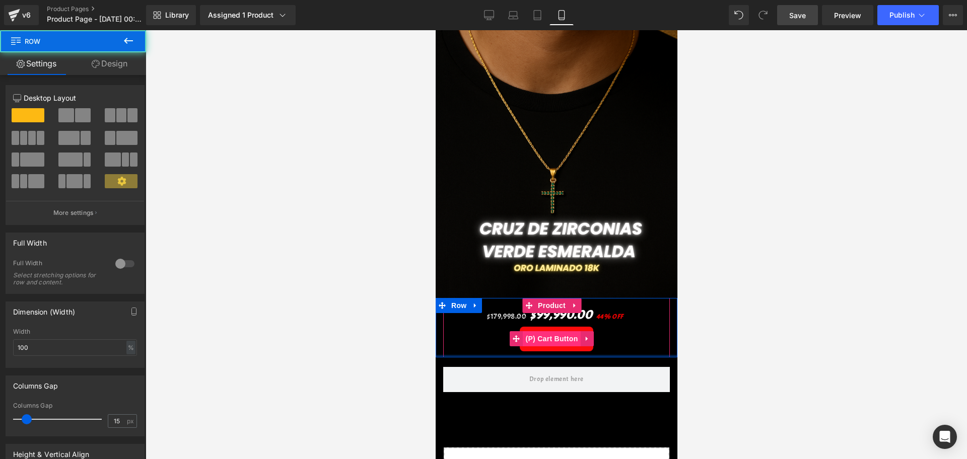
drag, startPoint x: 558, startPoint y: 345, endPoint x: 554, endPoint y: 332, distance: 14.1
click at [554, 332] on div "$179,998.00 $99,990.00 44% OFF (P) Price Add To Cart (P) Cart Button Product Row" at bounding box center [556, 327] width 242 height 59
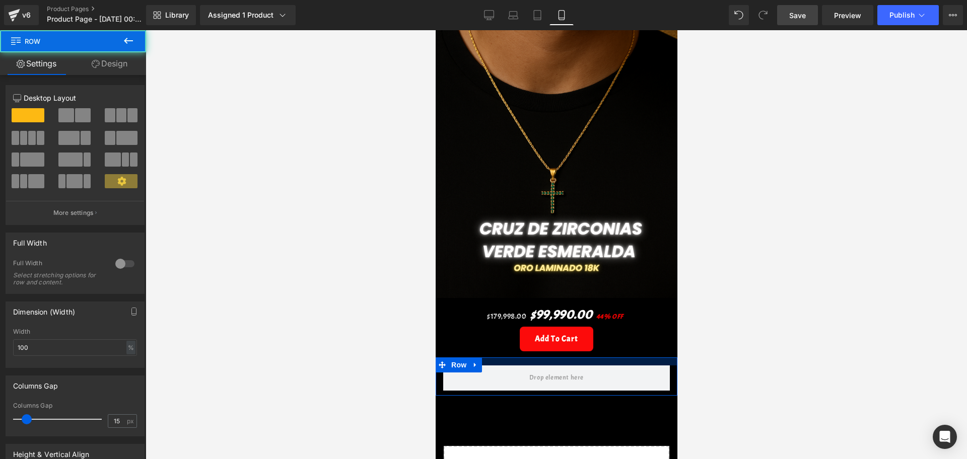
click at [593, 358] on div at bounding box center [556, 362] width 242 height 8
click at [710, 311] on div at bounding box center [557, 244] width 822 height 429
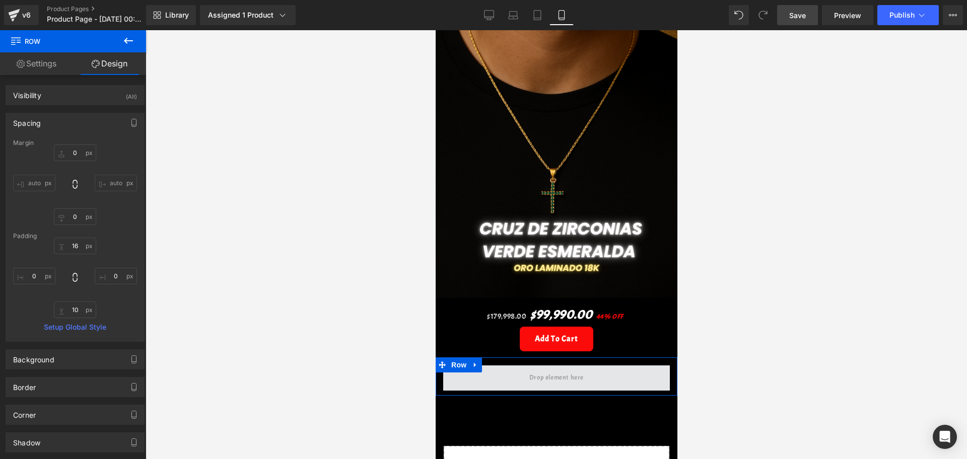
click at [600, 366] on span at bounding box center [556, 378] width 227 height 25
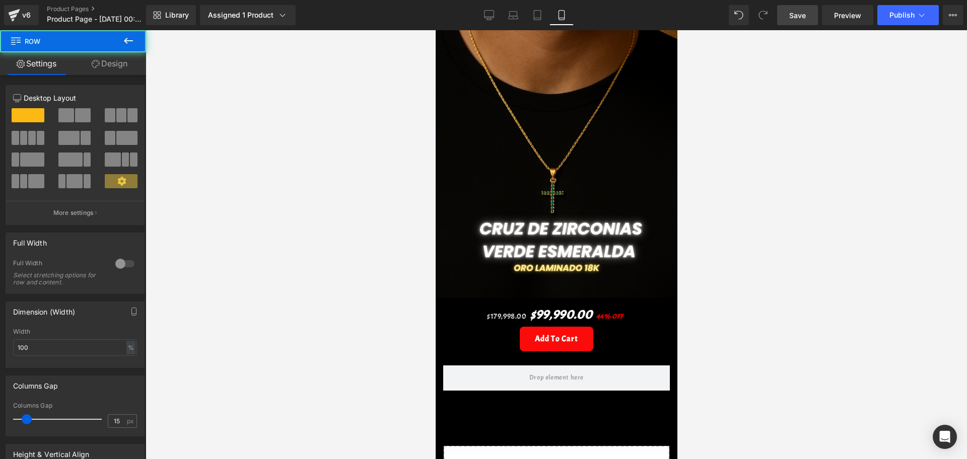
click at [136, 32] on button at bounding box center [128, 41] width 35 height 22
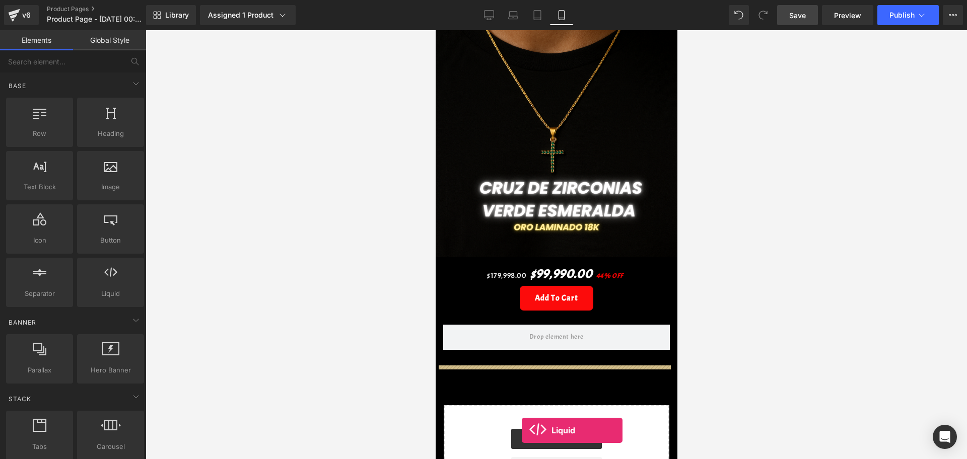
scroll to position [143, 0]
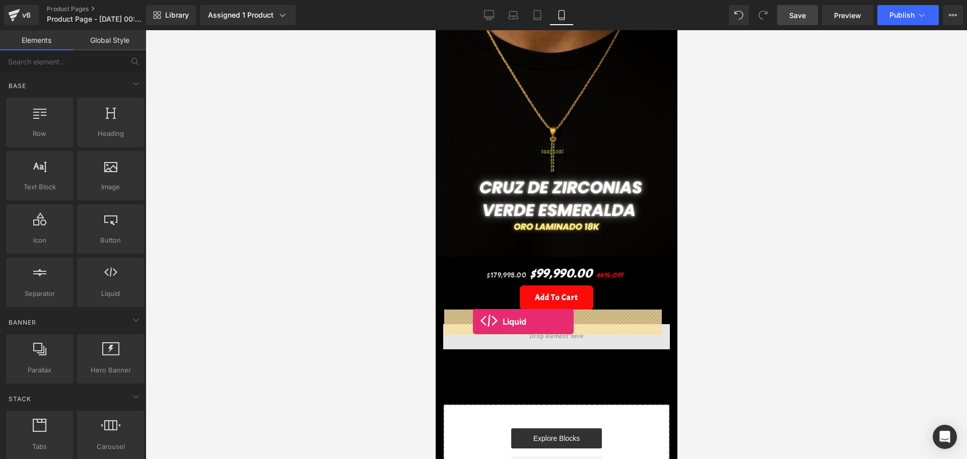
drag, startPoint x: 547, startPoint y: 324, endPoint x: 473, endPoint y: 322, distance: 74.6
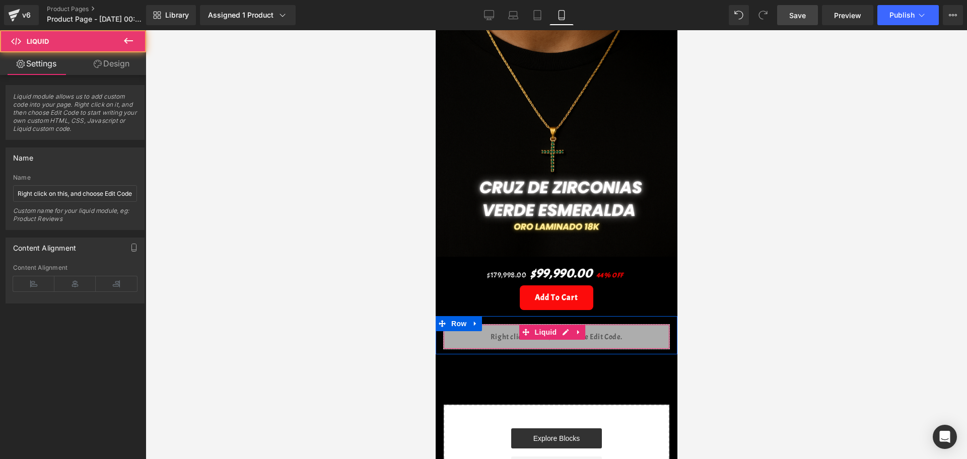
click at [570, 324] on div "Liquid" at bounding box center [556, 336] width 227 height 25
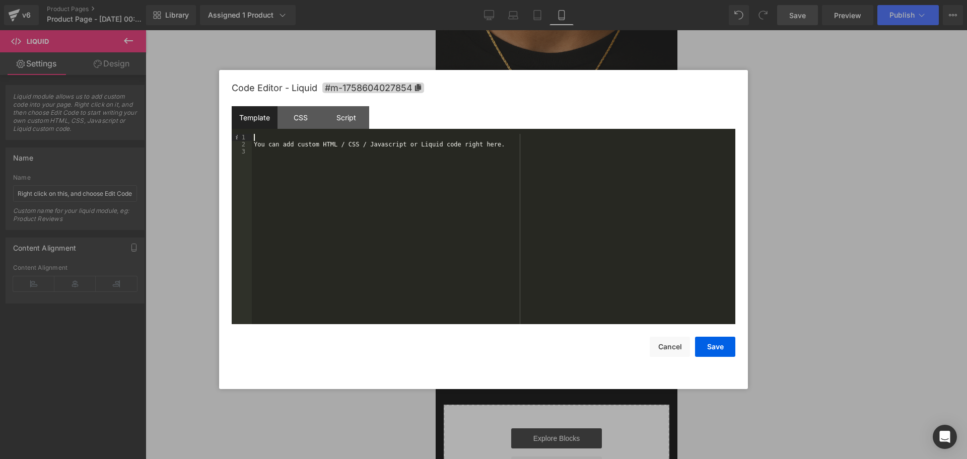
click at [305, 137] on div "You can add custom HTML / CSS / Javascript or Liquid code right here." at bounding box center [494, 236] width 484 height 205
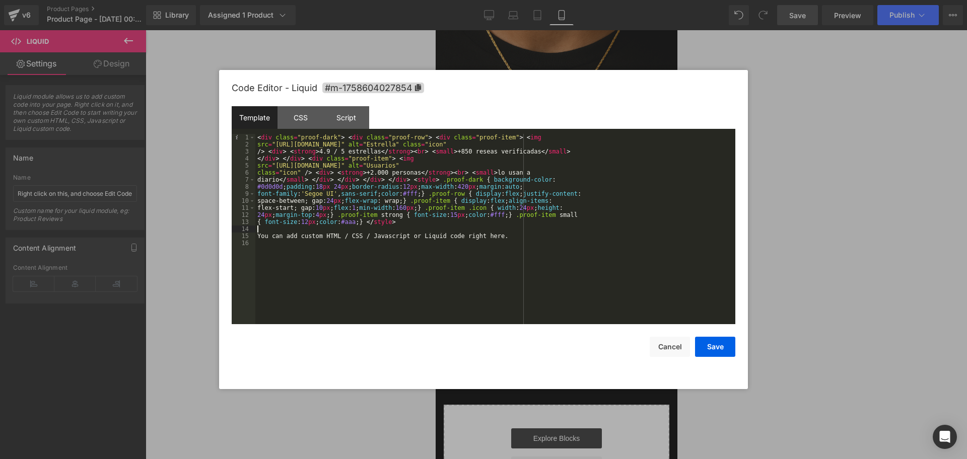
drag, startPoint x: 492, startPoint y: 230, endPoint x: 260, endPoint y: 231, distance: 232.3
click at [260, 231] on div "< div class = "proof-dark" > < div class = "proof-row" > < div class = "proof-i…" at bounding box center [495, 236] width 480 height 205
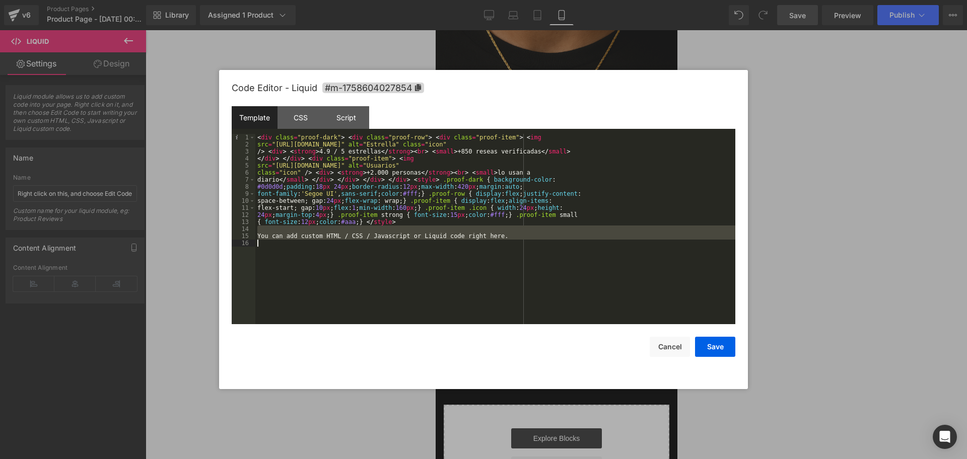
drag, startPoint x: 260, startPoint y: 231, endPoint x: 492, endPoint y: 242, distance: 232.0
click at [492, 243] on div "< div class = "proof-dark" > < div class = "proof-row" > < div class = "proof-i…" at bounding box center [495, 236] width 480 height 205
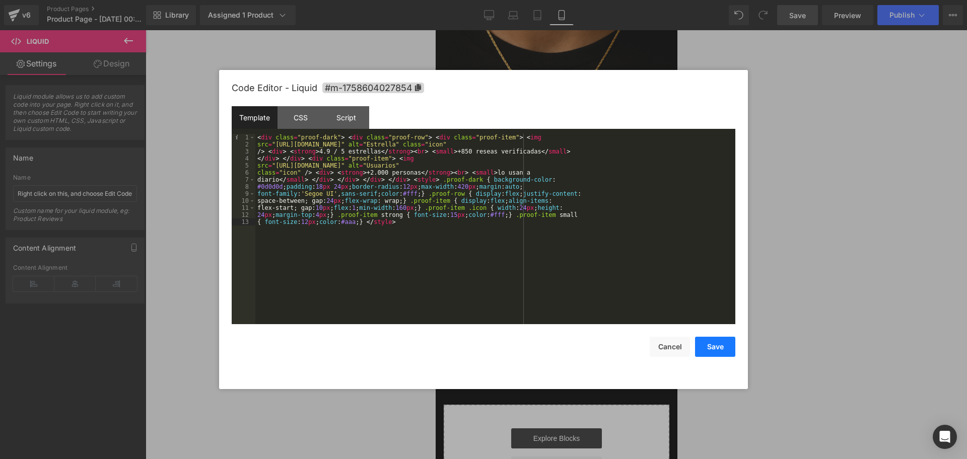
click at [726, 347] on button "Save" at bounding box center [715, 347] width 40 height 20
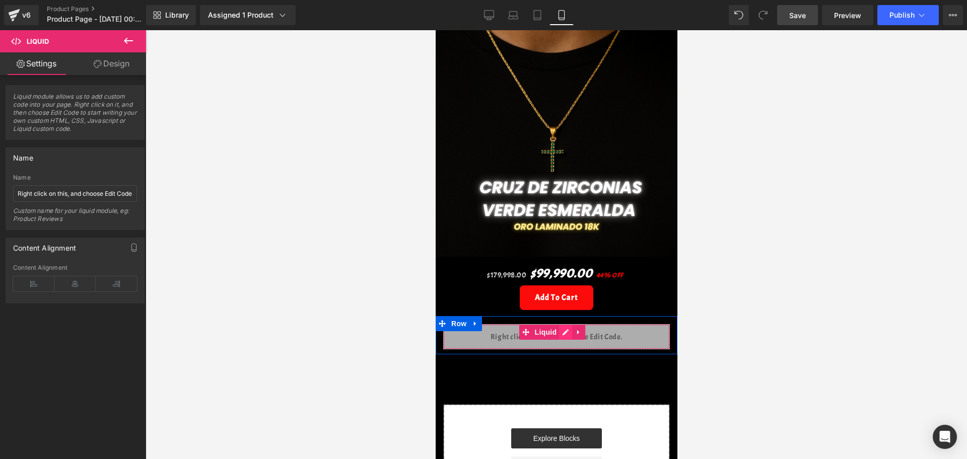
click at [570, 324] on div "Liquid" at bounding box center [556, 336] width 227 height 25
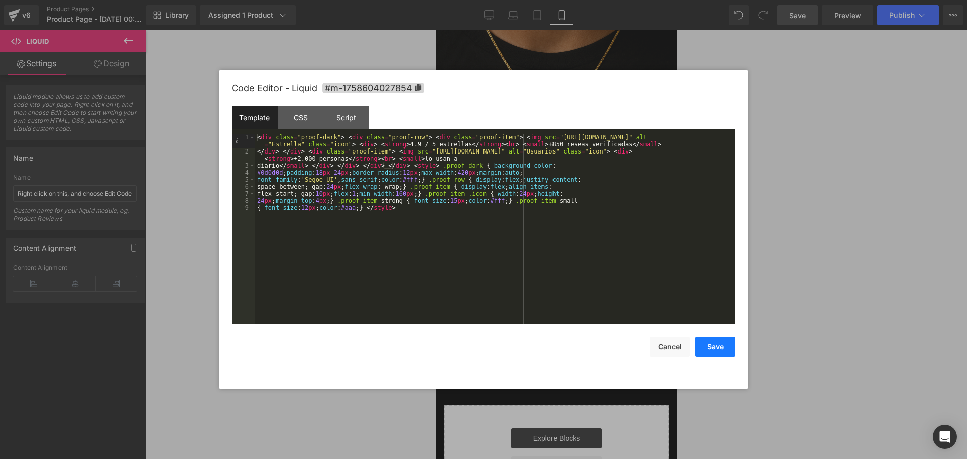
click at [721, 347] on button "Save" at bounding box center [715, 347] width 40 height 20
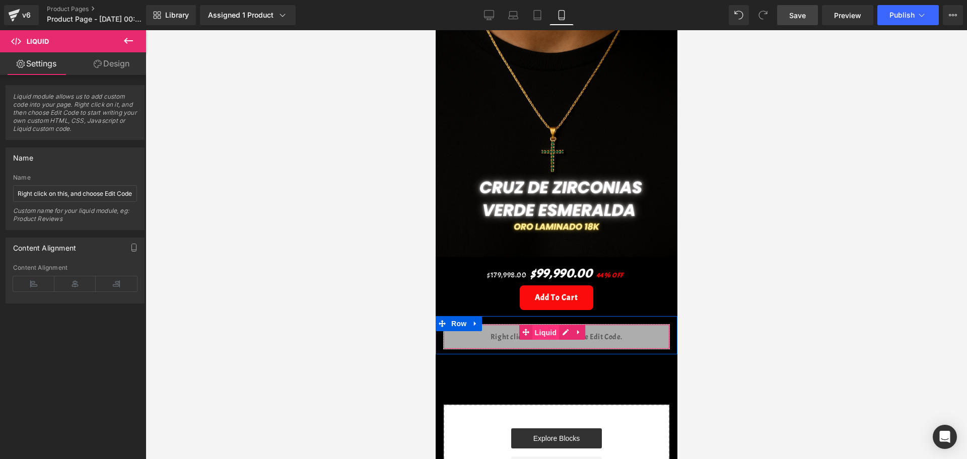
click at [545, 325] on span "Liquid" at bounding box center [545, 332] width 27 height 15
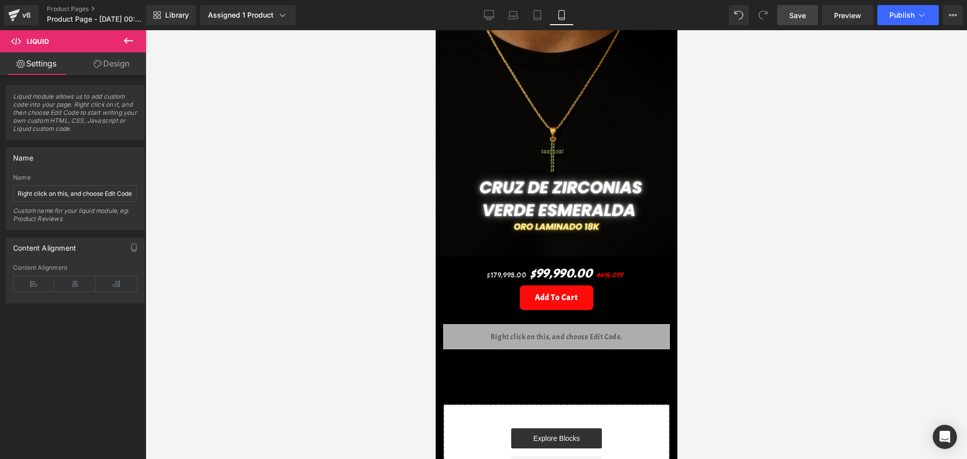
click at [128, 38] on icon at bounding box center [128, 41] width 12 height 12
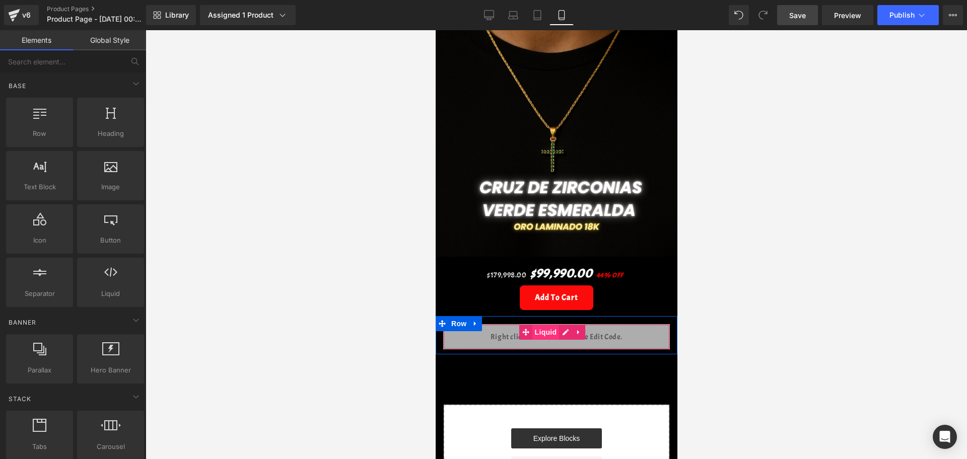
click at [543, 325] on span "Liquid" at bounding box center [545, 332] width 27 height 15
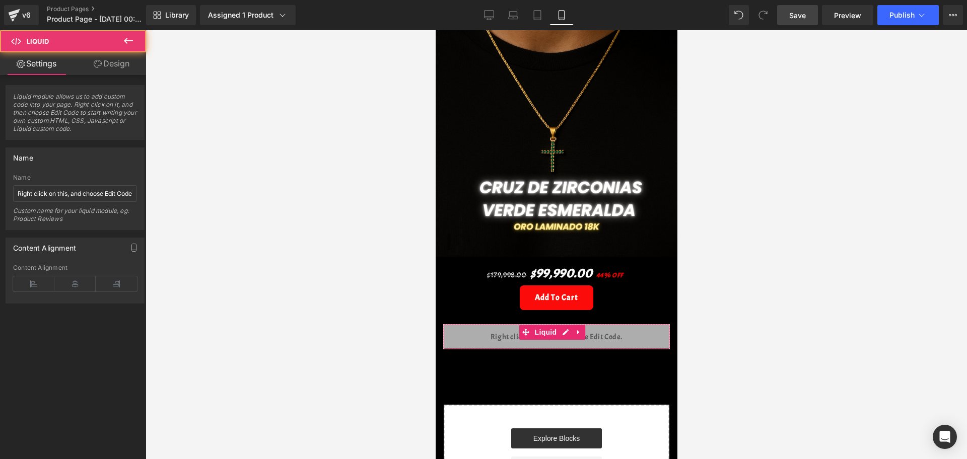
click at [115, 69] on link "Design" at bounding box center [111, 63] width 73 height 23
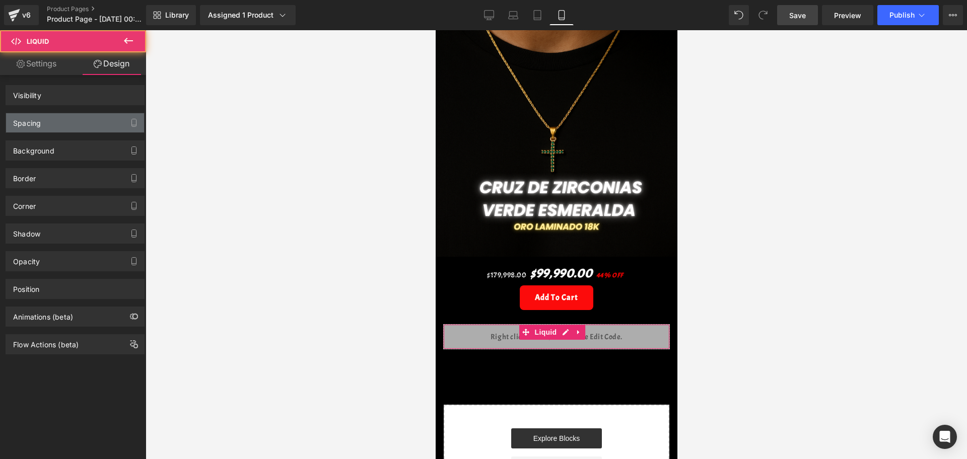
click at [84, 113] on div "Spacing" at bounding box center [75, 122] width 138 height 19
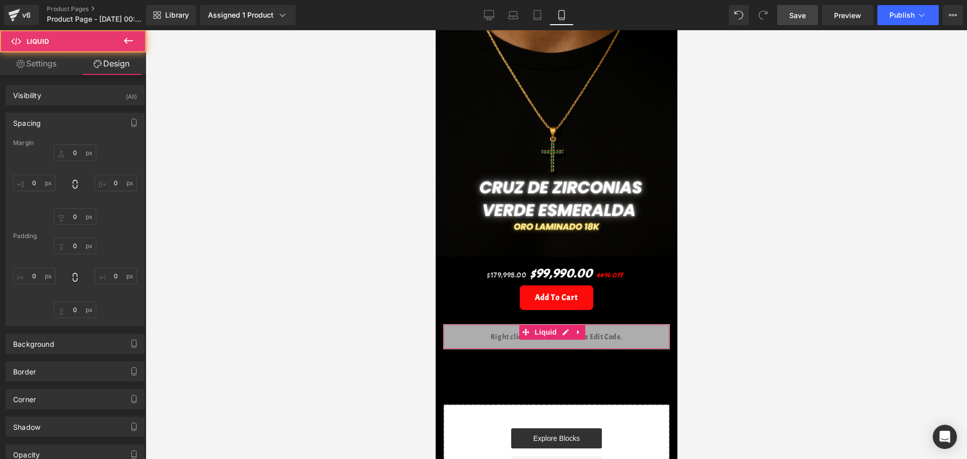
type input "0"
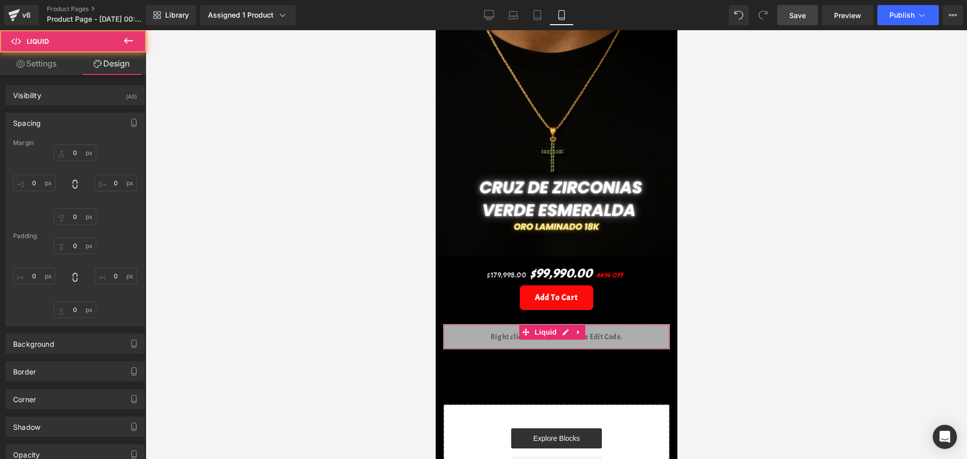
type input "0"
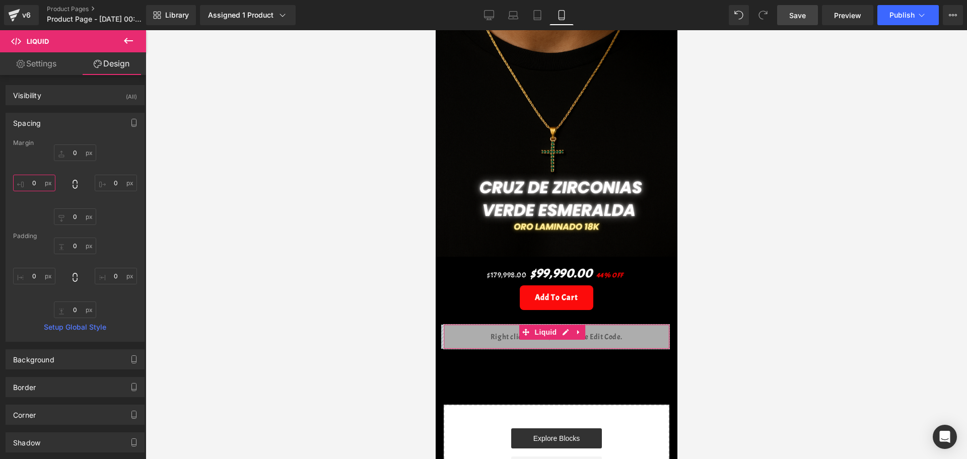
click at [38, 181] on input "0" at bounding box center [34, 183] width 42 height 17
type input "-20"
click at [103, 188] on input "0" at bounding box center [116, 183] width 42 height 17
type input "-20"
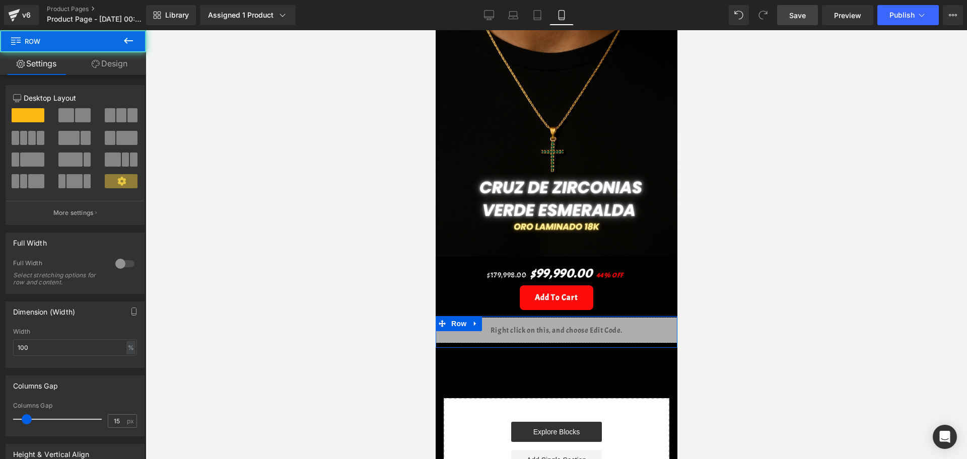
drag, startPoint x: 553, startPoint y: 307, endPoint x: 666, endPoint y: 307, distance: 112.9
click at [550, 316] on div "Liquid Row" at bounding box center [556, 332] width 242 height 32
click at [675, 316] on div at bounding box center [676, 332] width 3 height 32
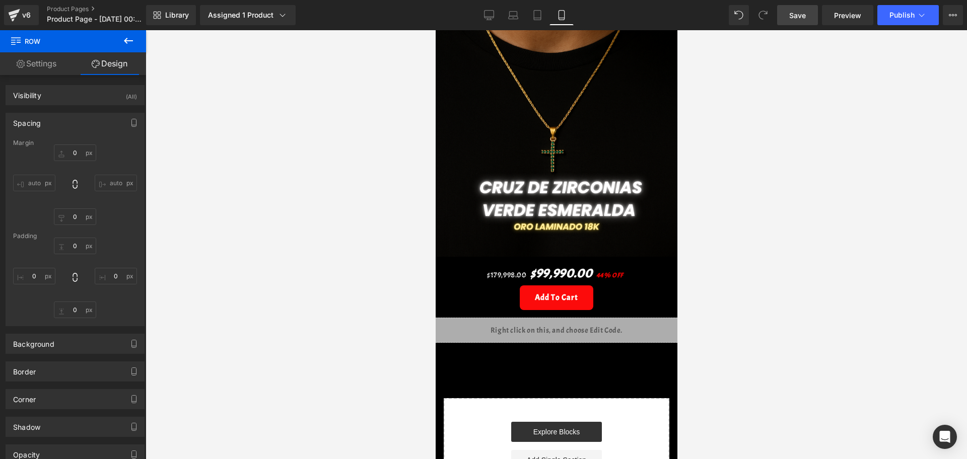
click at [798, 18] on span "Save" at bounding box center [798, 15] width 17 height 11
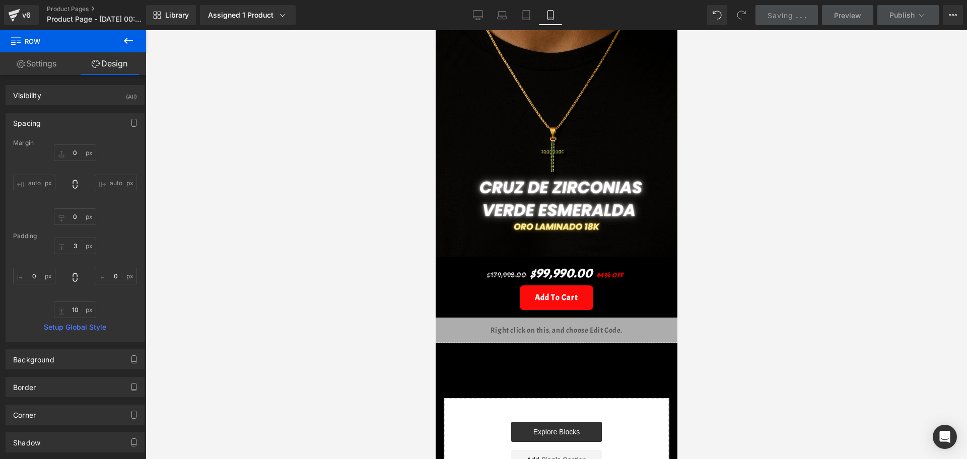
type input "0"
type input "3"
type input "0"
type input "10"
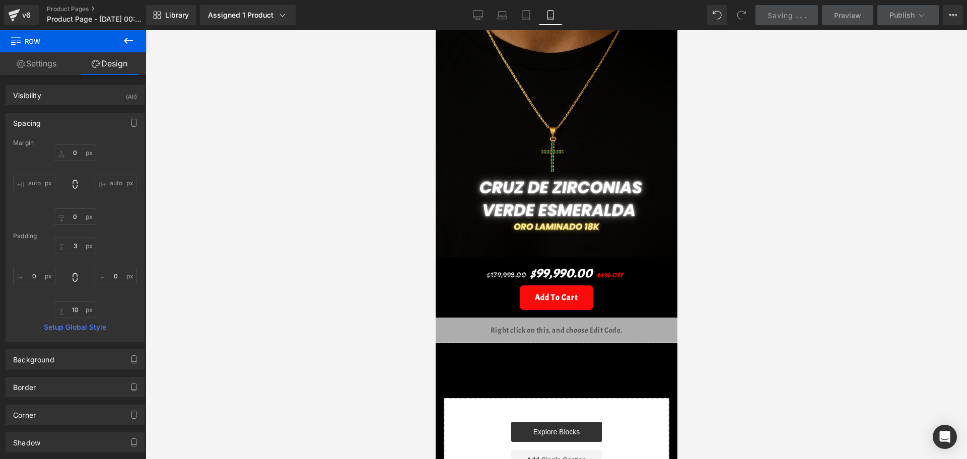
type input "0"
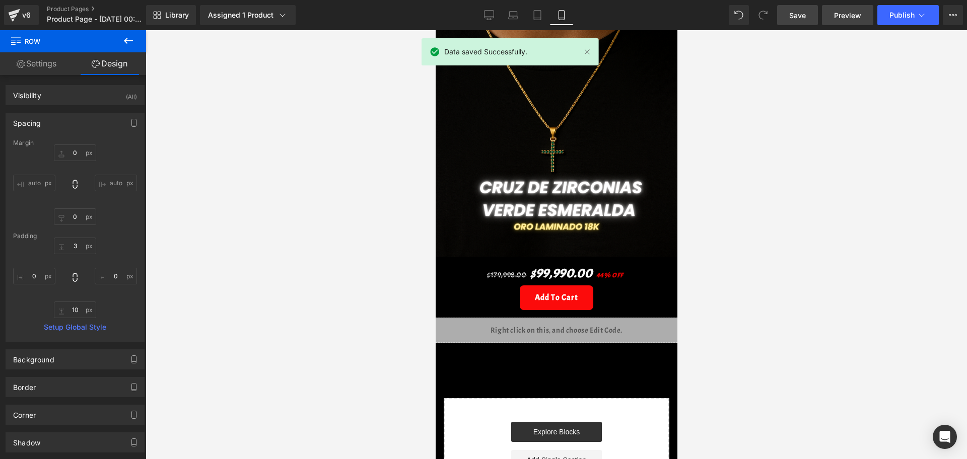
click at [839, 16] on span "Preview" at bounding box center [847, 15] width 27 height 11
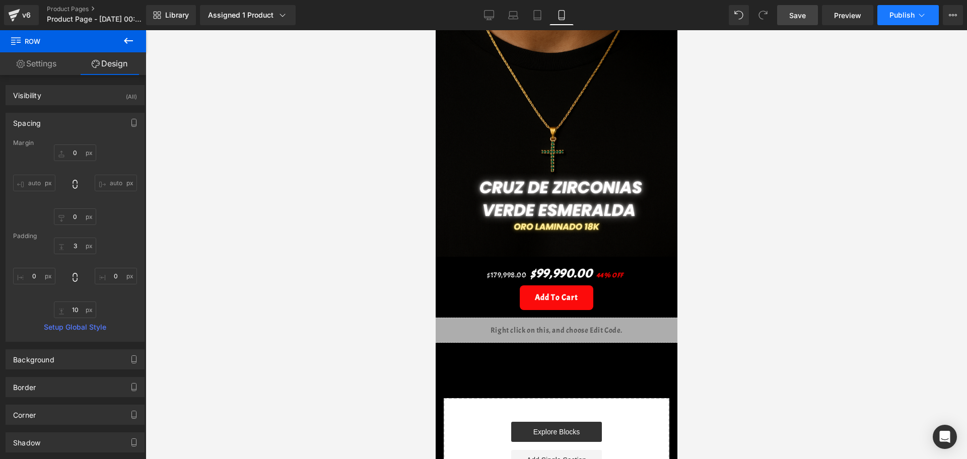
click at [915, 16] on button "Publish" at bounding box center [908, 15] width 61 height 20
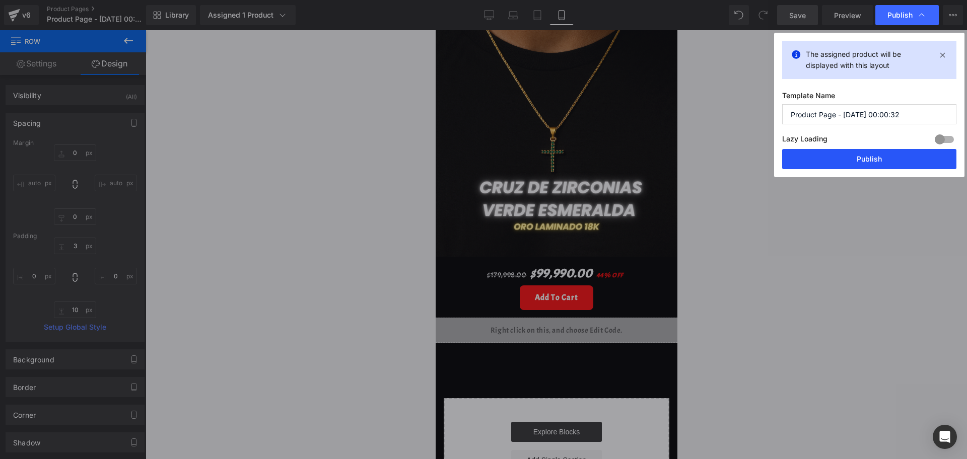
click at [810, 152] on button "Publish" at bounding box center [869, 159] width 174 height 20
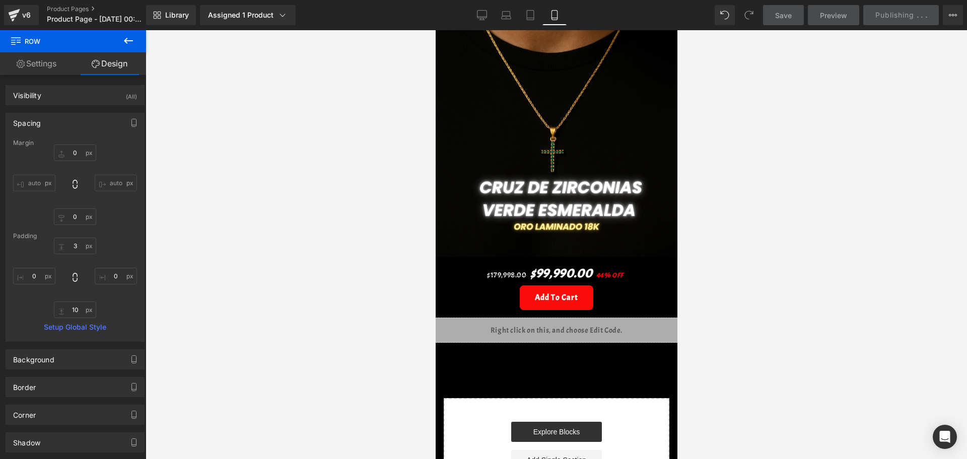
click at [810, 152] on div at bounding box center [557, 244] width 822 height 429
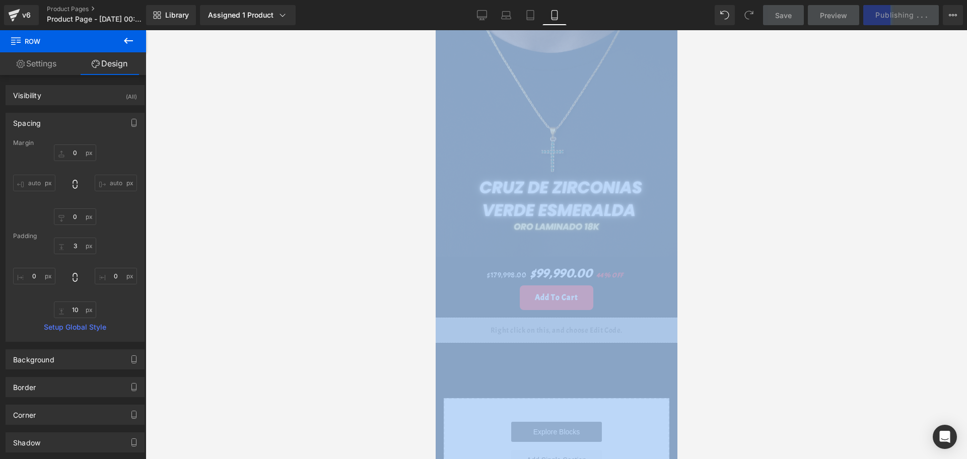
click at [821, 130] on div at bounding box center [557, 244] width 822 height 429
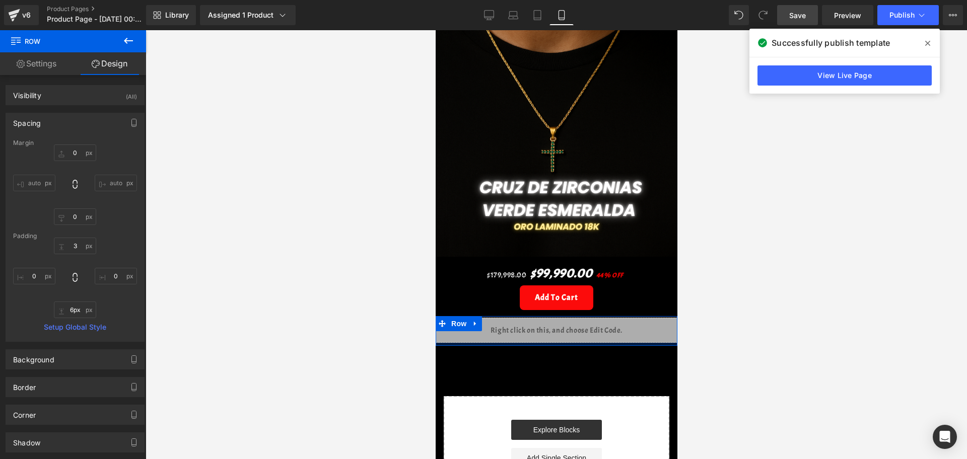
type input "7px"
click at [568, 327] on div "Liquid Row" at bounding box center [556, 331] width 242 height 30
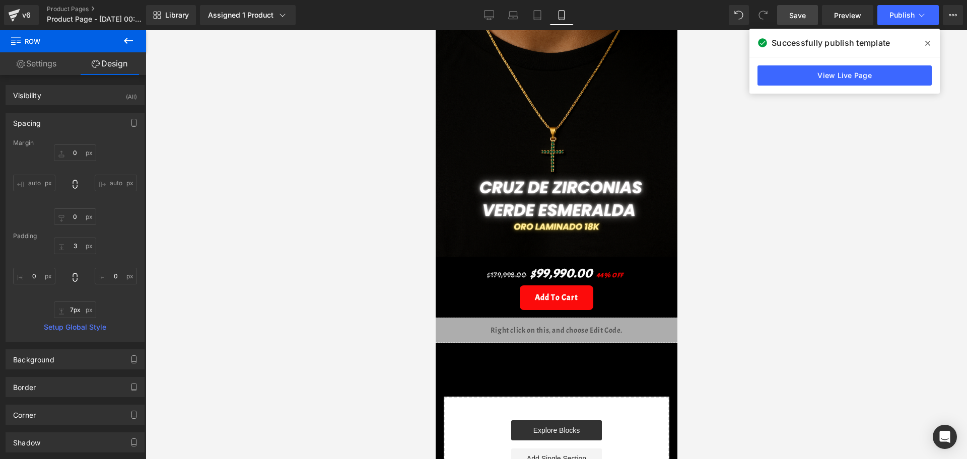
click at [575, 355] on div "Image Row $179,998.00 $99,990.00 44% OFF (P) Price Add To Cart (P) Cart Button …" at bounding box center [556, 198] width 242 height 620
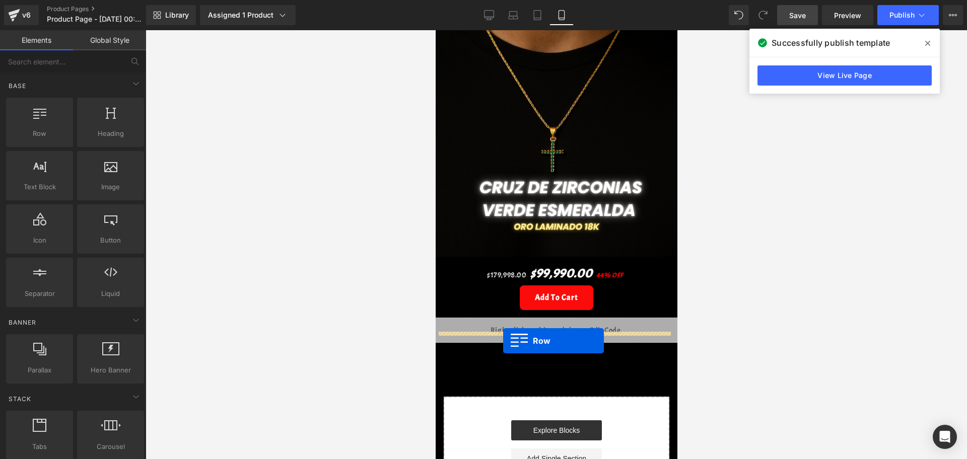
drag, startPoint x: 478, startPoint y: 164, endPoint x: 503, endPoint y: 341, distance: 179.1
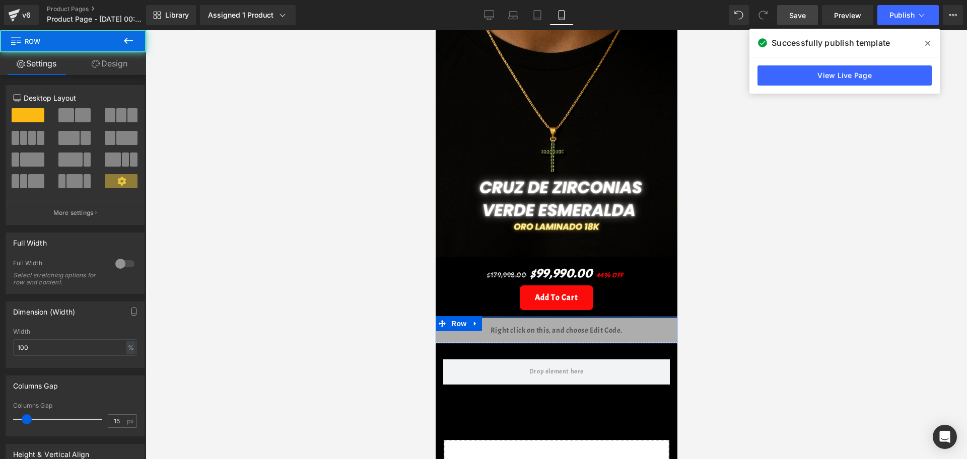
click at [520, 343] on div at bounding box center [556, 344] width 242 height 2
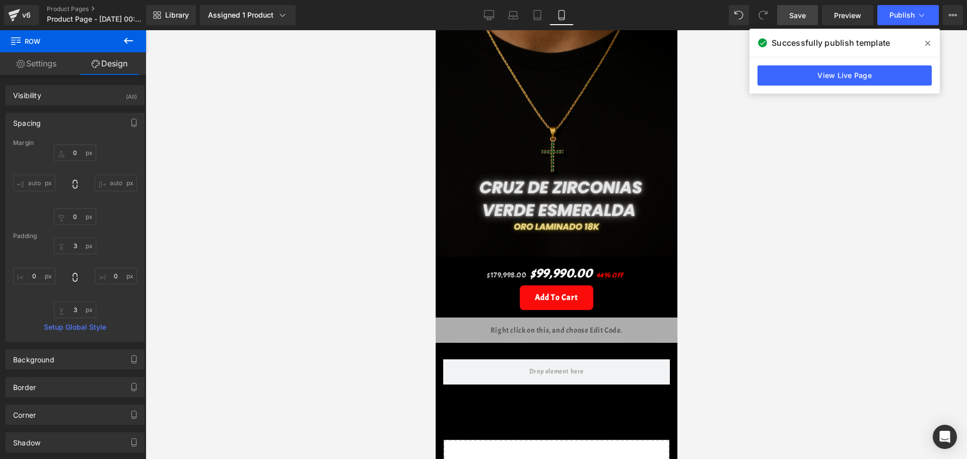
click at [519, 111] on img at bounding box center [556, 72] width 247 height 370
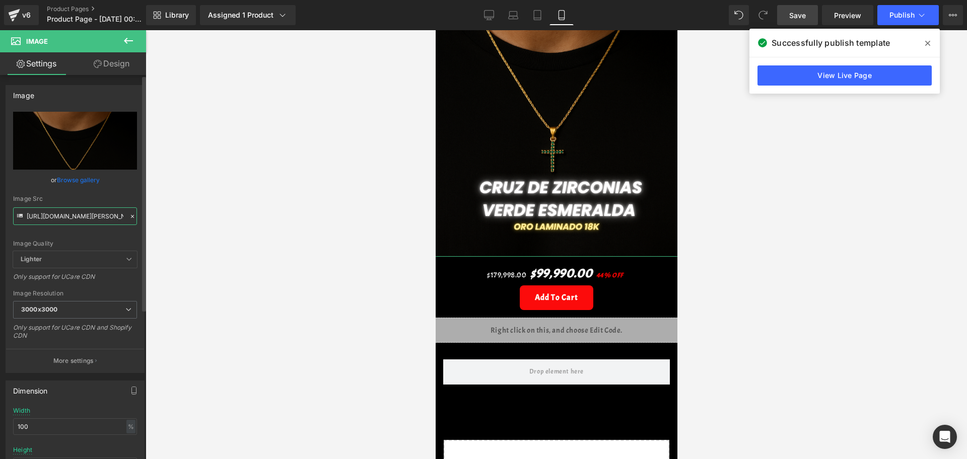
click at [96, 214] on input "[URL][DOMAIN_NAME][PERSON_NAME][PERSON_NAME]" at bounding box center [75, 217] width 124 height 18
type input "[URL][DOMAIN_NAME][PERSON_NAME][PERSON_NAME]"
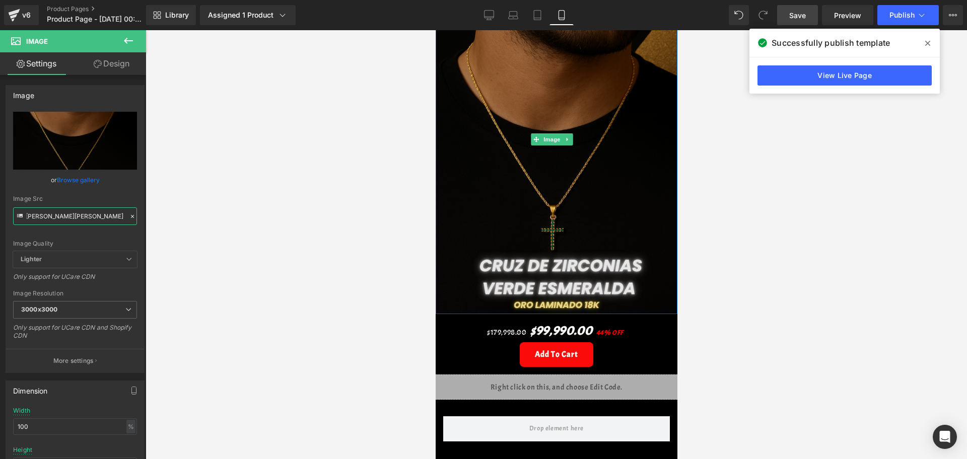
scroll to position [126, 0]
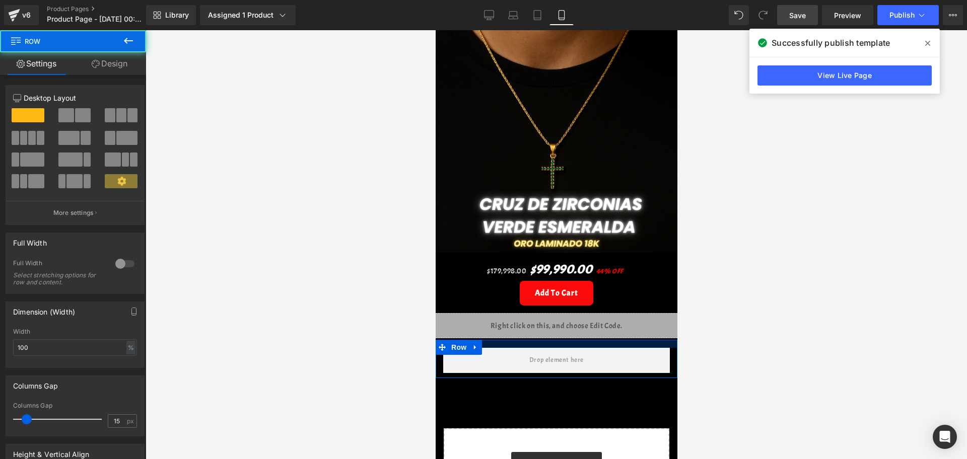
drag, startPoint x: 541, startPoint y: 328, endPoint x: 545, endPoint y: 321, distance: 7.9
click at [545, 321] on div "Image Row $179,998.00 $99,990.00 44% OFF (P) Price Add To Cart (P) Cart Button …" at bounding box center [556, 221] width 242 height 635
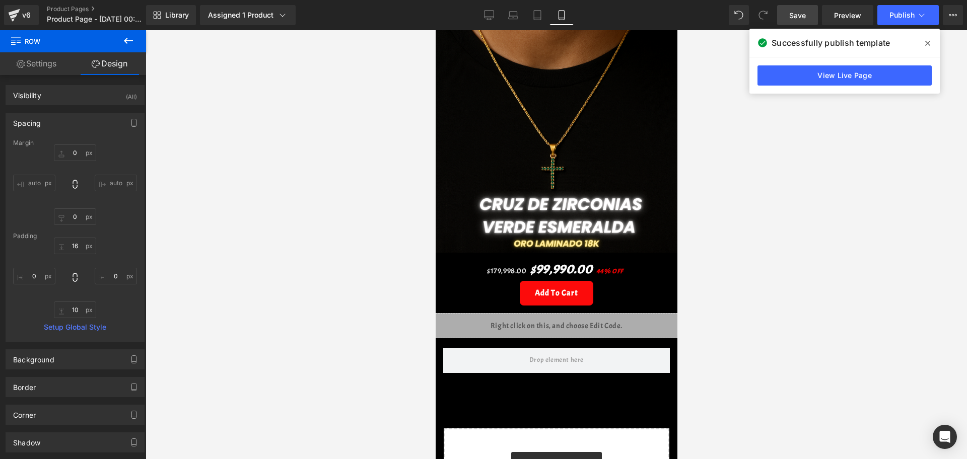
click at [126, 36] on icon at bounding box center [128, 41] width 12 height 12
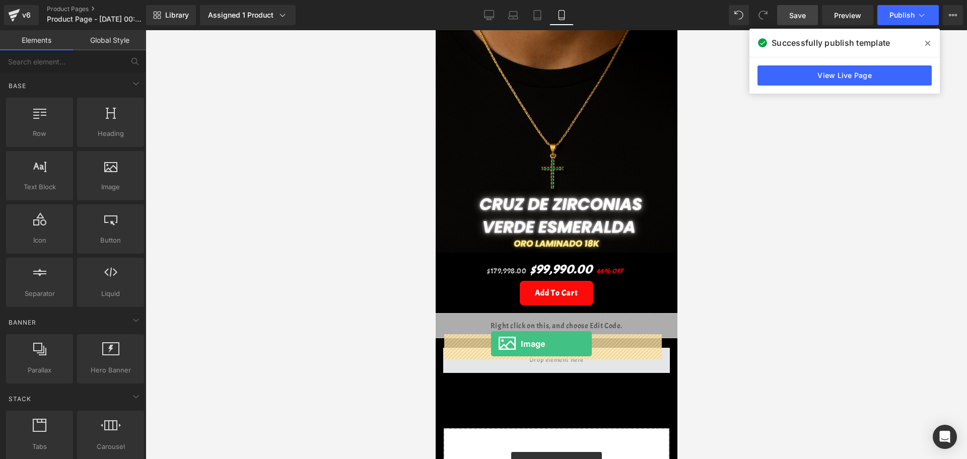
drag, startPoint x: 552, startPoint y: 202, endPoint x: 491, endPoint y: 344, distance: 154.6
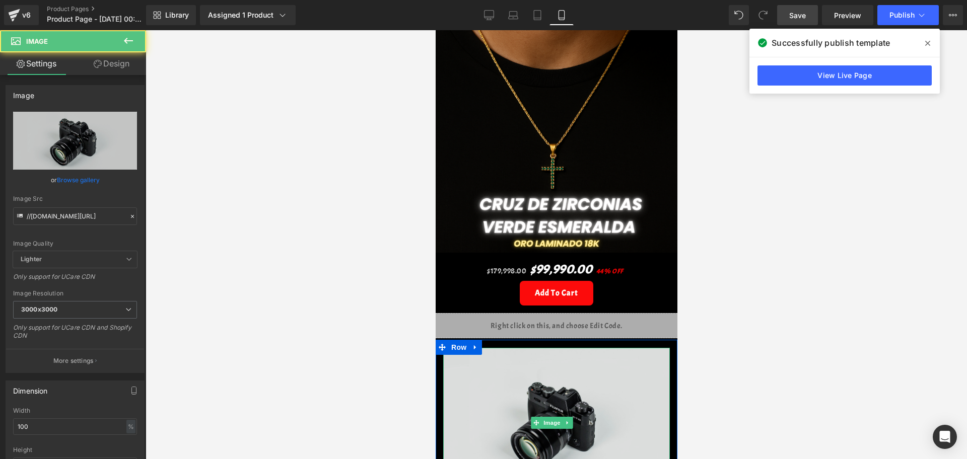
click at [504, 375] on img at bounding box center [556, 423] width 227 height 150
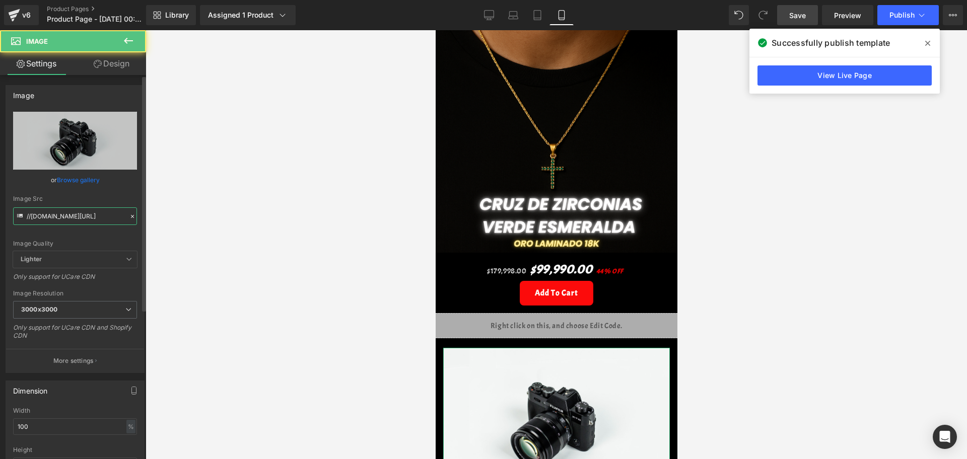
click at [57, 216] on input "//[DOMAIN_NAME][URL]" at bounding box center [75, 217] width 124 height 18
paste input "[URL][DOMAIN_NAME][PERSON_NAME][DOMAIN_NAME]"
type input "[URL][DOMAIN_NAME][PERSON_NAME]"
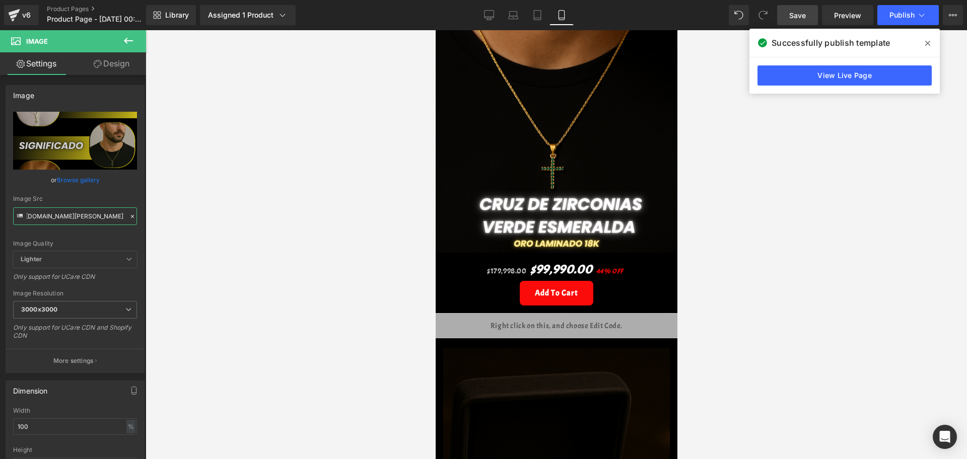
scroll to position [189, 0]
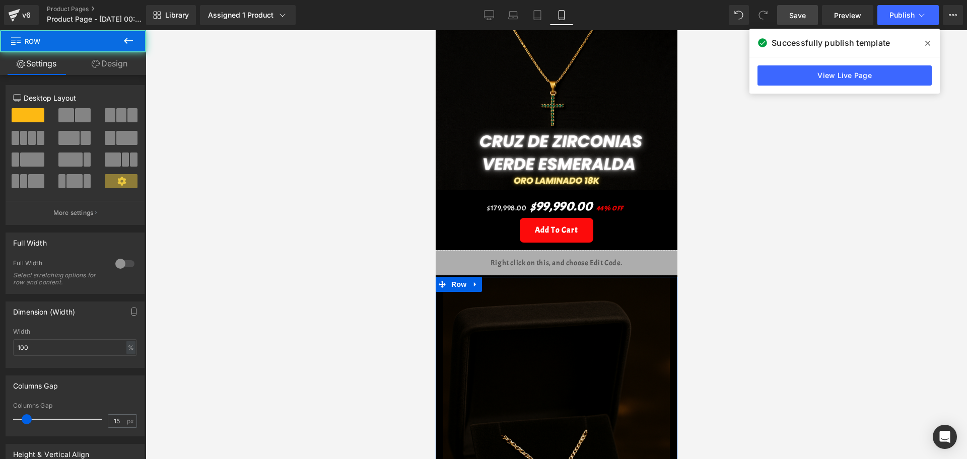
click at [722, 279] on div at bounding box center [557, 244] width 822 height 429
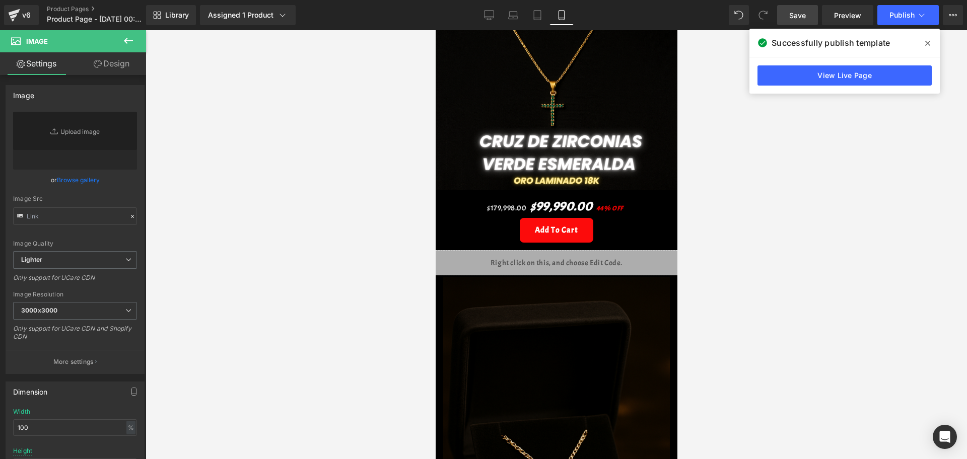
scroll to position [504, 0]
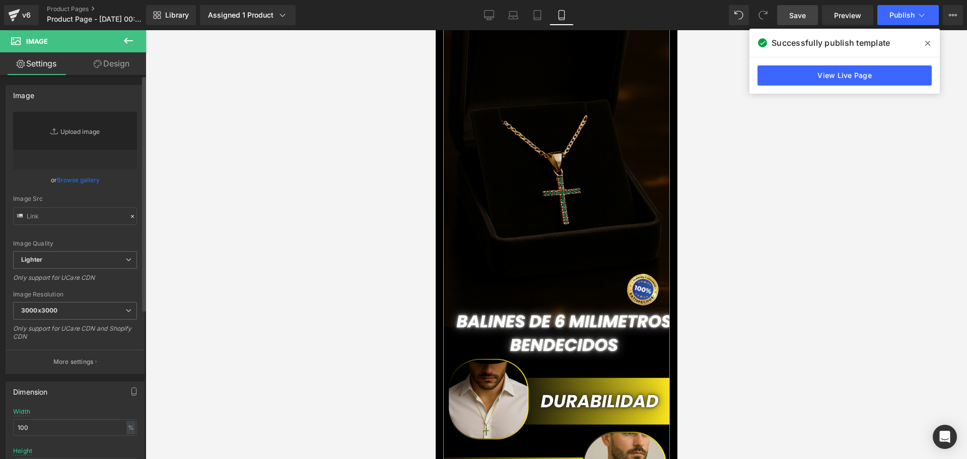
type input "[URL][DOMAIN_NAME][PERSON_NAME]"
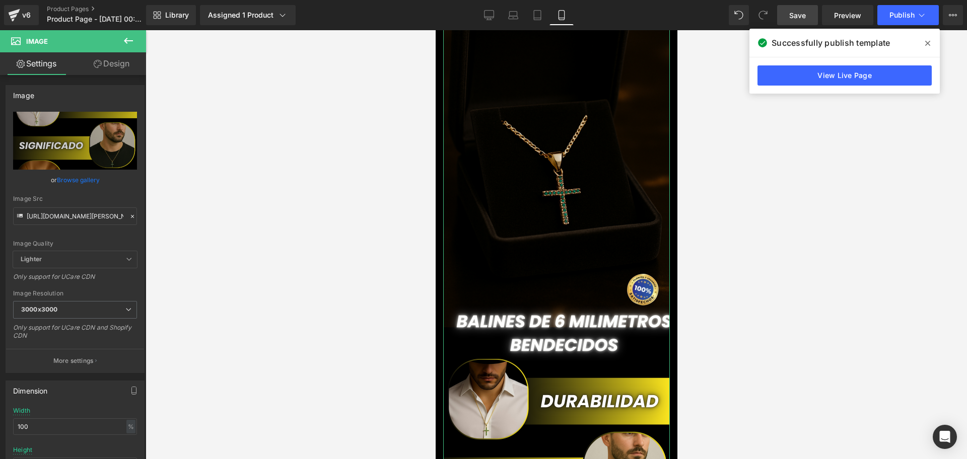
click at [97, 67] on icon at bounding box center [98, 64] width 8 height 8
click at [0, 0] on div "Spacing" at bounding box center [0, 0] width 0 height 0
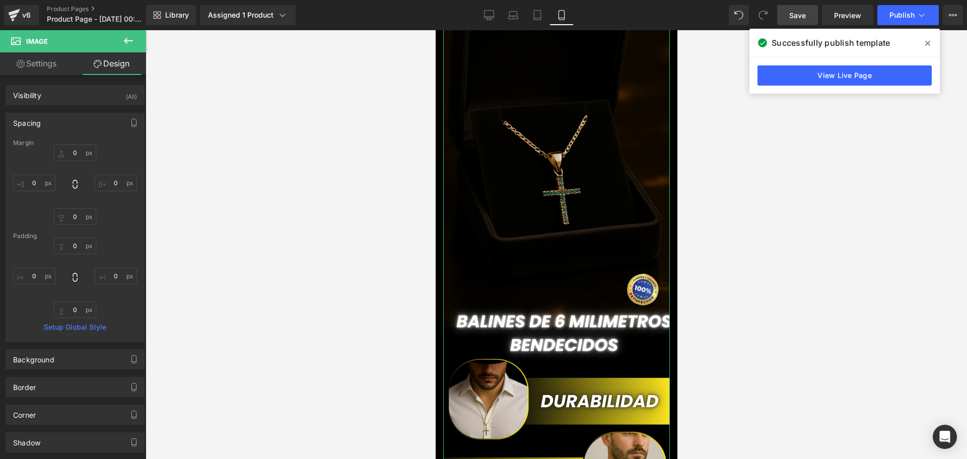
type input "0"
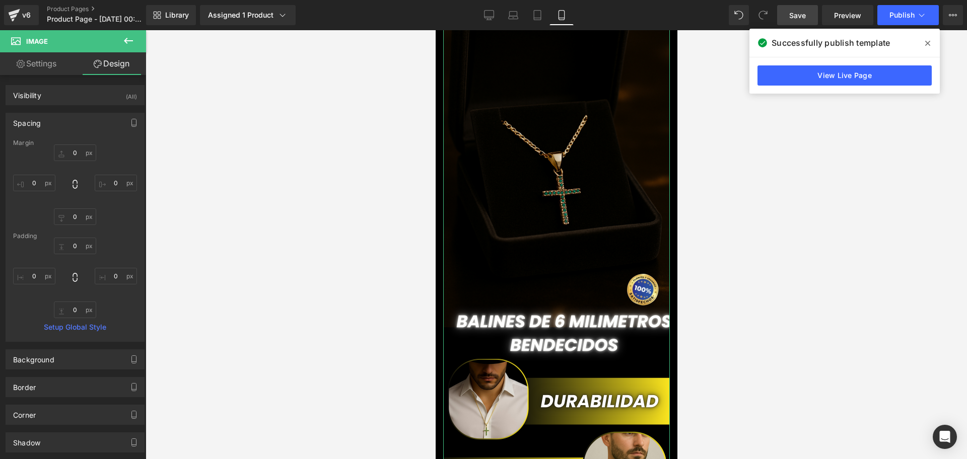
type input "0"
click at [40, 181] on input "0" at bounding box center [34, 183] width 42 height 17
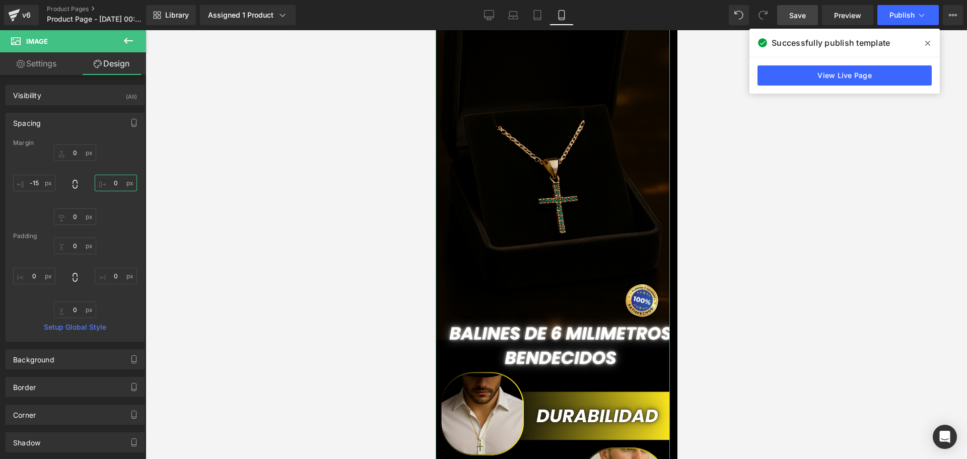
click at [115, 183] on input "0" at bounding box center [116, 183] width 42 height 17
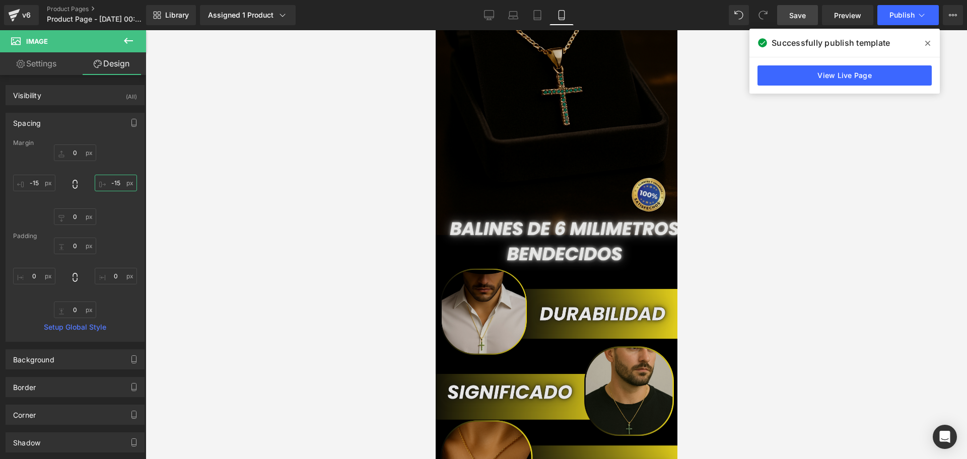
scroll to position [630, 0]
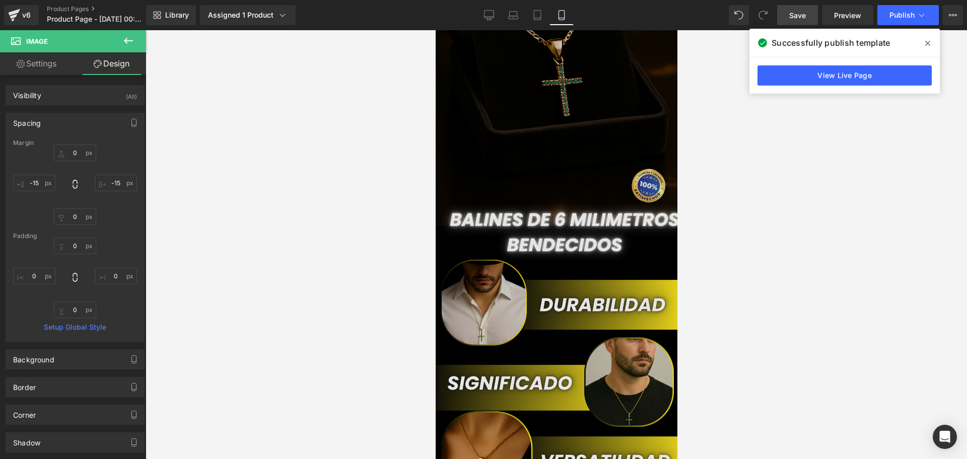
click at [563, 317] on img at bounding box center [556, 373] width 242 height 1075
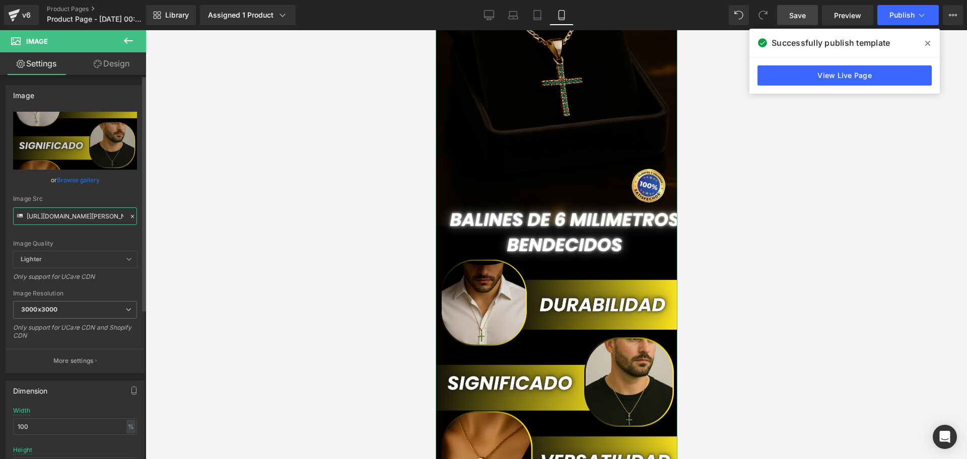
click at [71, 220] on input "[URL][DOMAIN_NAME][PERSON_NAME]" at bounding box center [75, 217] width 124 height 18
paste input "SXbJ94hg/[PERSON_NAME]-2"
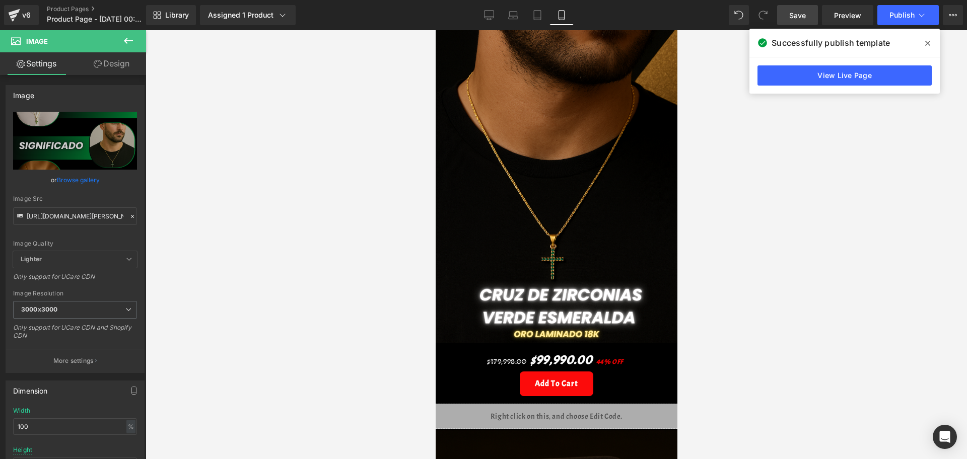
scroll to position [0, 0]
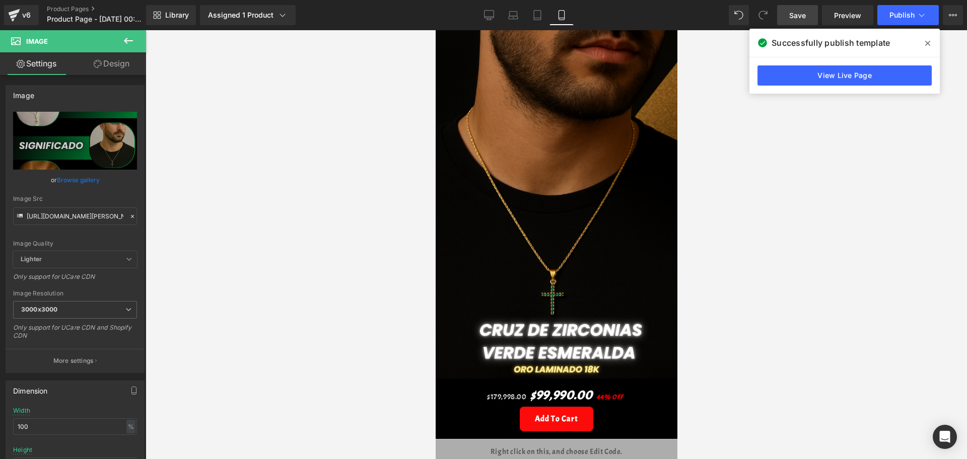
drag, startPoint x: 677, startPoint y: 214, endPoint x: 676, endPoint y: 71, distance: 143.1
click at [676, 71] on html "Ir directamente al contenido Tu carrito esta vacío Seguir comprando ¿Tienes una…" at bounding box center [556, 244] width 242 height 429
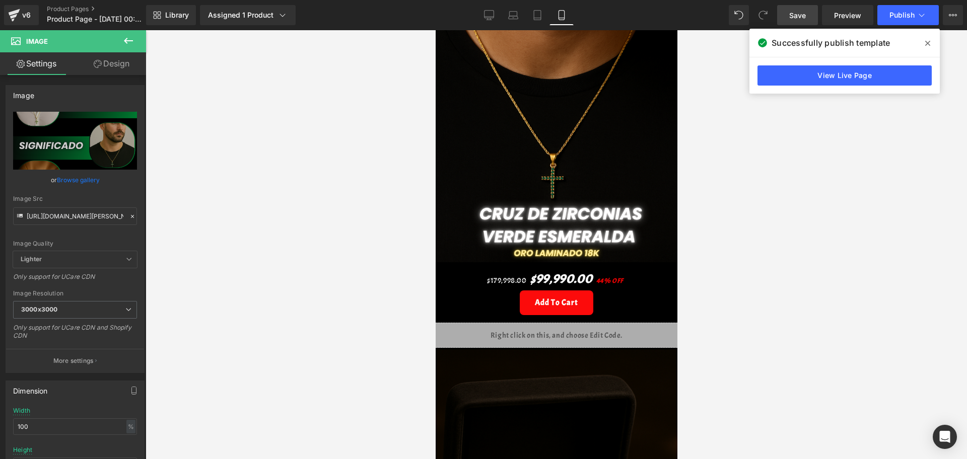
scroll to position [63, 0]
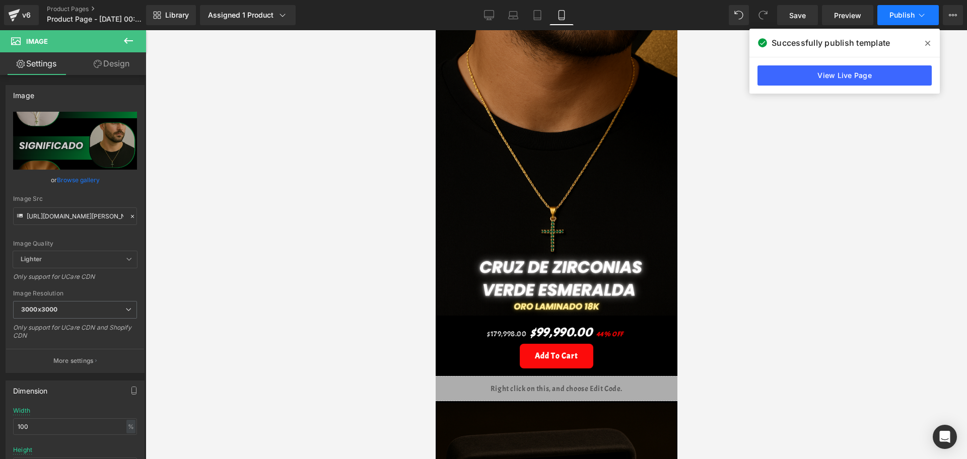
drag, startPoint x: 805, startPoint y: 10, endPoint x: 911, endPoint y: 13, distance: 106.9
click at [805, 10] on span "Save" at bounding box center [798, 15] width 17 height 11
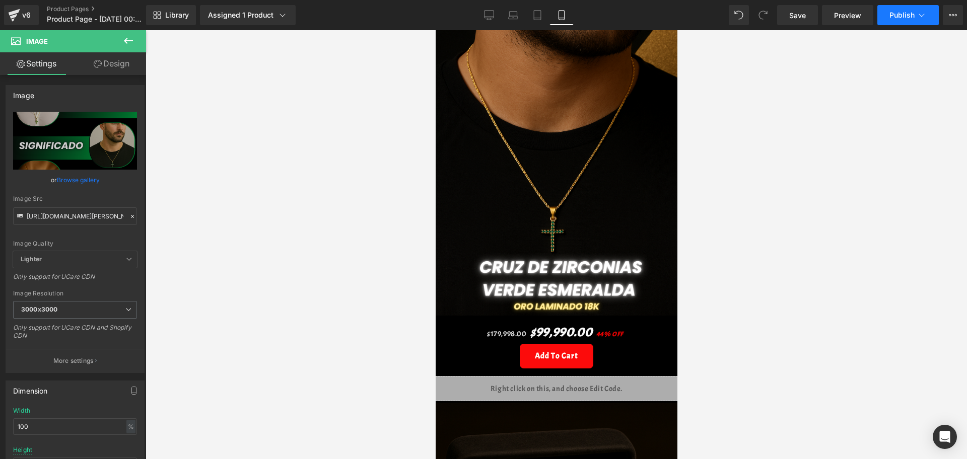
click at [891, 17] on span "Publish" at bounding box center [902, 15] width 25 height 8
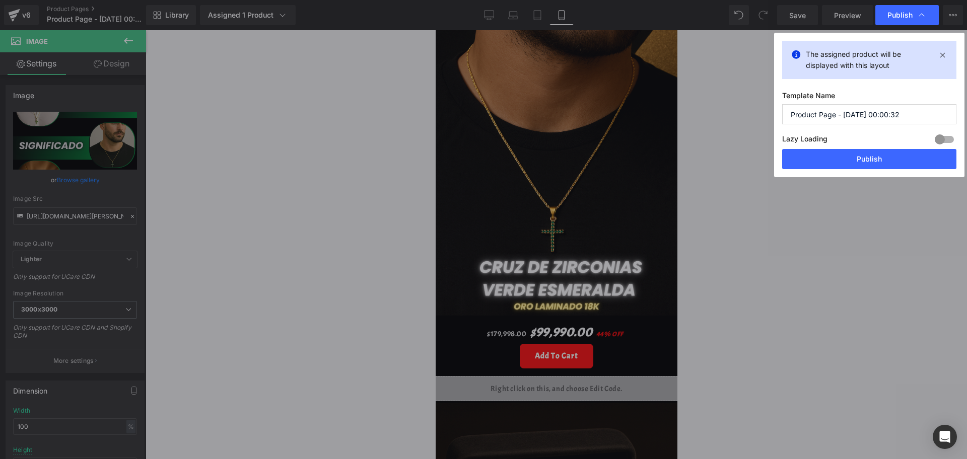
click at [835, 123] on input "Product Page - [DATE] 00:00:32" at bounding box center [869, 114] width 174 height 20
click at [835, 121] on input "Product Page - [DATE] 00:00:32" at bounding box center [869, 114] width 174 height 20
click at [840, 120] on input "Product Page - [DATE] 00:00:32" at bounding box center [869, 114] width 174 height 20
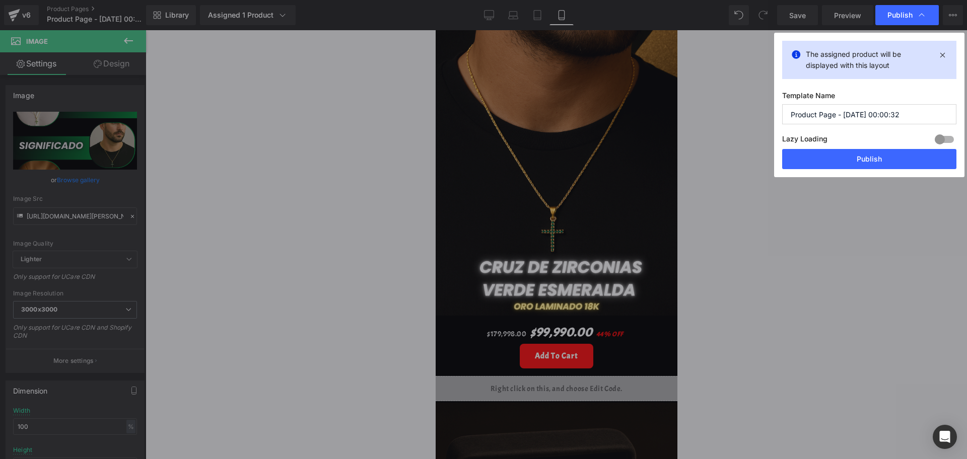
click at [840, 120] on input "Product Page - [DATE] 00:00:32" at bounding box center [869, 114] width 174 height 20
click at [873, 156] on button "Publish" at bounding box center [869, 159] width 174 height 20
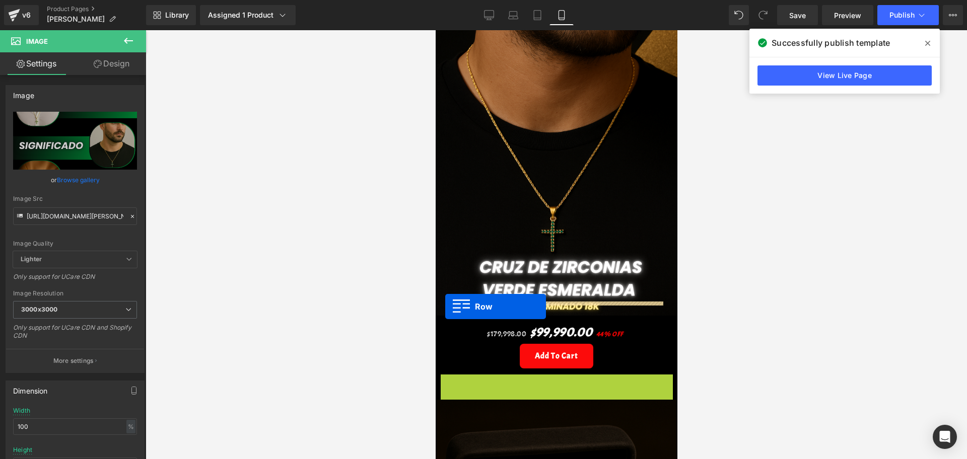
drag, startPoint x: 439, startPoint y: 367, endPoint x: 445, endPoint y: 307, distance: 60.8
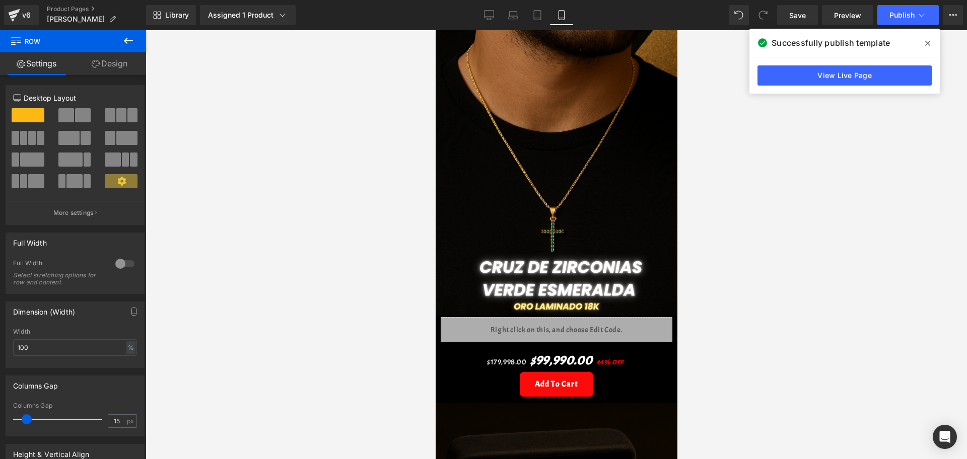
click at [122, 44] on button at bounding box center [128, 41] width 35 height 22
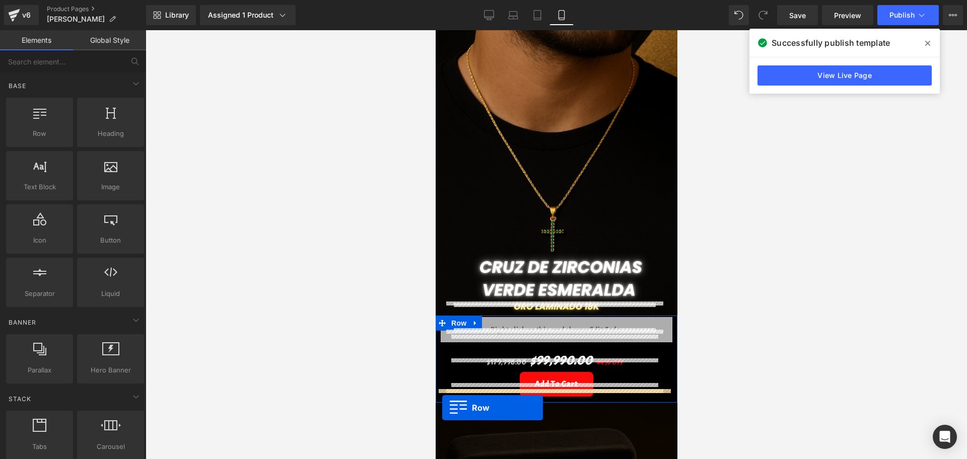
drag, startPoint x: 487, startPoint y: 151, endPoint x: 442, endPoint y: 408, distance: 261.4
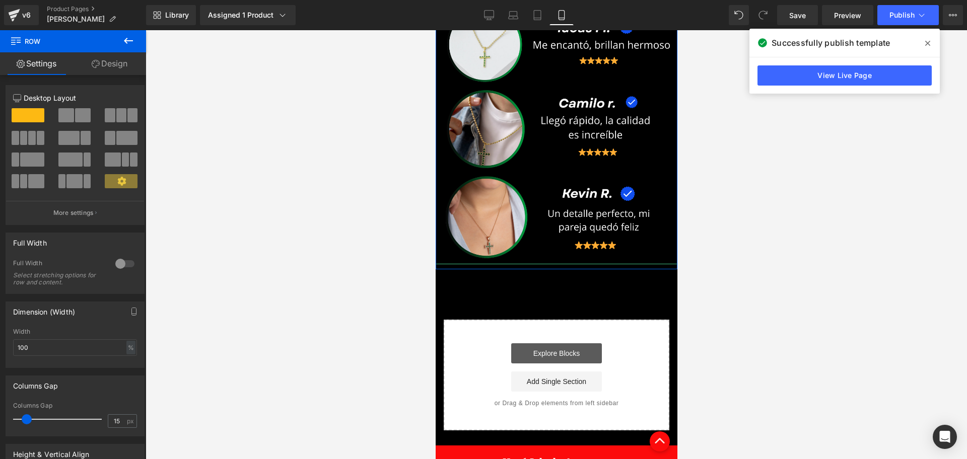
scroll to position [1323, 0]
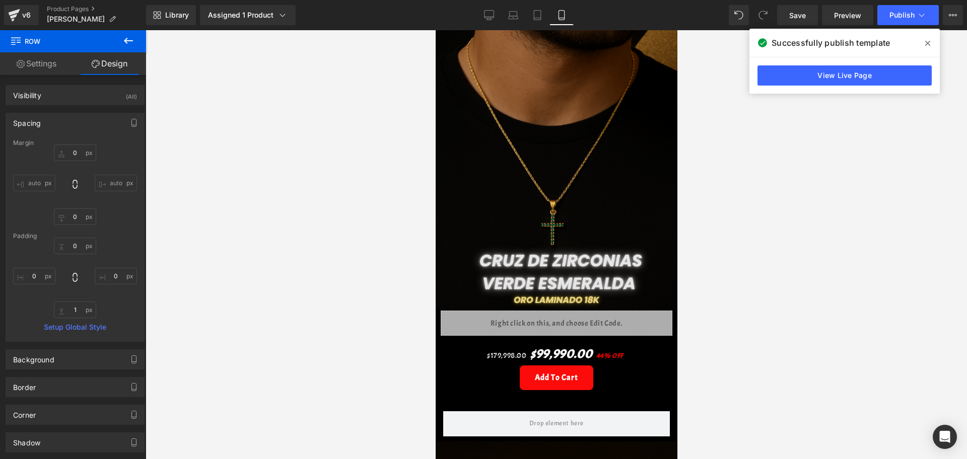
scroll to position [126, 0]
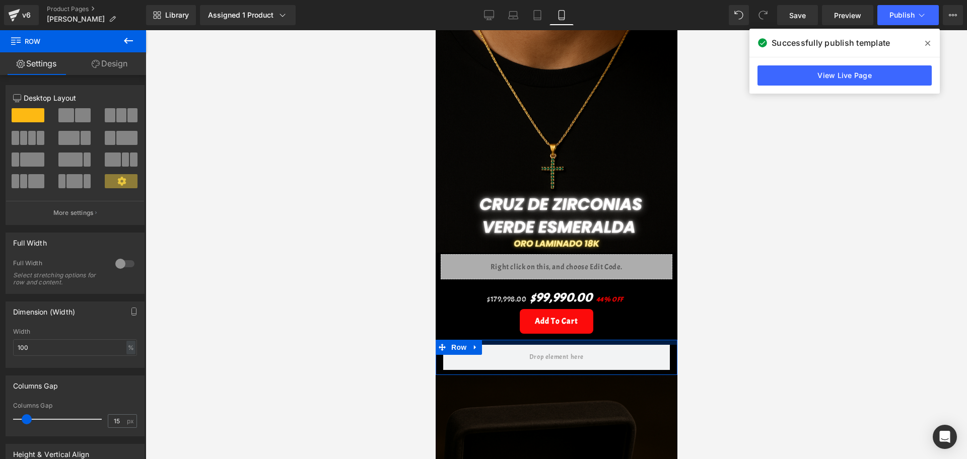
drag, startPoint x: 508, startPoint y: 335, endPoint x: 507, endPoint y: 325, distance: 10.1
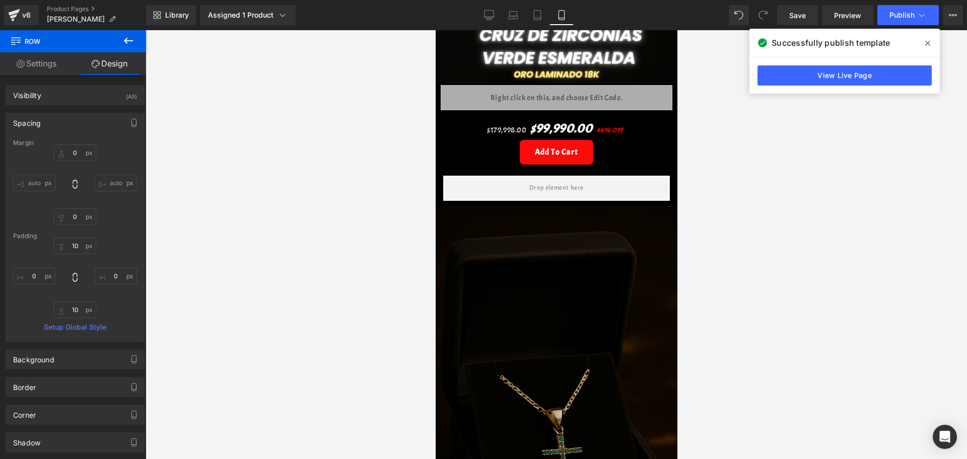
scroll to position [189, 0]
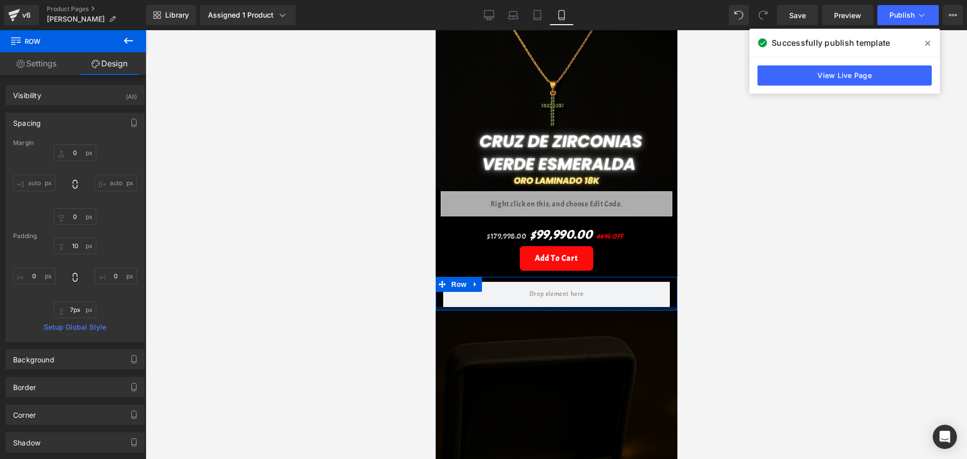
click at [553, 307] on div at bounding box center [556, 309] width 242 height 4
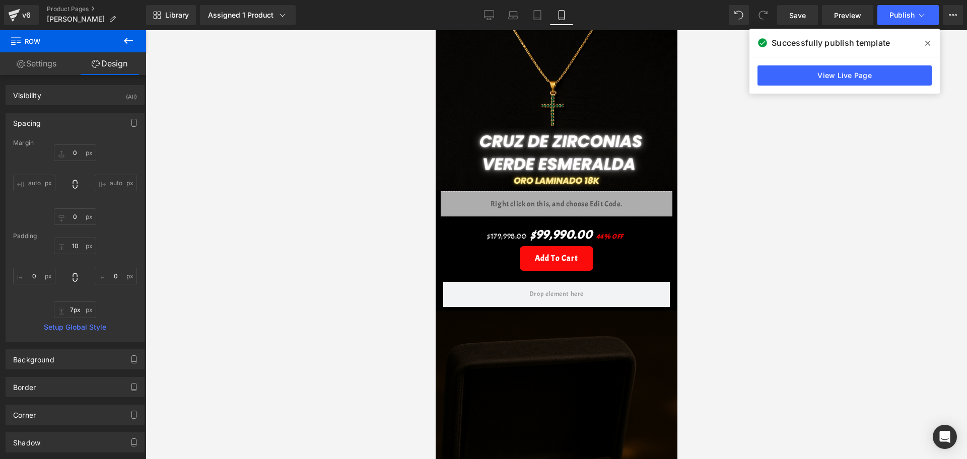
click at [136, 32] on button at bounding box center [128, 41] width 35 height 22
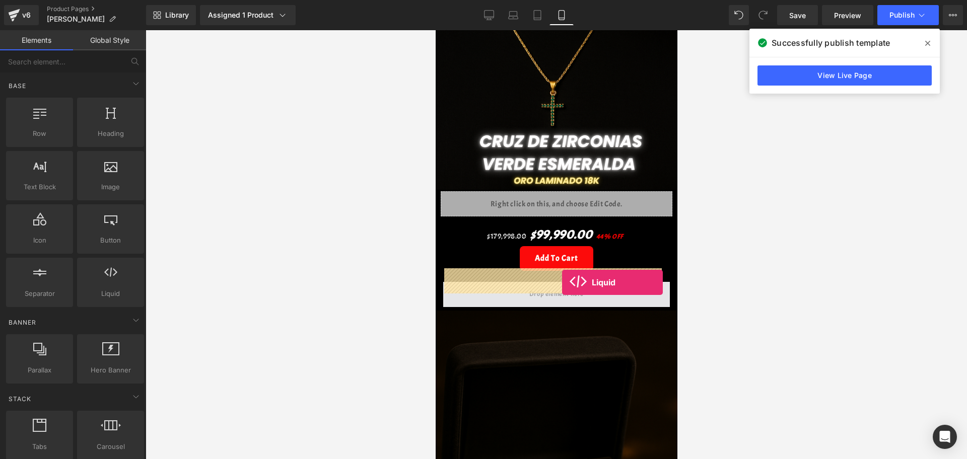
drag, startPoint x: 561, startPoint y: 316, endPoint x: 562, endPoint y: 283, distance: 33.3
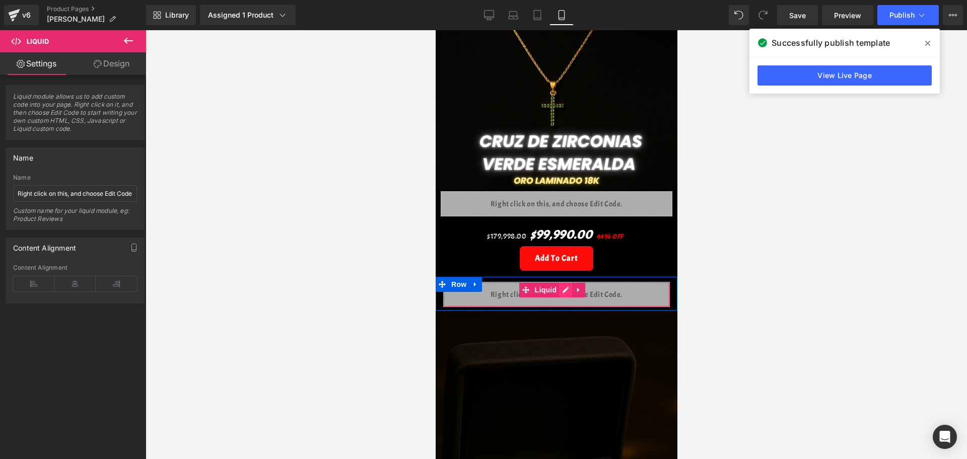
click at [560, 282] on div "Liquid" at bounding box center [556, 294] width 227 height 25
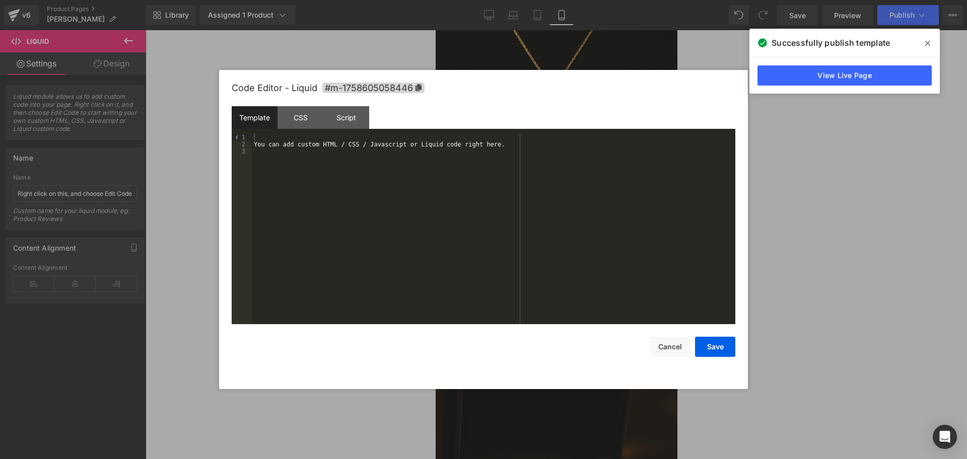
click at [302, 131] on div "Template CSS Script Data" at bounding box center [484, 120] width 504 height 28
click at [308, 135] on div "You can add custom HTML / CSS / Javascript or Liquid code right here." at bounding box center [494, 236] width 484 height 205
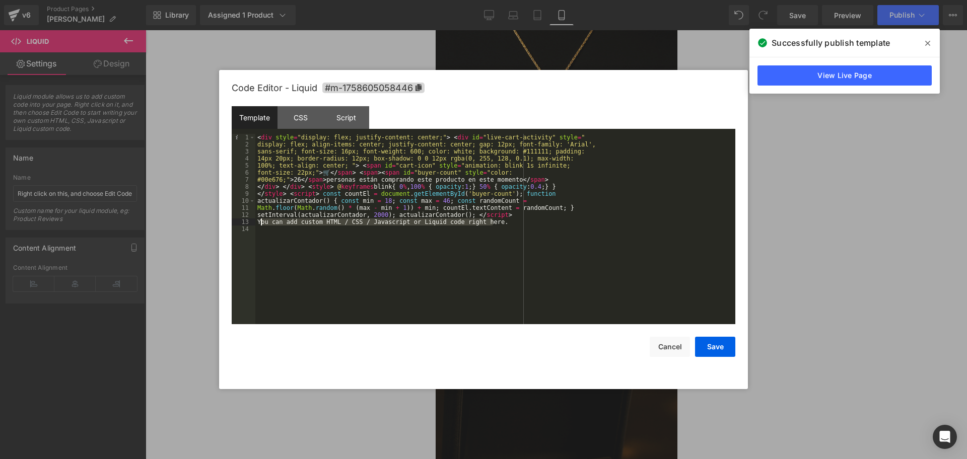
drag, startPoint x: 499, startPoint y: 221, endPoint x: 261, endPoint y: 223, distance: 237.8
click at [261, 223] on div "< div style = "display: flex; justify-content: center;" > < div id = "live-cart…" at bounding box center [495, 236] width 480 height 205
click at [713, 342] on button "Save" at bounding box center [715, 347] width 40 height 20
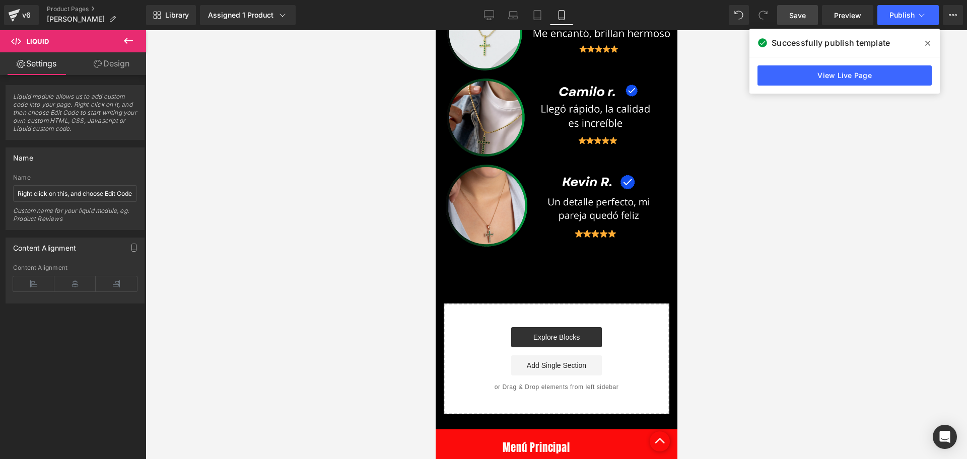
scroll to position [1323, 0]
click at [807, 19] on link "Save" at bounding box center [797, 15] width 41 height 20
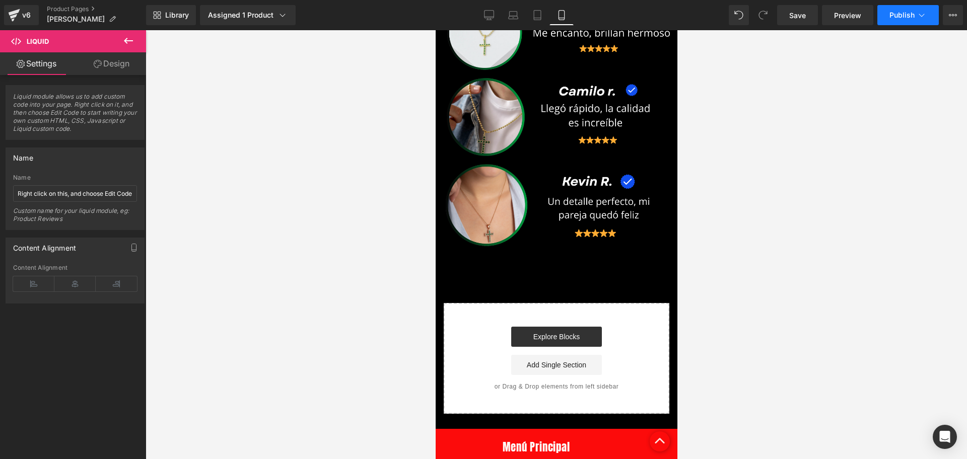
click at [896, 16] on span "Publish" at bounding box center [902, 15] width 25 height 8
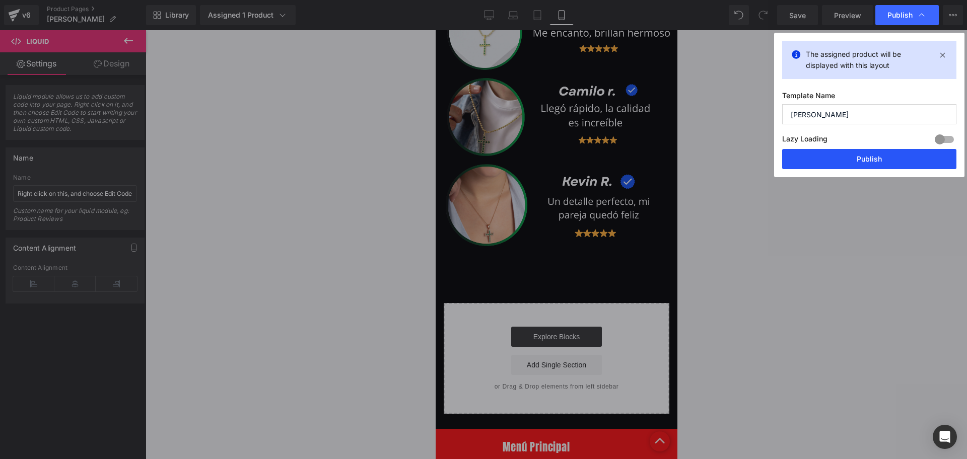
click at [807, 157] on button "Publish" at bounding box center [869, 159] width 174 height 20
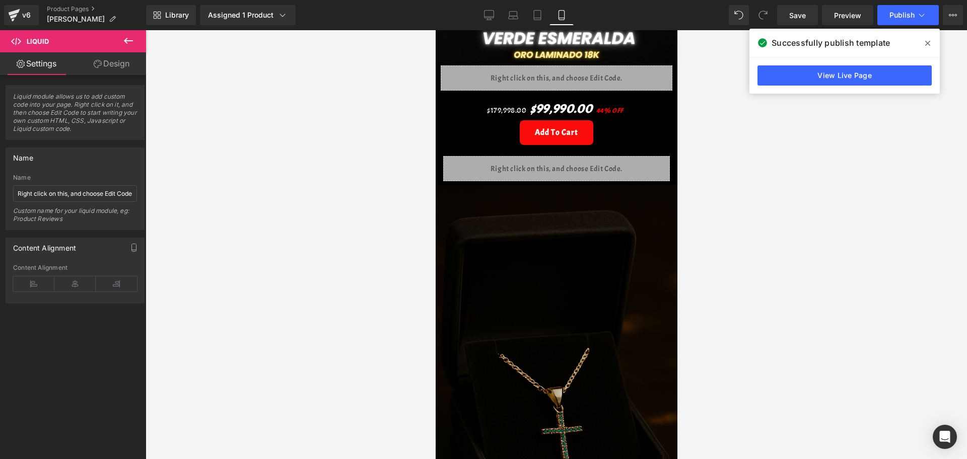
scroll to position [0, 0]
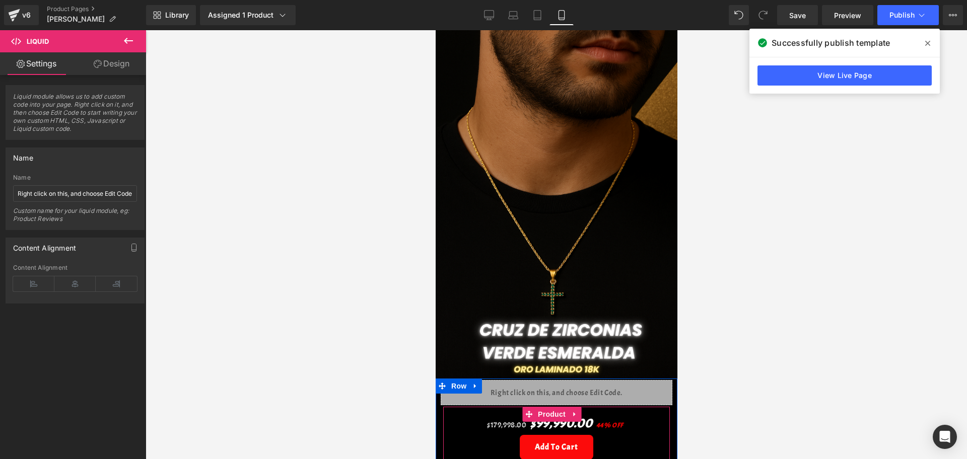
click at [569, 407] on link at bounding box center [574, 414] width 13 height 15
click at [561, 416] on span "(P) Price" at bounding box center [557, 423] width 35 height 15
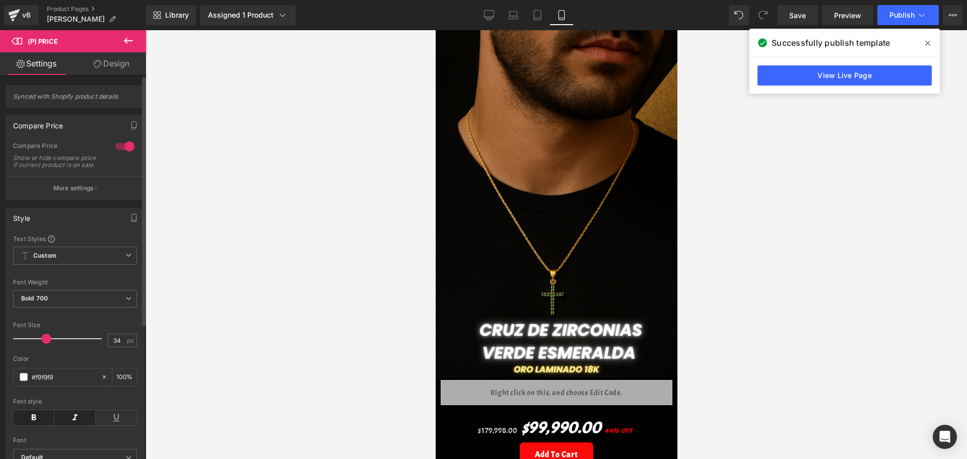
drag, startPoint x: 35, startPoint y: 351, endPoint x: 45, endPoint y: 351, distance: 10.1
click at [45, 349] on div at bounding box center [60, 339] width 84 height 20
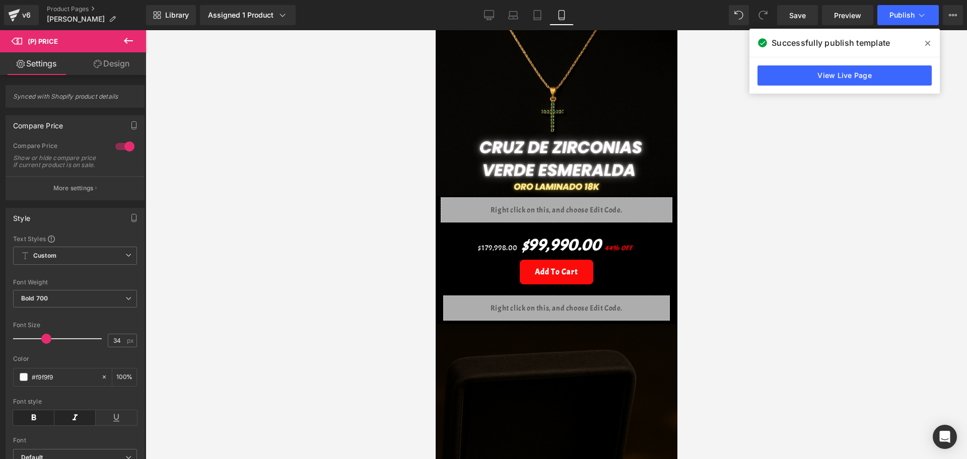
scroll to position [189, 0]
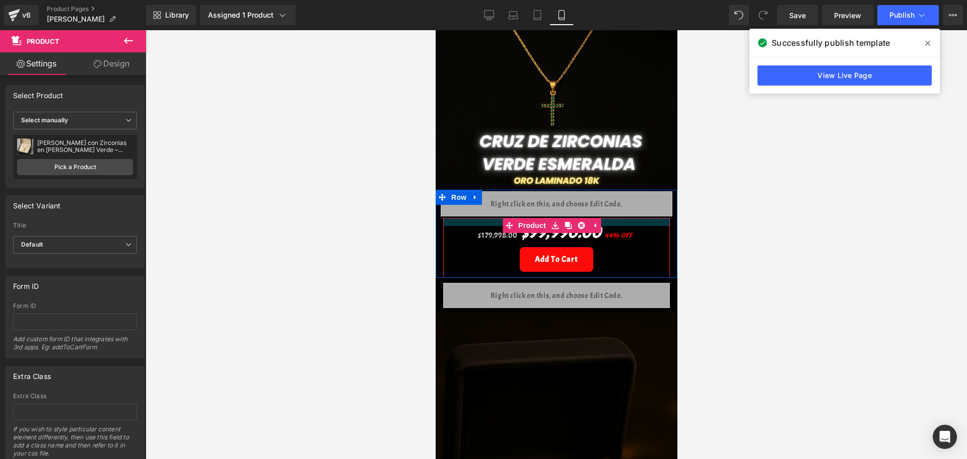
click at [613, 199] on div "Liquid Row $179,998.00 $99,990.00 44% OFF (P) Price Add To Cart (P) Cart Button…" at bounding box center [556, 234] width 242 height 88
click at [732, 227] on div at bounding box center [557, 244] width 822 height 429
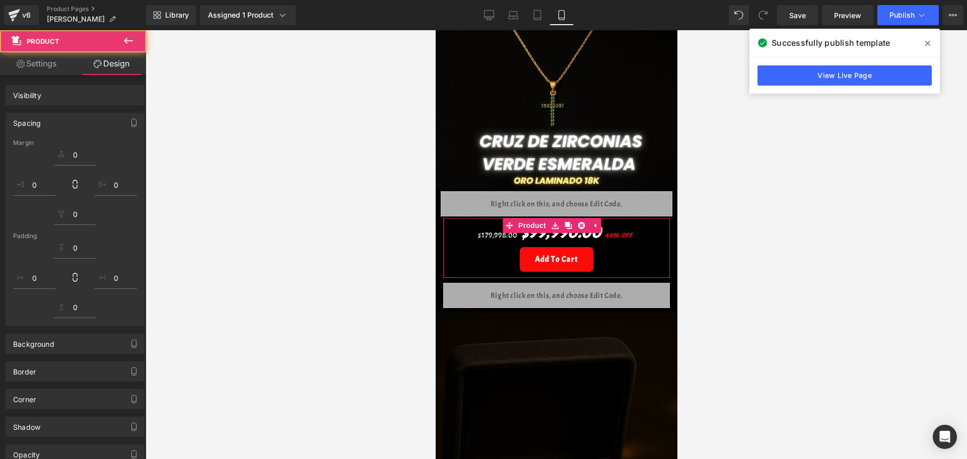
click at [709, 244] on div at bounding box center [557, 244] width 822 height 429
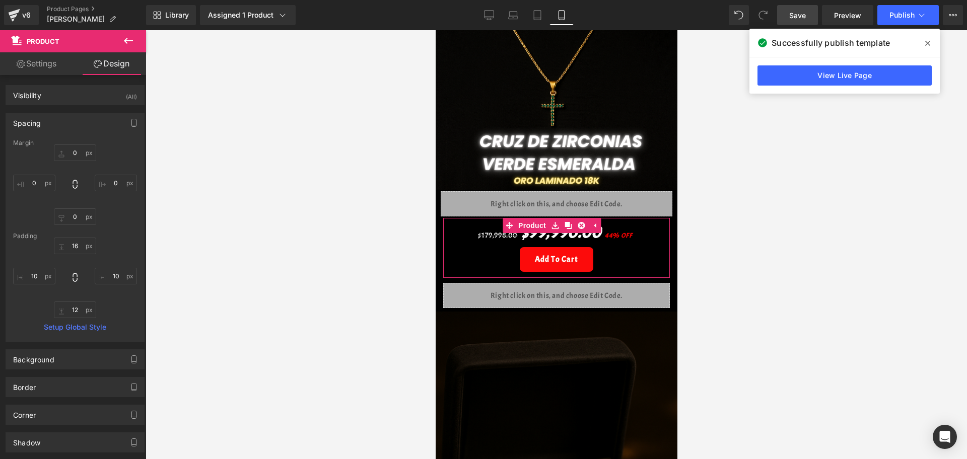
click at [812, 21] on link "Save" at bounding box center [797, 15] width 41 height 20
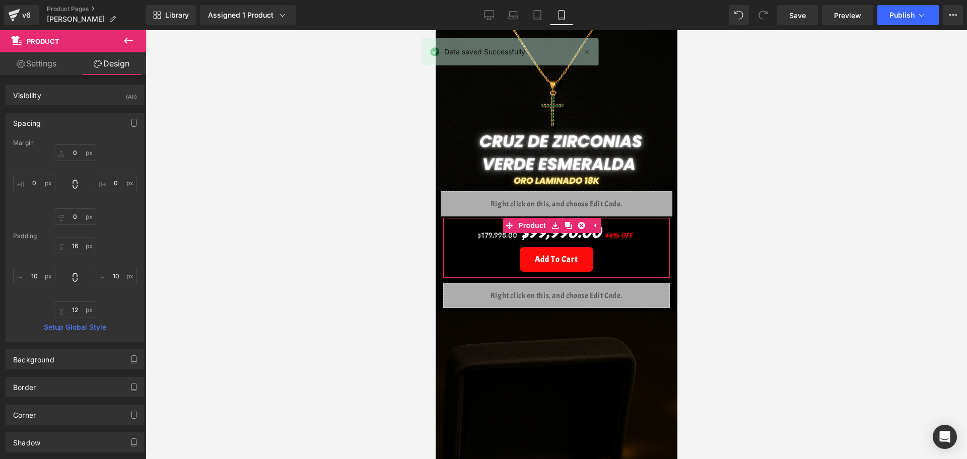
click at [904, 3] on div "Library Assigned 1 Product Product Preview [PERSON_NAME] en Zirconias [PERSON_N…" at bounding box center [556, 15] width 821 height 30
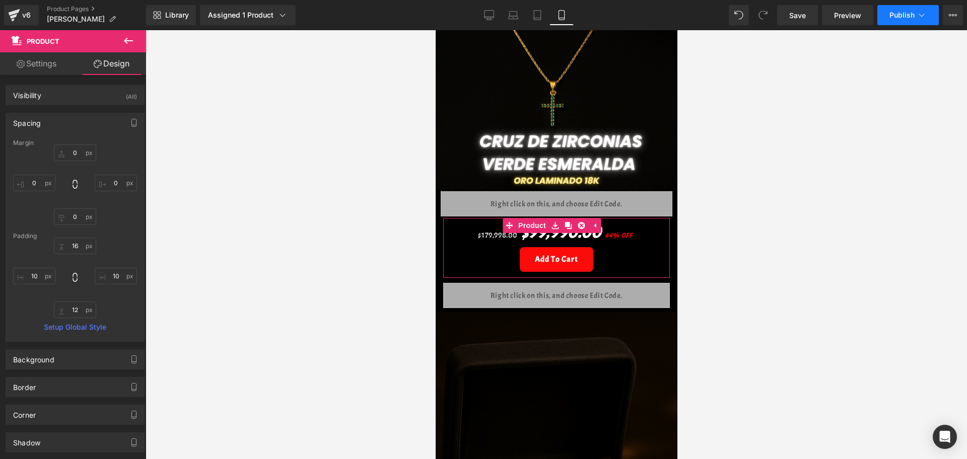
click at [903, 8] on button "Publish" at bounding box center [908, 15] width 61 height 20
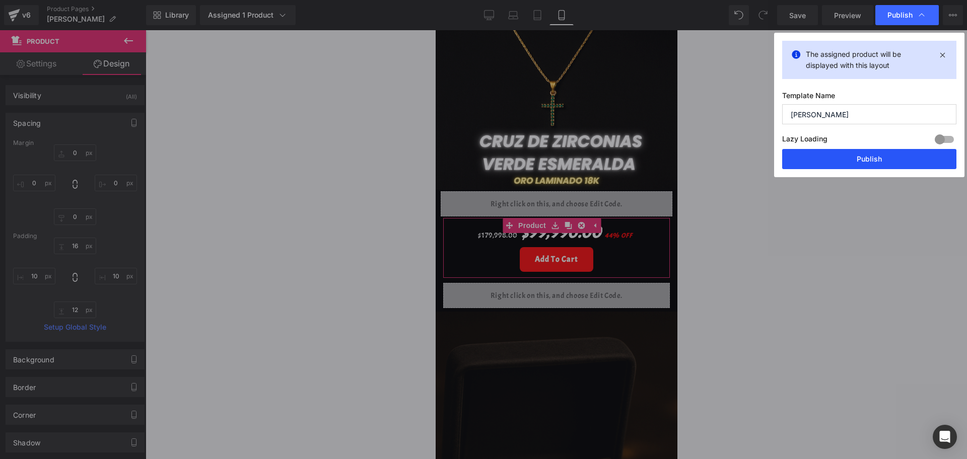
click at [831, 158] on button "Publish" at bounding box center [869, 159] width 174 height 20
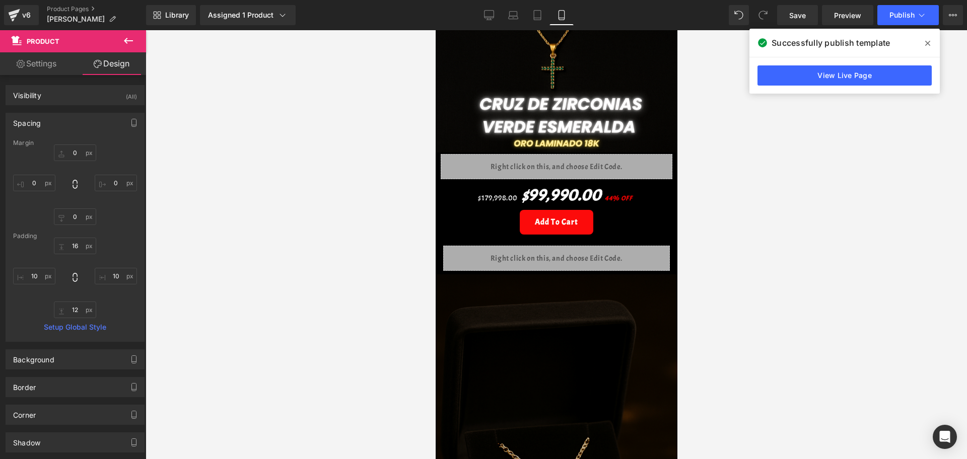
scroll to position [315, 0]
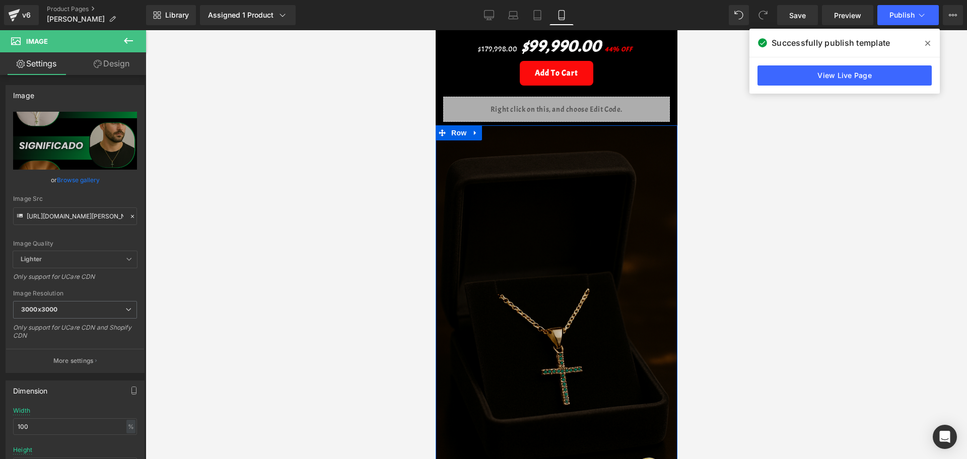
scroll to position [378, 0]
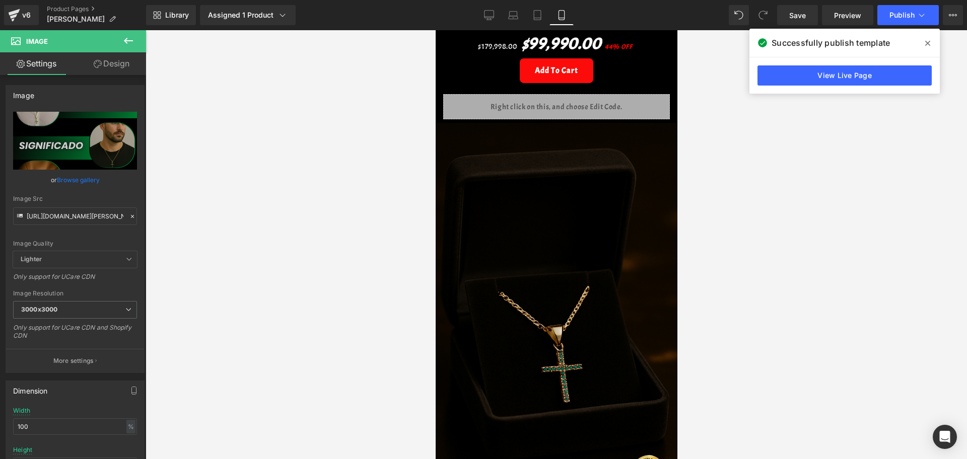
click at [88, 50] on span "Image" at bounding box center [60, 41] width 101 height 22
click at [95, 60] on icon at bounding box center [98, 64] width 8 height 8
click at [0, 0] on div "Spacing" at bounding box center [0, 0] width 0 height 0
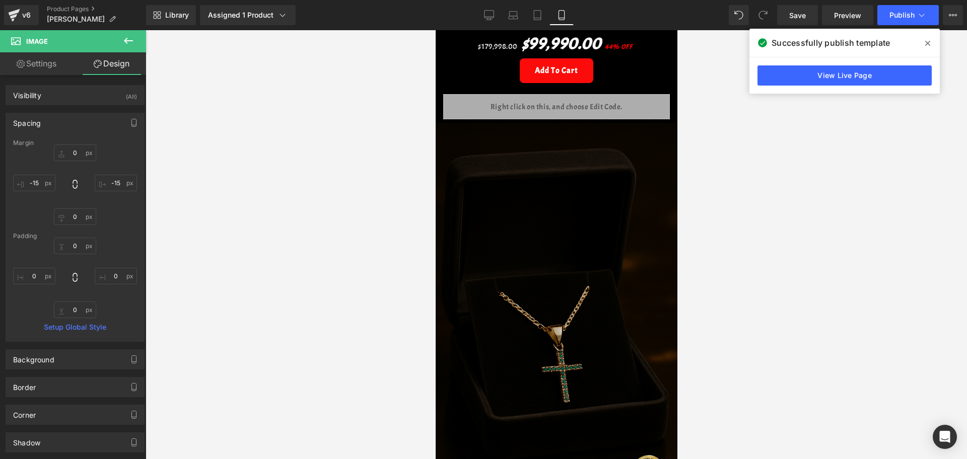
click at [751, 232] on div at bounding box center [557, 244] width 822 height 429
click at [109, 174] on div "0px 0 -15px -15 0px 0 -15px -15" at bounding box center [75, 185] width 124 height 81
click at [112, 175] on input "-15" at bounding box center [116, 183] width 42 height 17
click at [118, 184] on input "-15" at bounding box center [116, 183] width 42 height 17
click at [45, 178] on input "-15" at bounding box center [34, 183] width 42 height 17
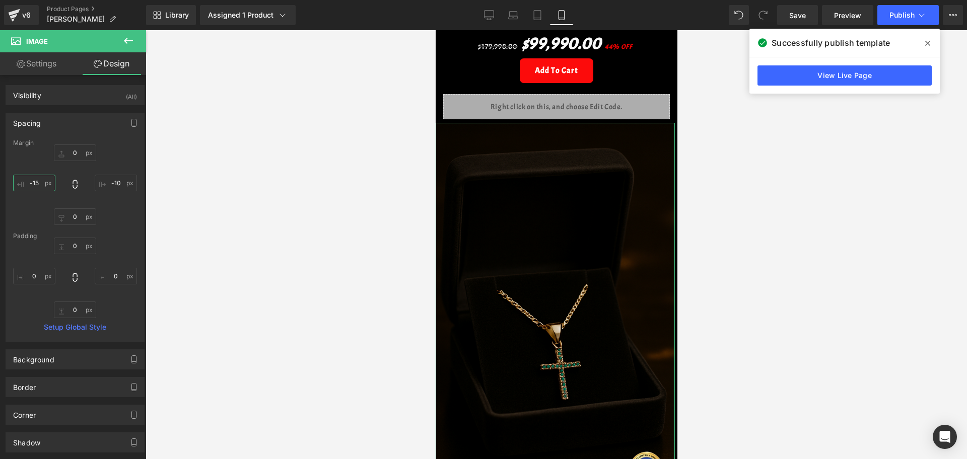
click at [41, 180] on input "-15" at bounding box center [34, 183] width 42 height 17
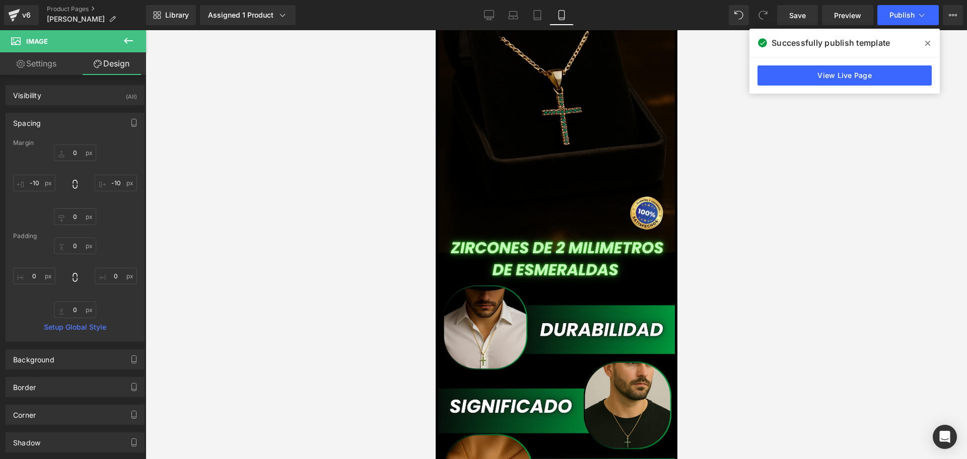
click at [733, 252] on div at bounding box center [557, 244] width 822 height 429
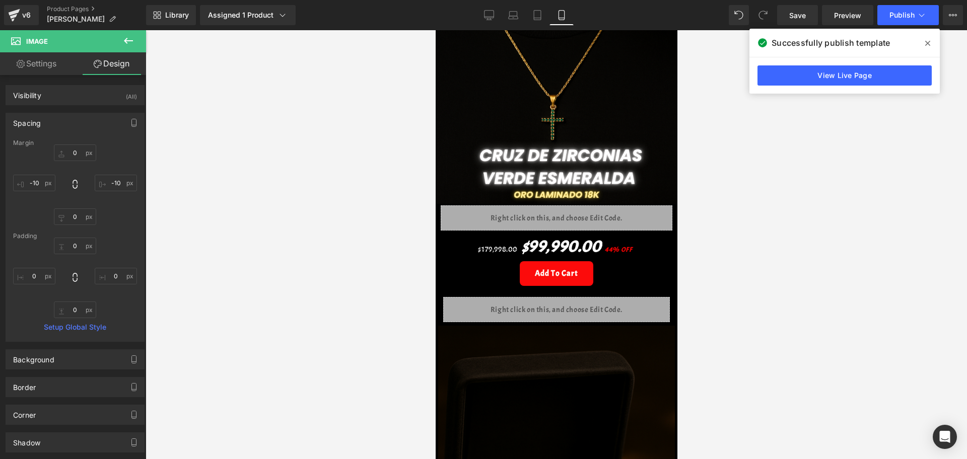
scroll to position [0, 0]
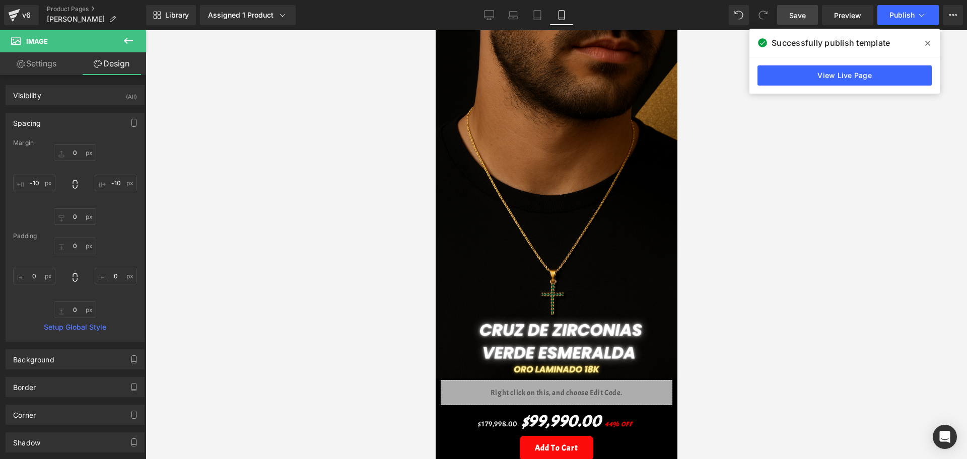
click at [813, 10] on link "Save" at bounding box center [797, 15] width 41 height 20
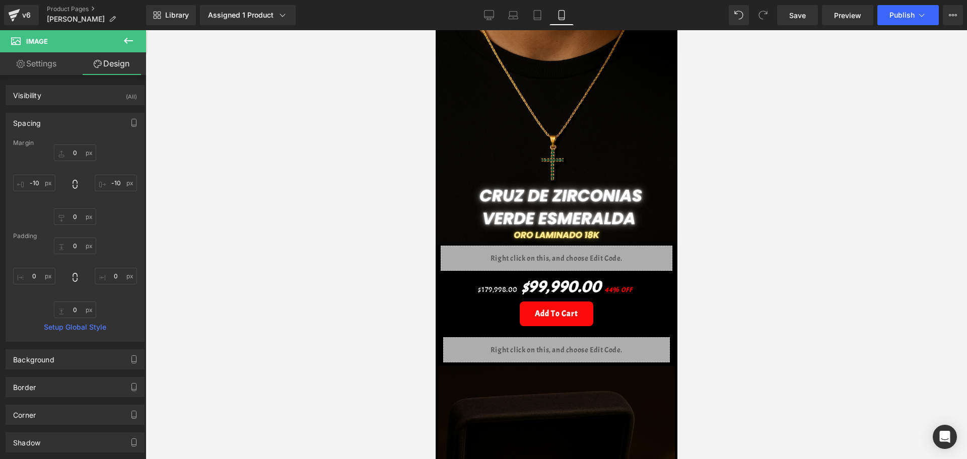
scroll to position [126, 0]
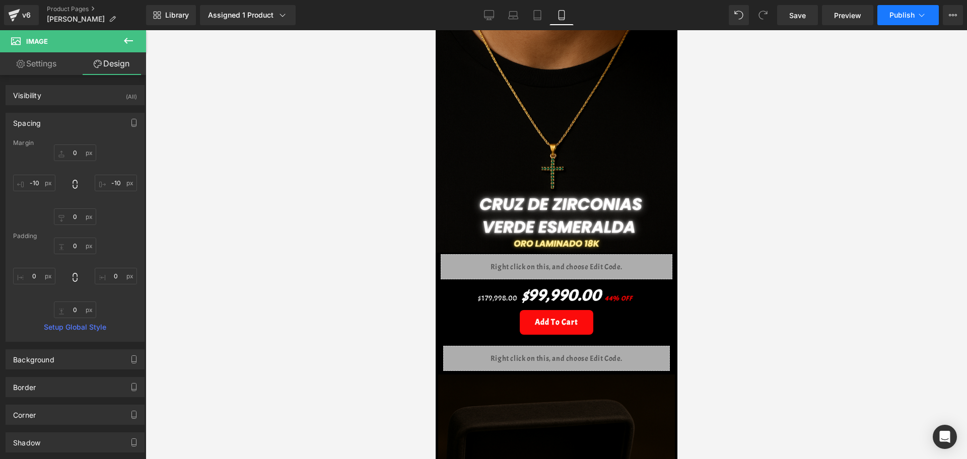
click at [899, 7] on button "Publish" at bounding box center [908, 15] width 61 height 20
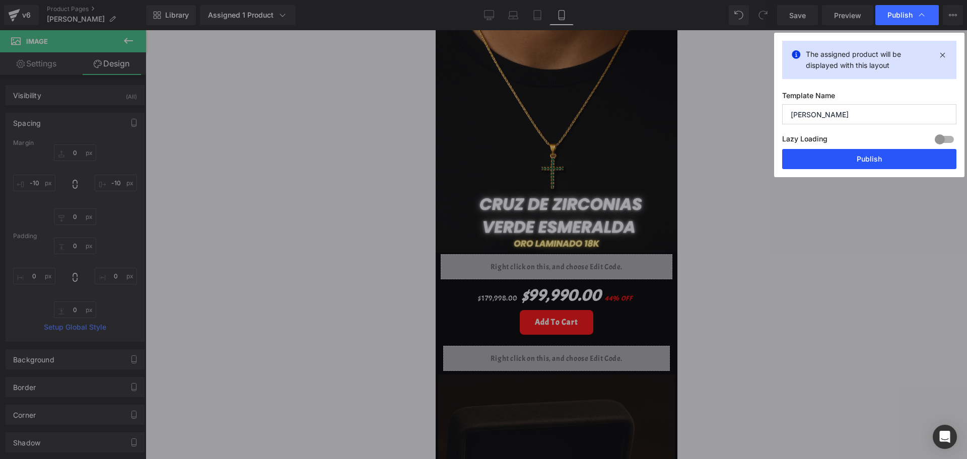
click at [844, 158] on button "Publish" at bounding box center [869, 159] width 174 height 20
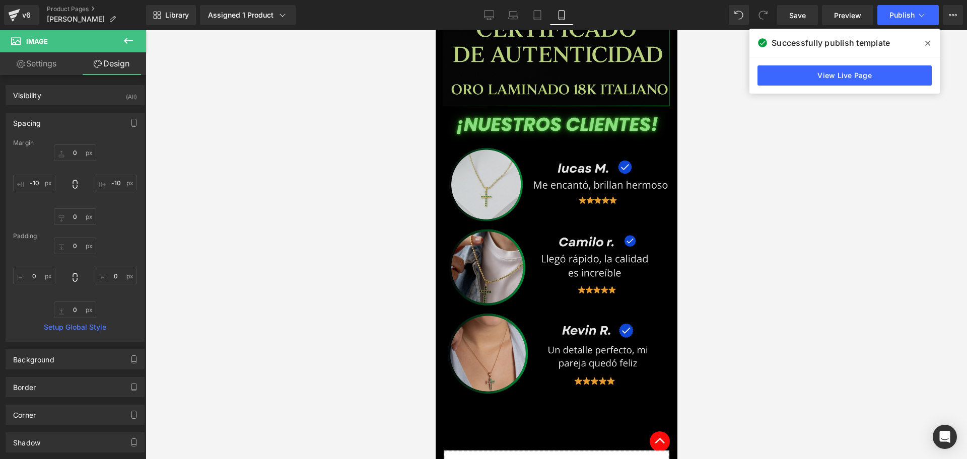
scroll to position [1323, 0]
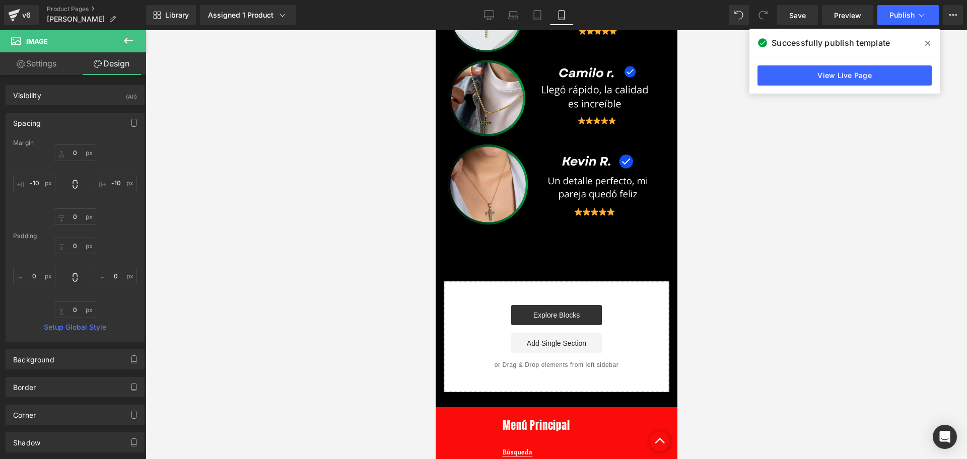
click at [130, 37] on icon at bounding box center [128, 41] width 12 height 12
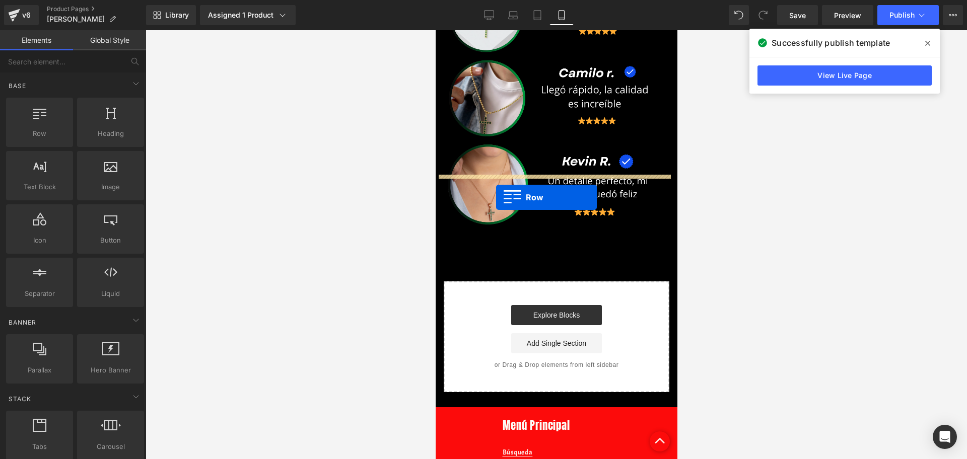
drag, startPoint x: 488, startPoint y: 152, endPoint x: 495, endPoint y: 198, distance: 46.5
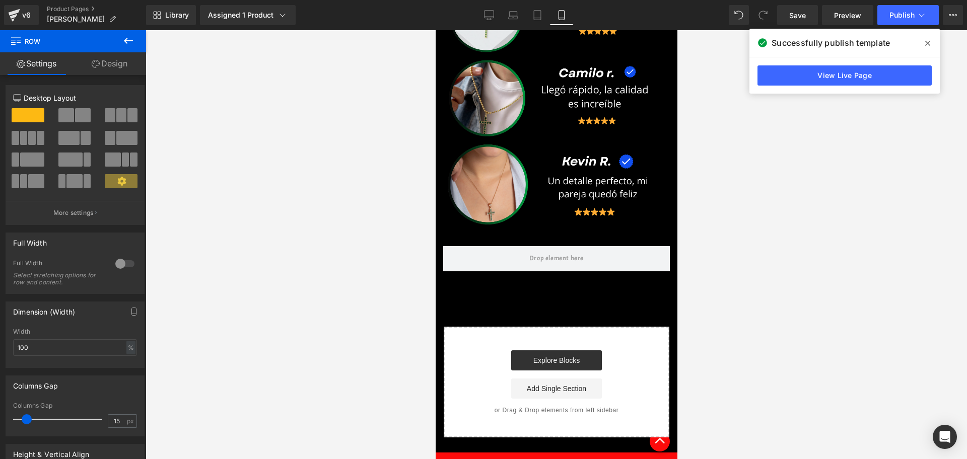
click at [133, 38] on icon at bounding box center [128, 41] width 12 height 12
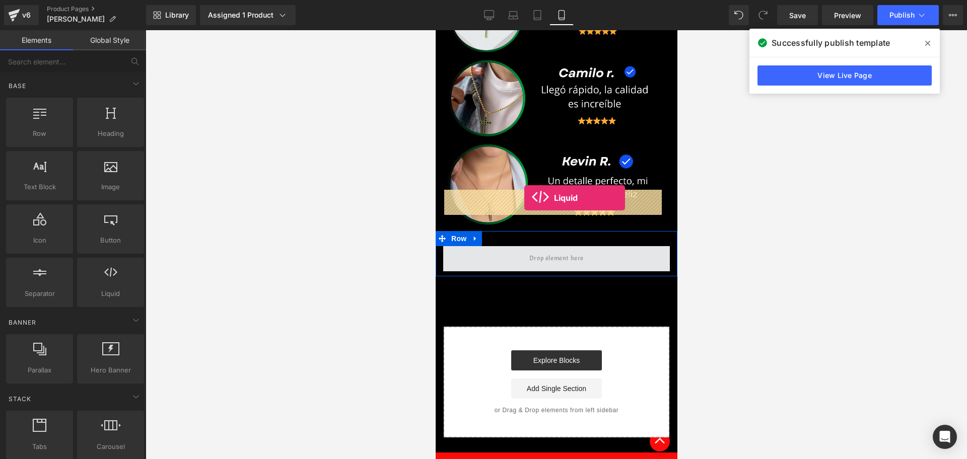
drag, startPoint x: 561, startPoint y: 321, endPoint x: 524, endPoint y: 198, distance: 128.3
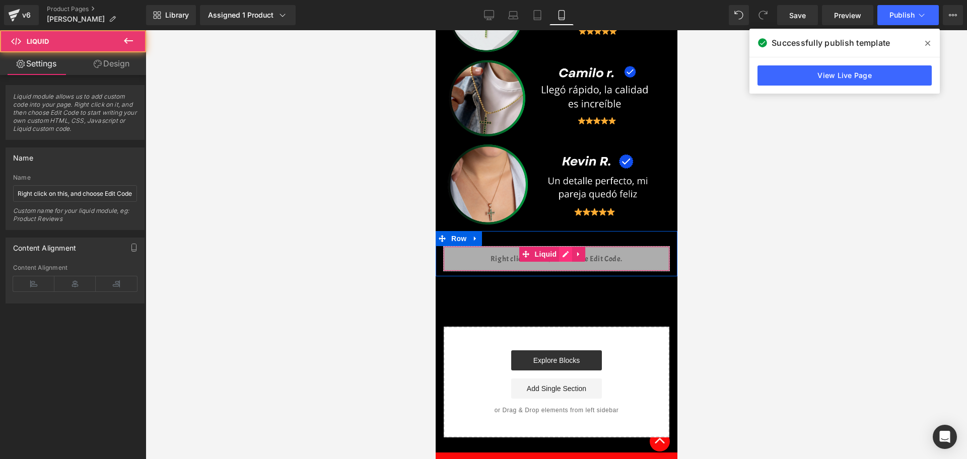
click at [565, 246] on div "Liquid" at bounding box center [556, 258] width 227 height 25
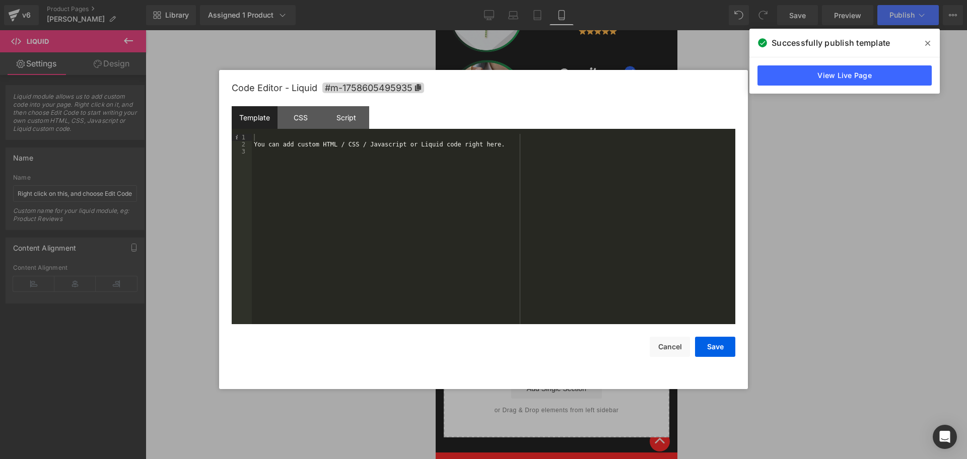
click at [333, 132] on div "Template CSS Script Data" at bounding box center [484, 120] width 504 height 28
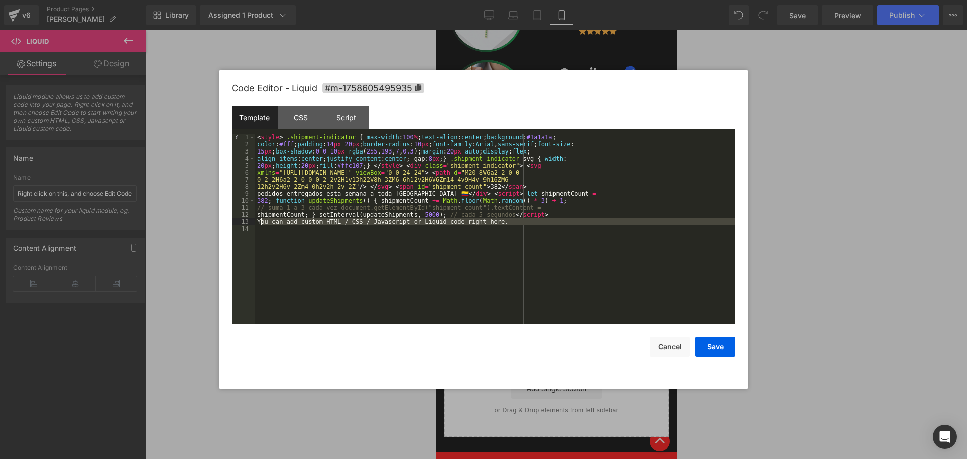
drag, startPoint x: 508, startPoint y: 227, endPoint x: 261, endPoint y: 219, distance: 247.5
click at [261, 219] on div "< style > .shipment-indicator { max-width : 100 % ; text-align : center ; backg…" at bounding box center [495, 236] width 480 height 205
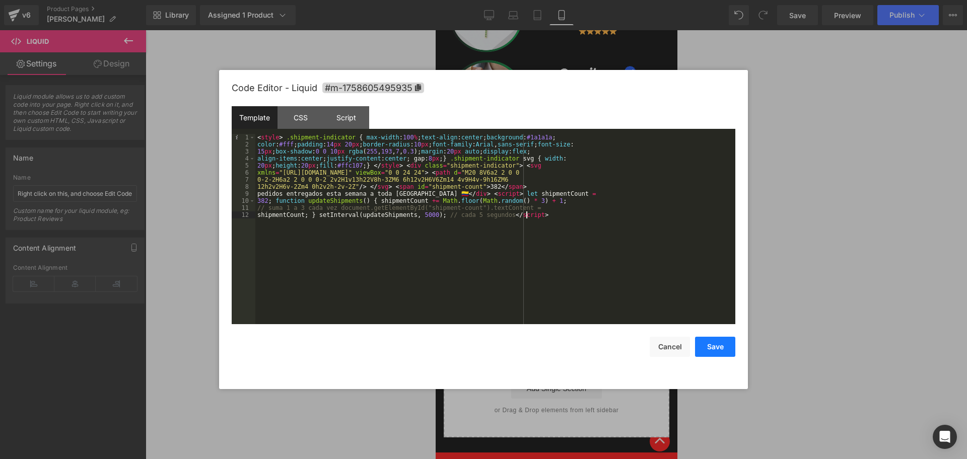
click at [710, 342] on button "Save" at bounding box center [715, 347] width 40 height 20
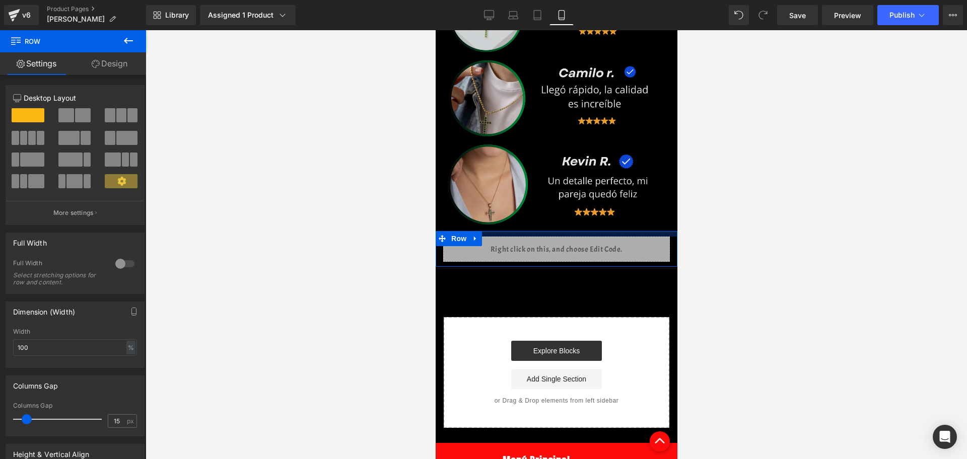
drag, startPoint x: 590, startPoint y: 177, endPoint x: 1163, endPoint y: 272, distance: 580.2
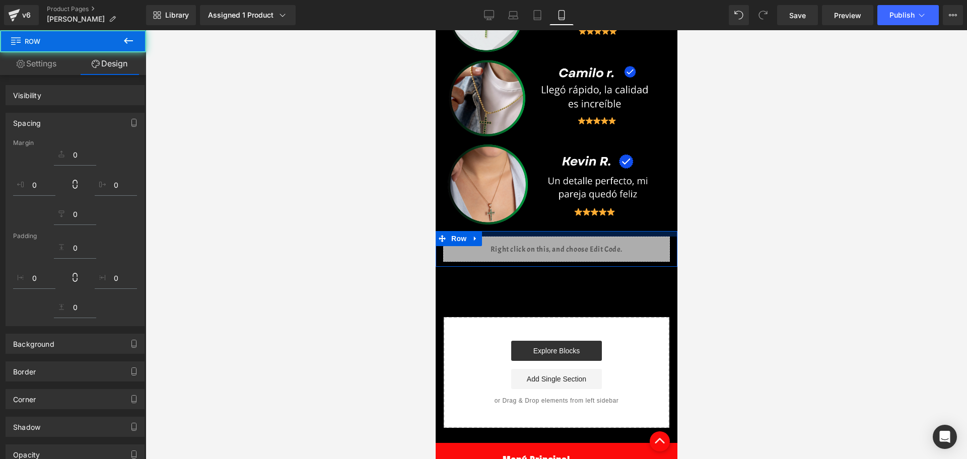
click at [728, 242] on div at bounding box center [557, 244] width 822 height 429
click at [892, 13] on span "Publish" at bounding box center [902, 15] width 25 height 8
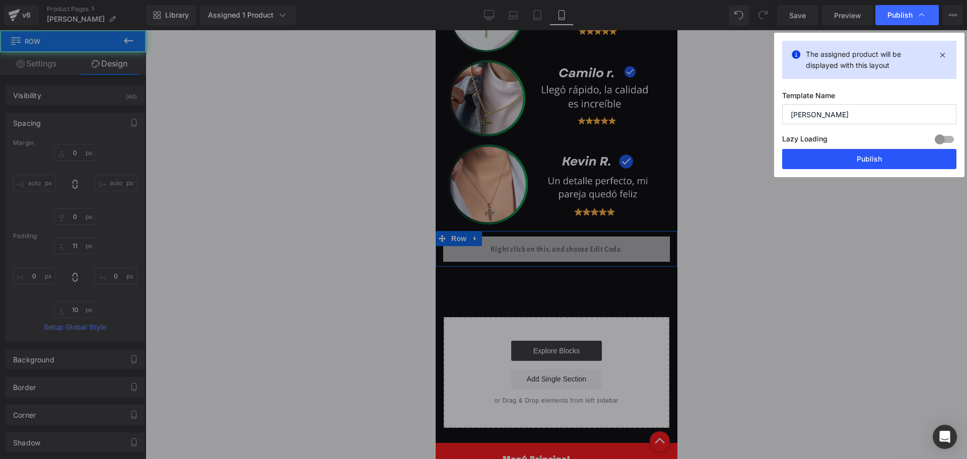
click at [862, 158] on button "Publish" at bounding box center [869, 159] width 174 height 20
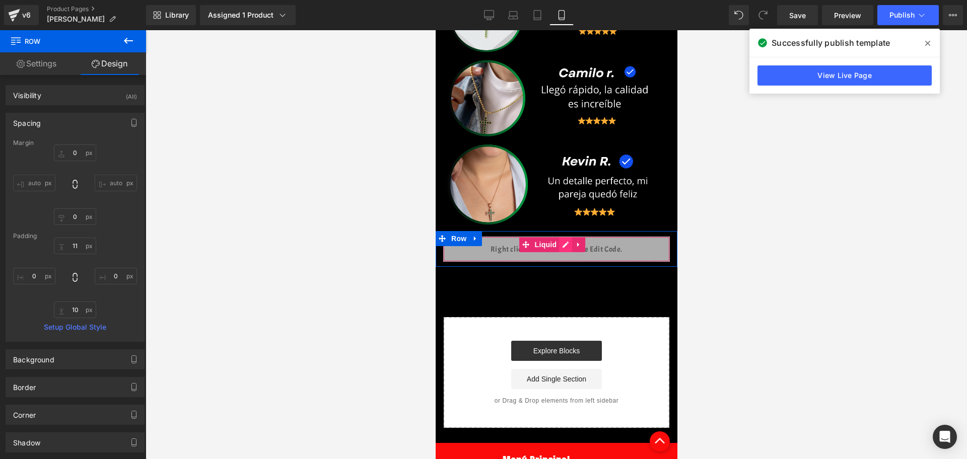
click at [567, 237] on div "Liquid" at bounding box center [556, 249] width 227 height 25
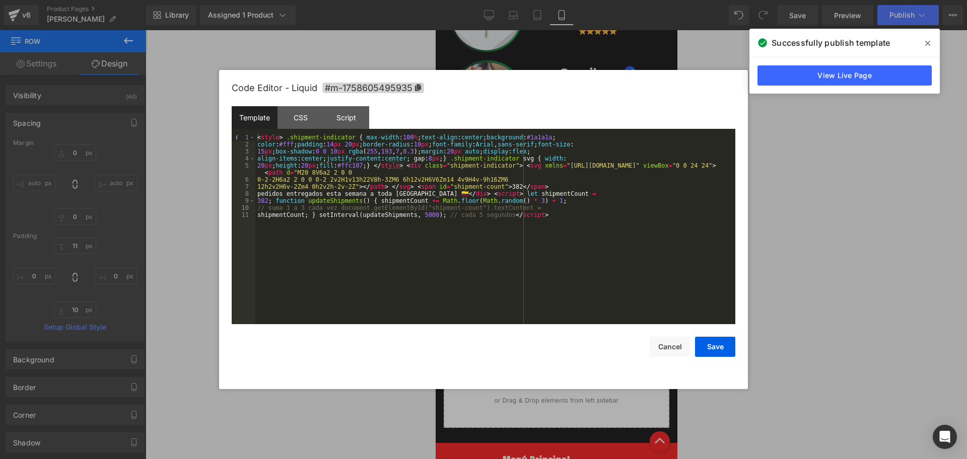
click at [670, 331] on div "Save Cancel" at bounding box center [484, 340] width 504 height 33
click at [672, 344] on button "Cancel" at bounding box center [670, 347] width 40 height 20
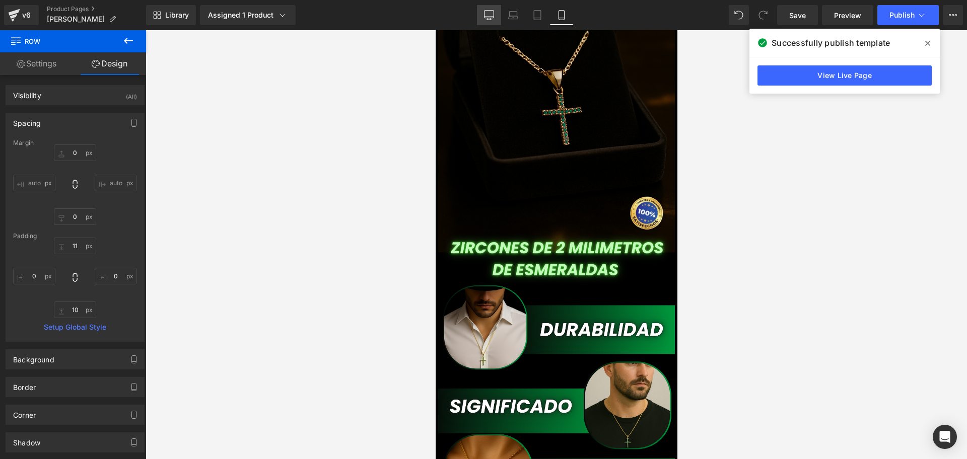
scroll to position [252, 0]
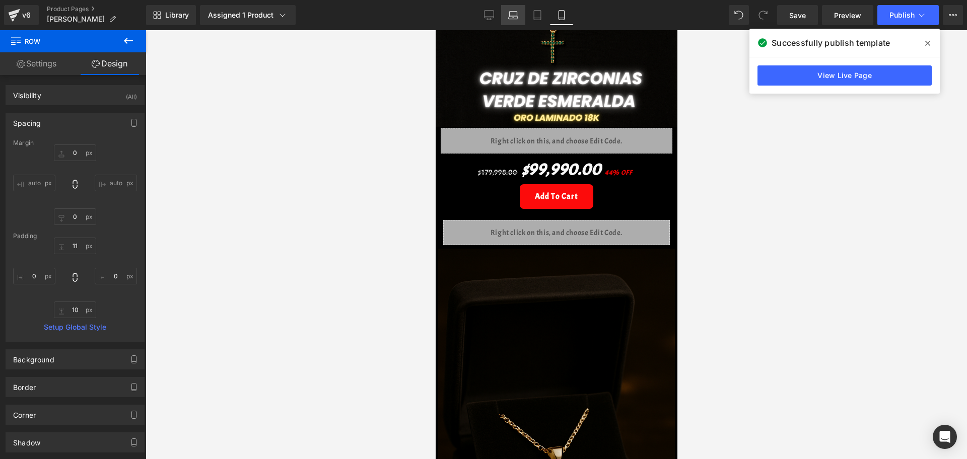
drag, startPoint x: 493, startPoint y: 9, endPoint x: 515, endPoint y: 16, distance: 23.9
click at [515, 16] on div "Desktop Laptop Tablet Mobile" at bounding box center [525, 15] width 97 height 20
